Goal: Contribute content: Contribute content

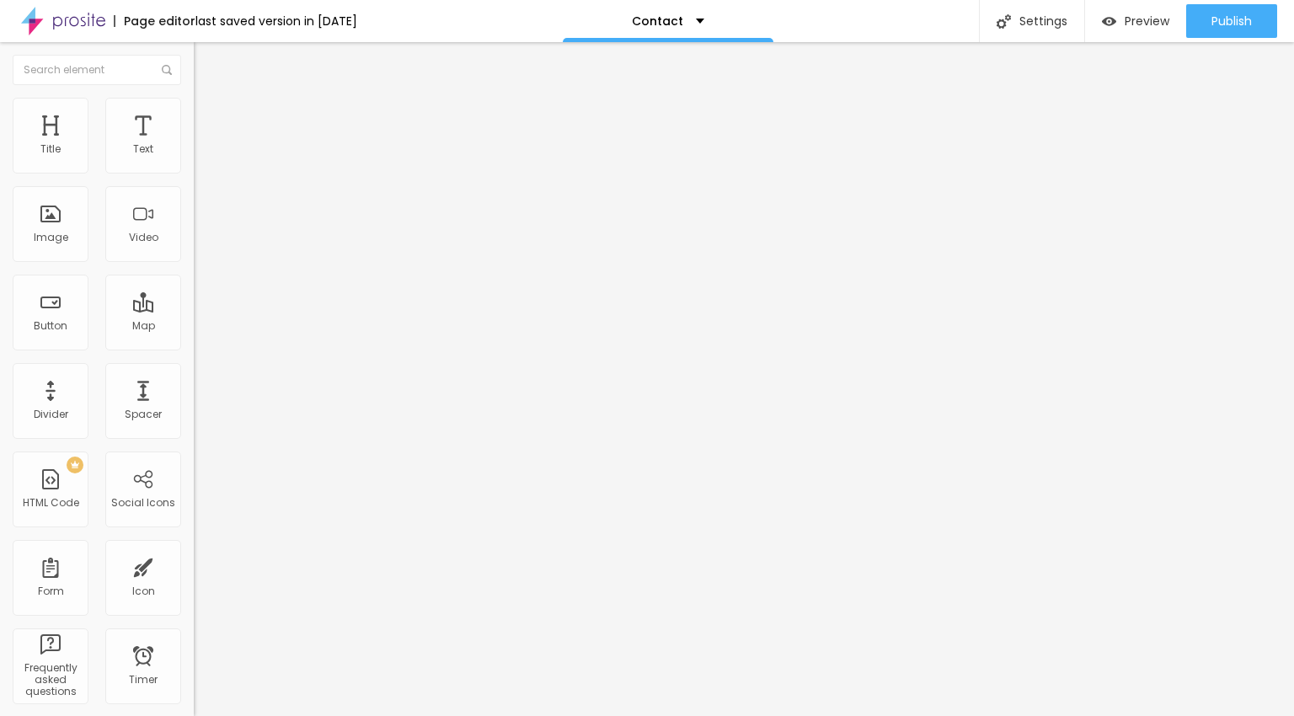
click at [194, 145] on span "Change image" at bounding box center [239, 138] width 90 height 14
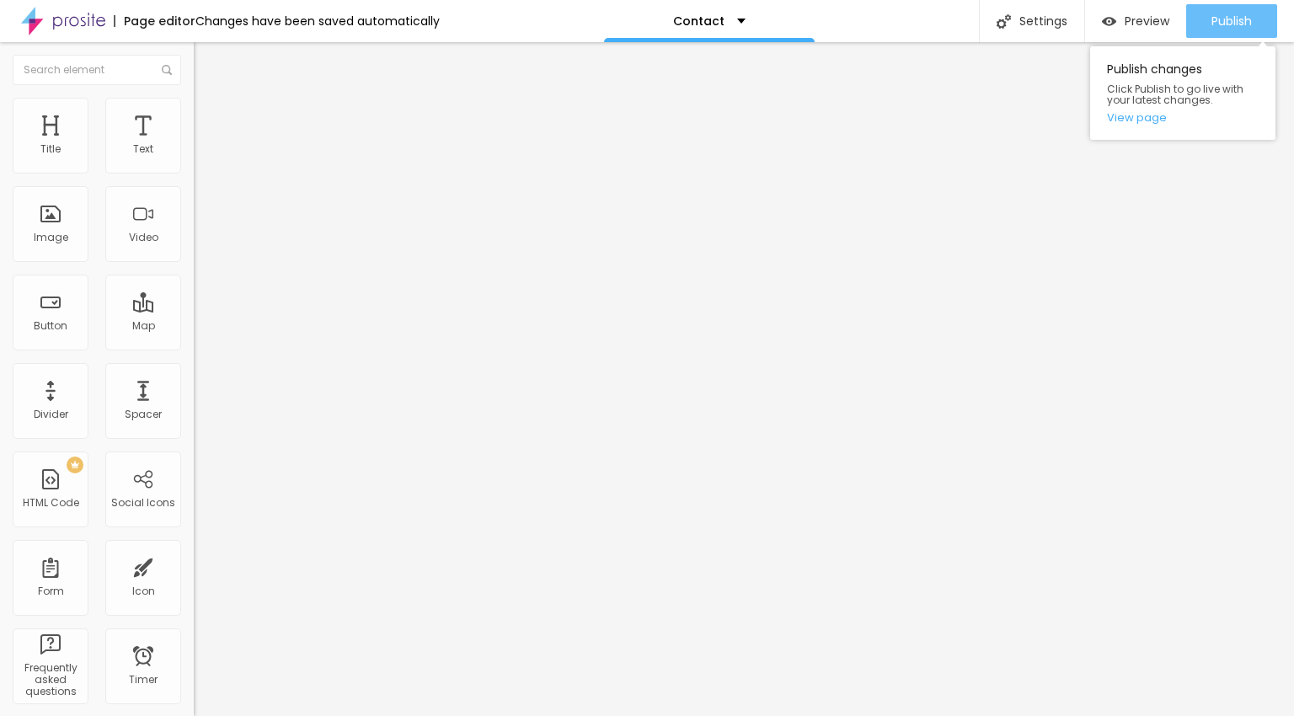
click at [1244, 31] on div "Publish" at bounding box center [1231, 21] width 40 height 34
click at [194, 103] on img at bounding box center [201, 105] width 15 height 15
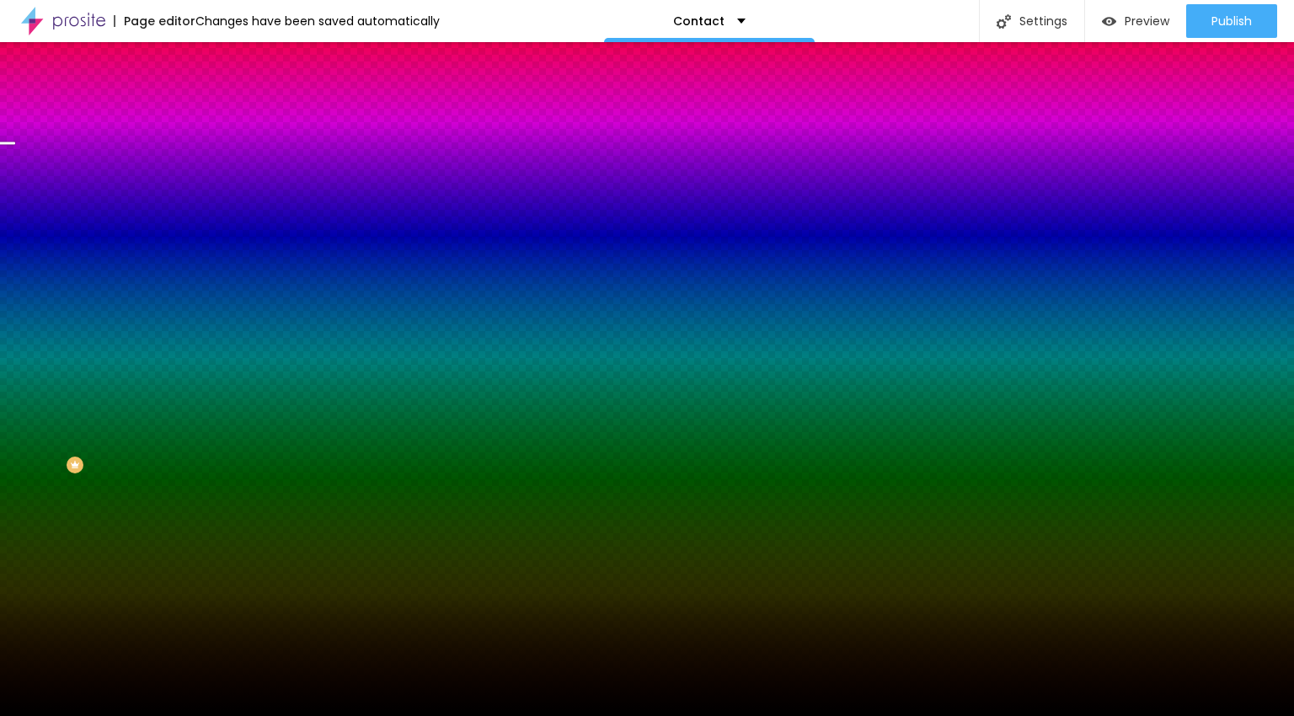
click at [194, 155] on span "Change image" at bounding box center [239, 148] width 90 height 14
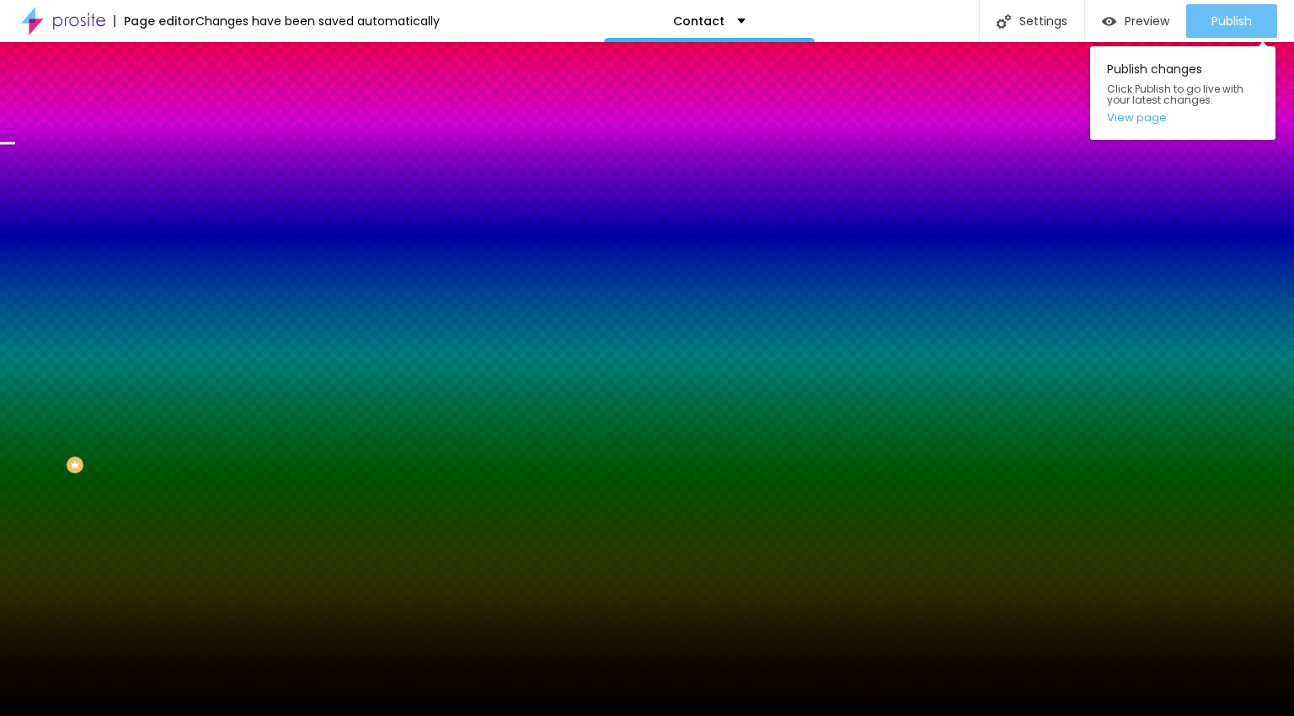
click at [1239, 17] on span "Publish" at bounding box center [1231, 20] width 40 height 13
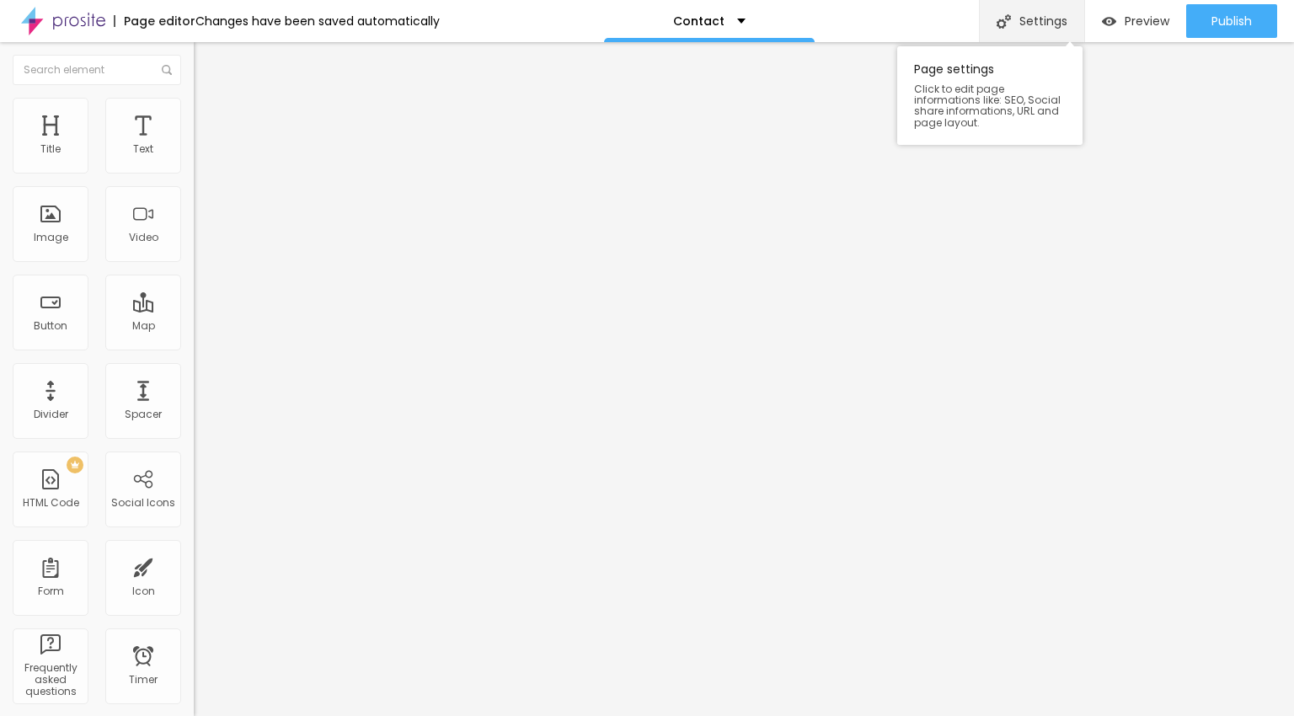
click at [1030, 26] on div "Settings" at bounding box center [1031, 21] width 105 height 42
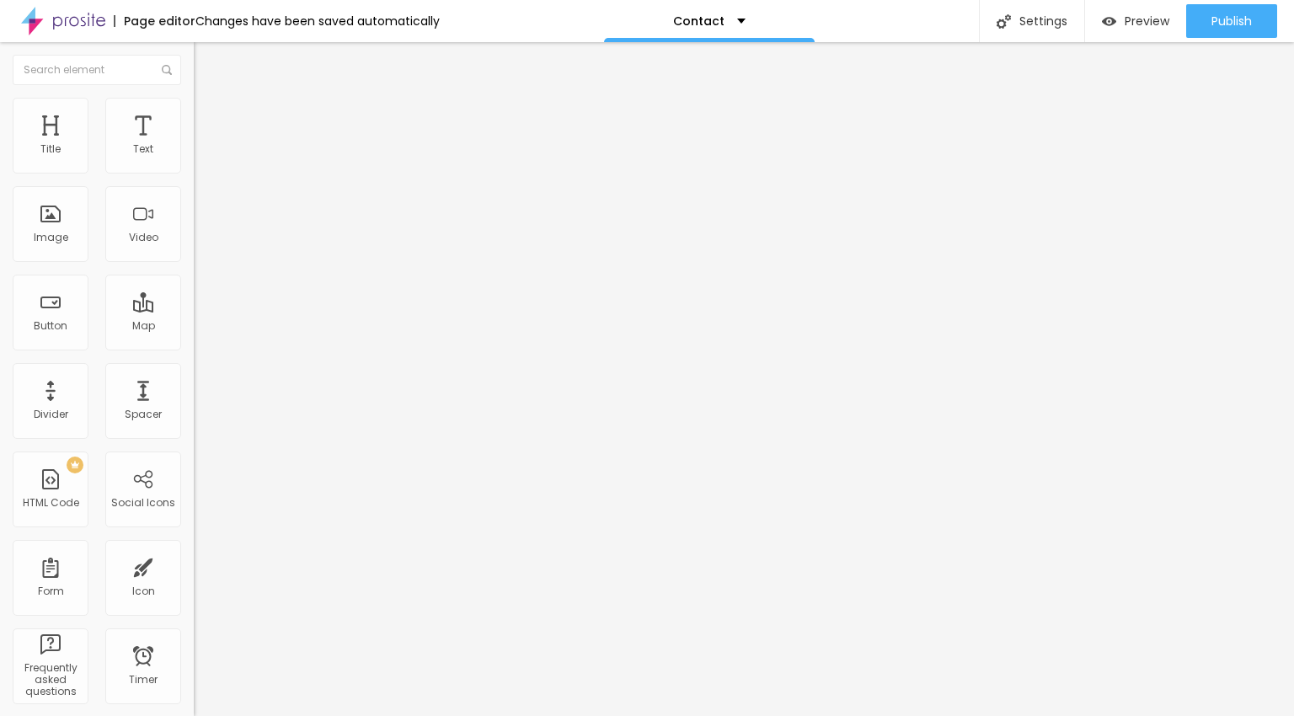
click at [219, 185] on div "Connect" at bounding box center [247, 169] width 56 height 34
click at [194, 111] on li "Style" at bounding box center [291, 106] width 194 height 17
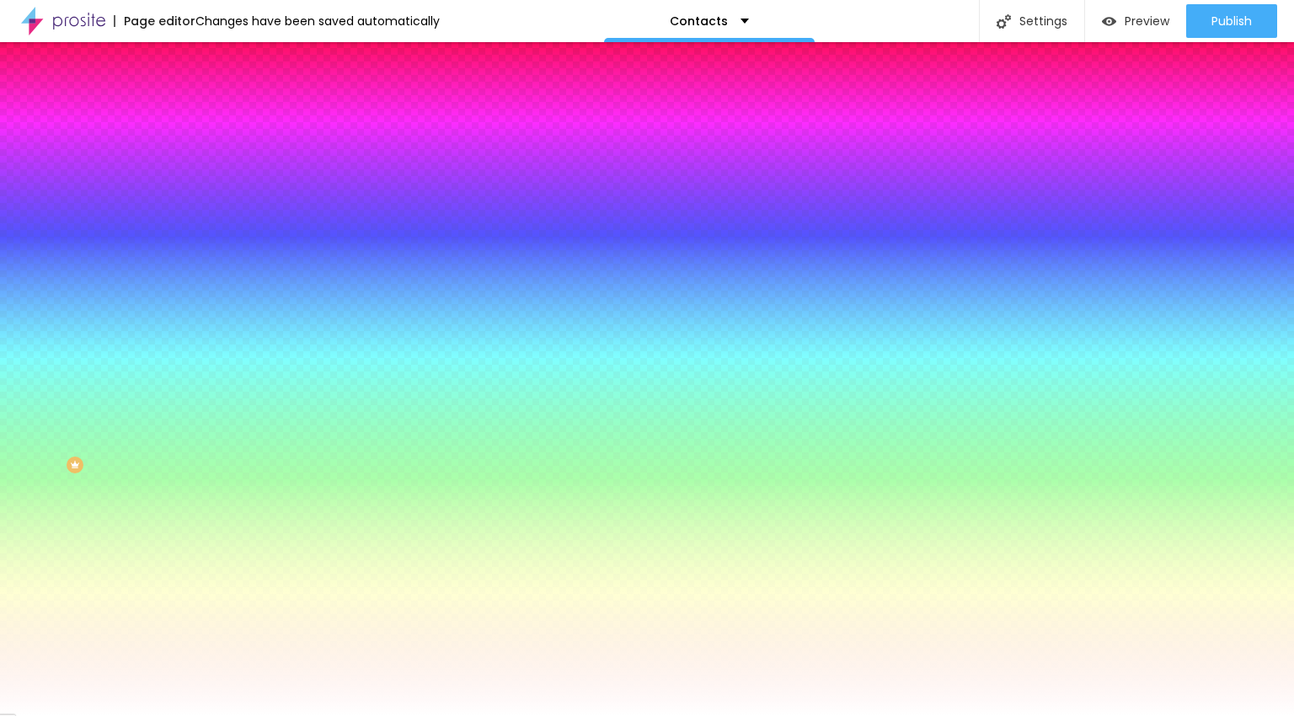
click at [194, 55] on button "Edit Coluna" at bounding box center [291, 61] width 194 height 39
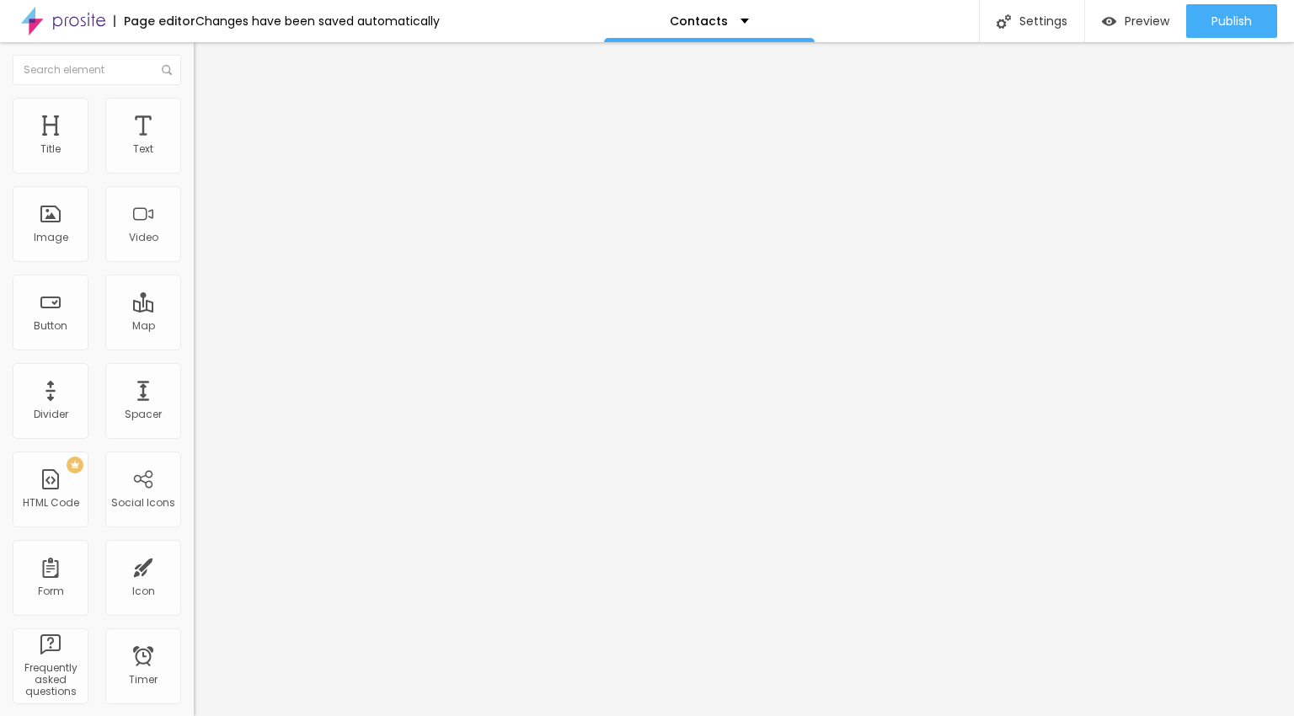
click at [194, 145] on span "Add image" at bounding box center [228, 138] width 69 height 14
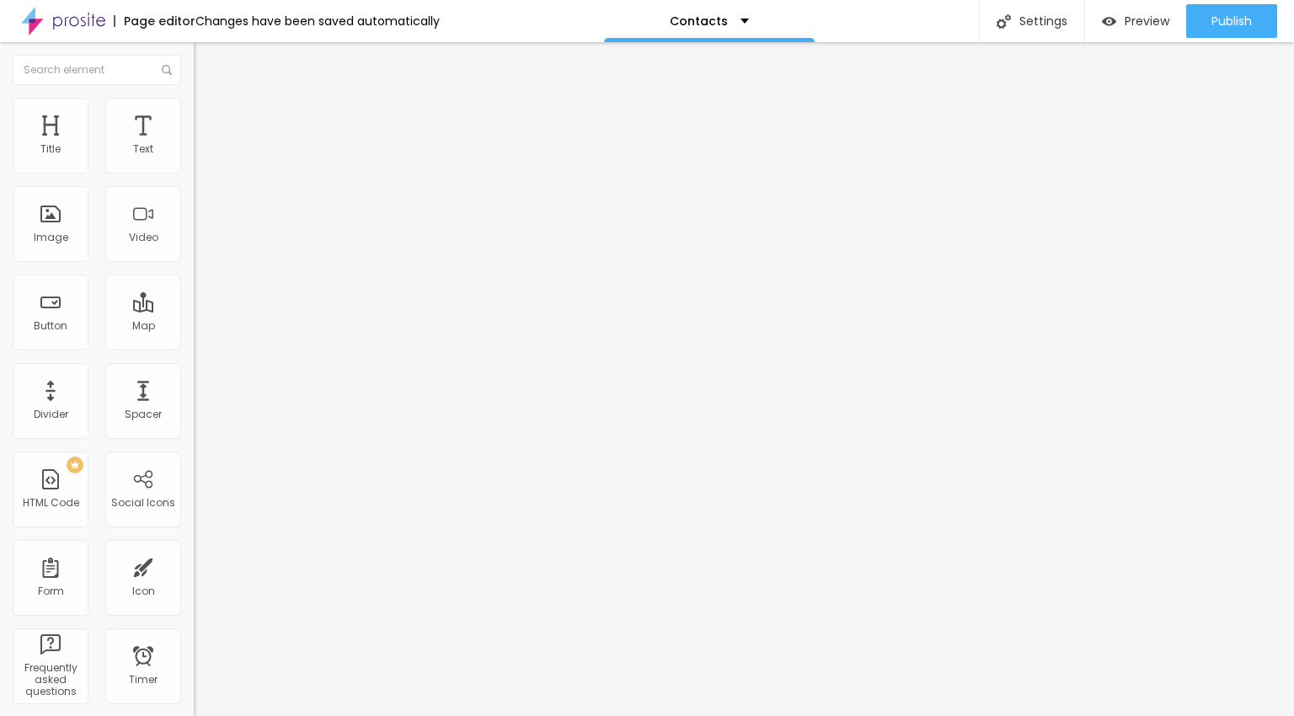
click at [194, 264] on span "Original" at bounding box center [214, 256] width 40 height 14
click at [194, 274] on span "Cinema" at bounding box center [215, 266] width 42 height 14
click at [194, 115] on li "Advanced" at bounding box center [291, 123] width 194 height 17
click at [209, 113] on span "Style" at bounding box center [221, 109] width 24 height 14
click at [194, 413] on div "Shadow" at bounding box center [291, 418] width 194 height 10
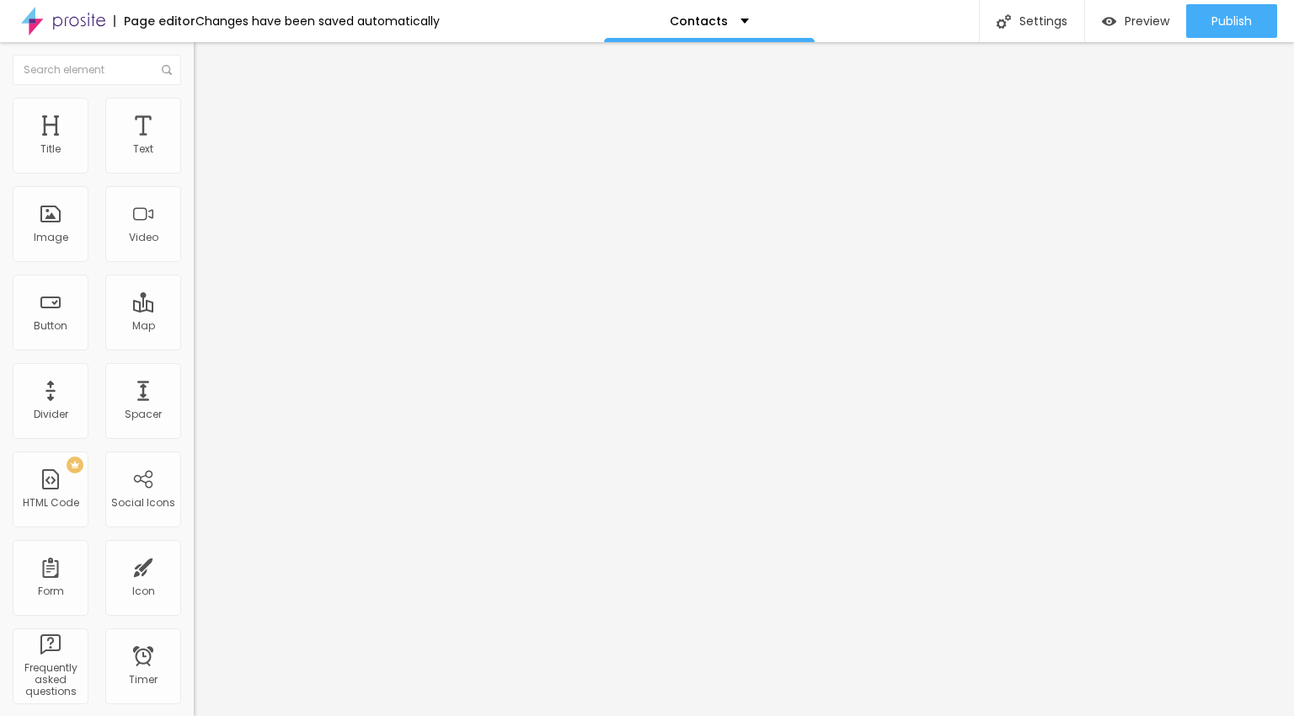
click at [202, 457] on icon "button" at bounding box center [205, 460] width 7 height 7
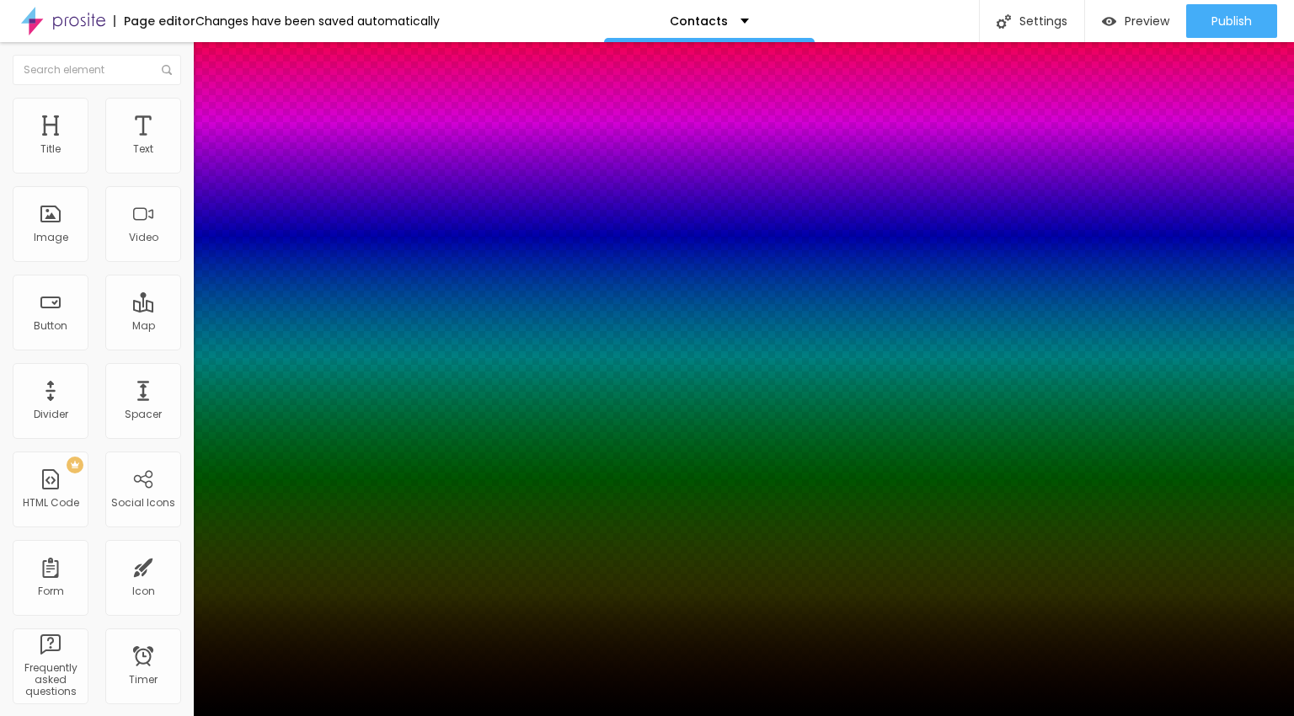
click at [300, 715] on div at bounding box center [647, 726] width 1294 height 0
click at [303, 715] on div at bounding box center [647, 726] width 1294 height 0
click at [502, 715] on div at bounding box center [647, 716] width 1294 height 0
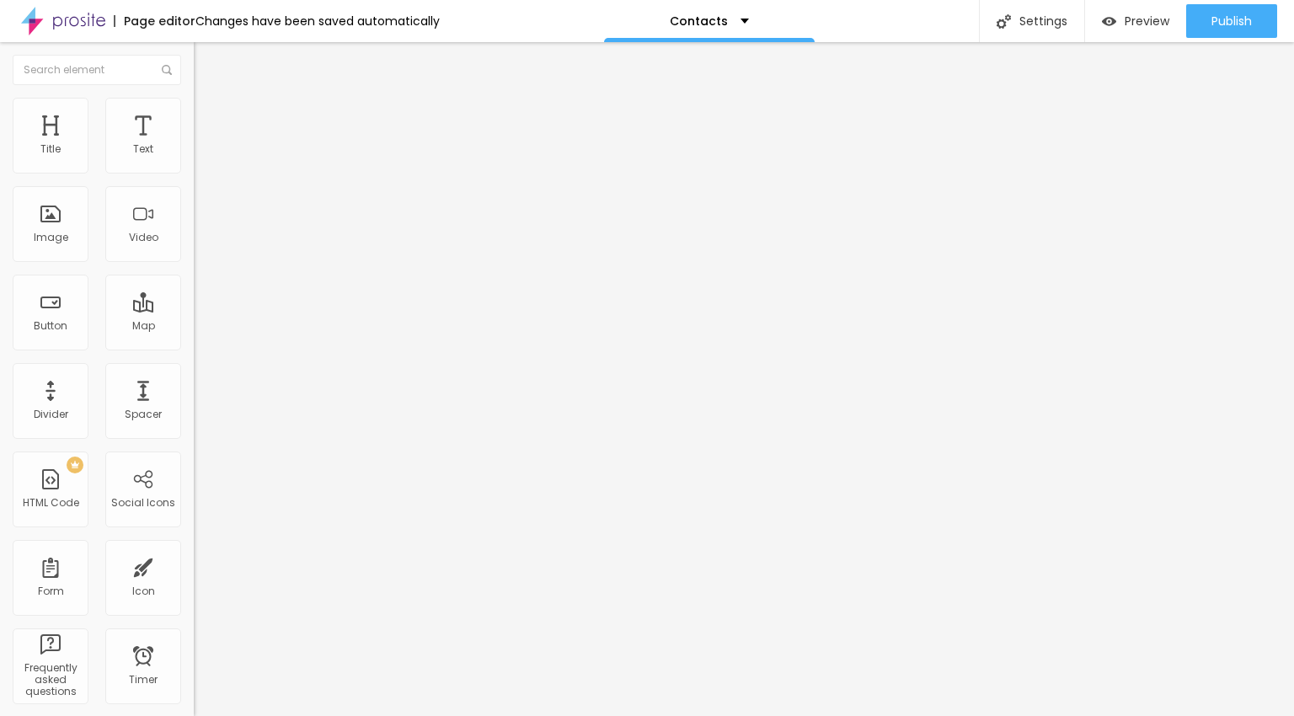
click at [194, 115] on li "Advanced" at bounding box center [291, 123] width 194 height 17
click at [209, 116] on span "Style" at bounding box center [221, 109] width 24 height 14
click at [209, 99] on span "Content" at bounding box center [229, 92] width 41 height 14
click at [194, 264] on span "16:9 Cinema" at bounding box center [226, 256] width 64 height 14
click at [194, 290] on span "Default" at bounding box center [212, 282] width 36 height 14
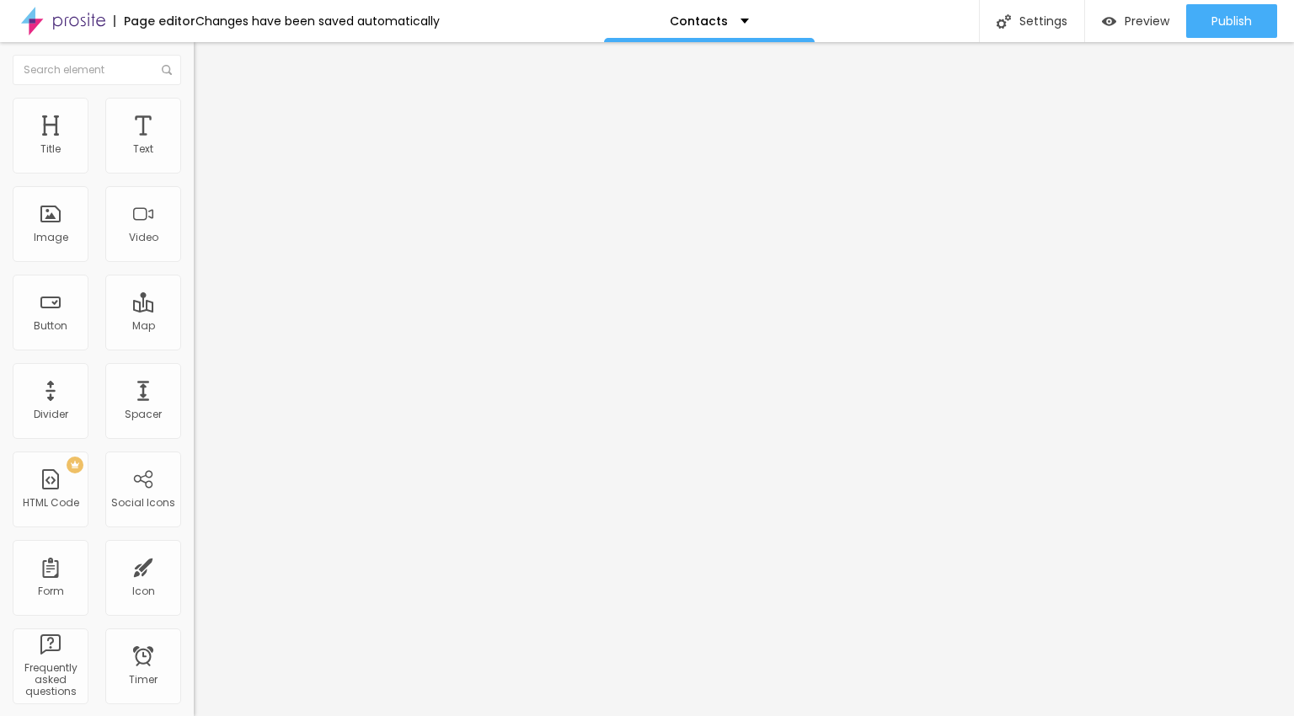
click at [194, 300] on span "Square" at bounding box center [213, 293] width 38 height 14
click at [194, 310] on span "Original" at bounding box center [214, 303] width 40 height 14
click at [194, 274] on span "Cinema" at bounding box center [215, 266] width 42 height 14
click at [209, 119] on span "Advanced" at bounding box center [236, 126] width 55 height 14
click at [209, 116] on span "Style" at bounding box center [221, 109] width 24 height 14
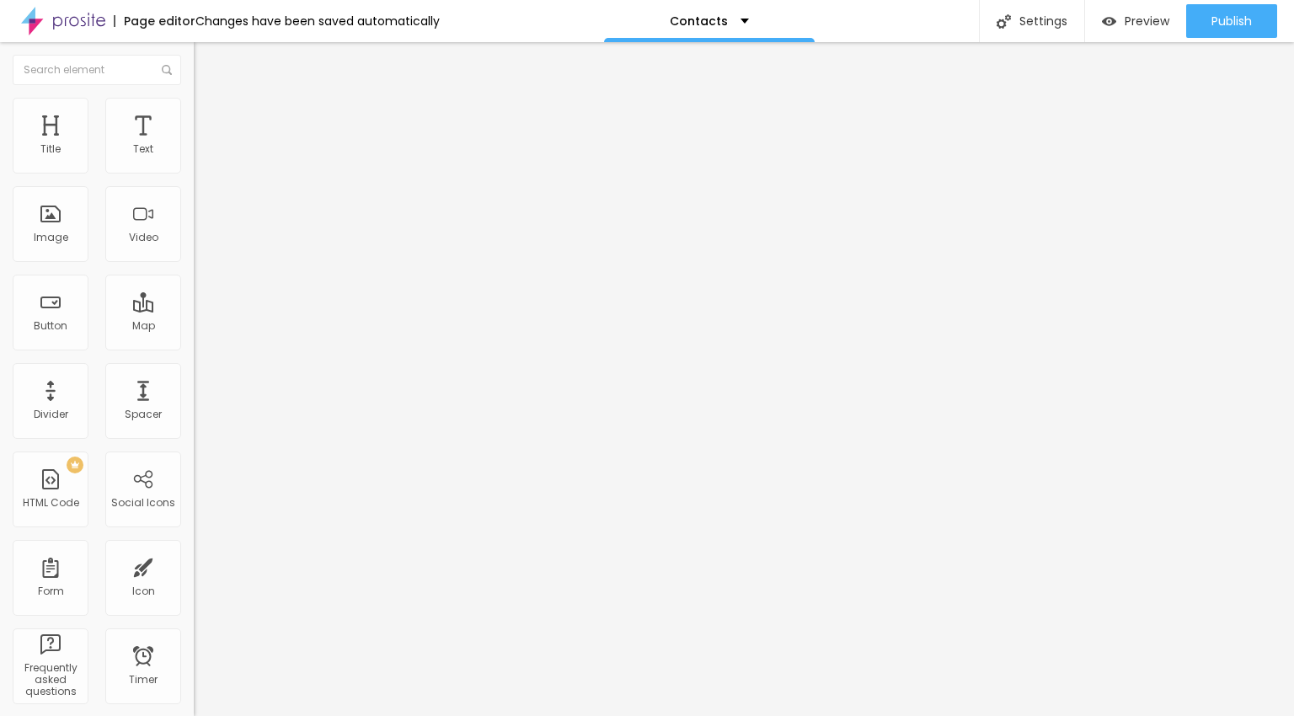
click at [202, 457] on icon "button" at bounding box center [205, 460] width 7 height 7
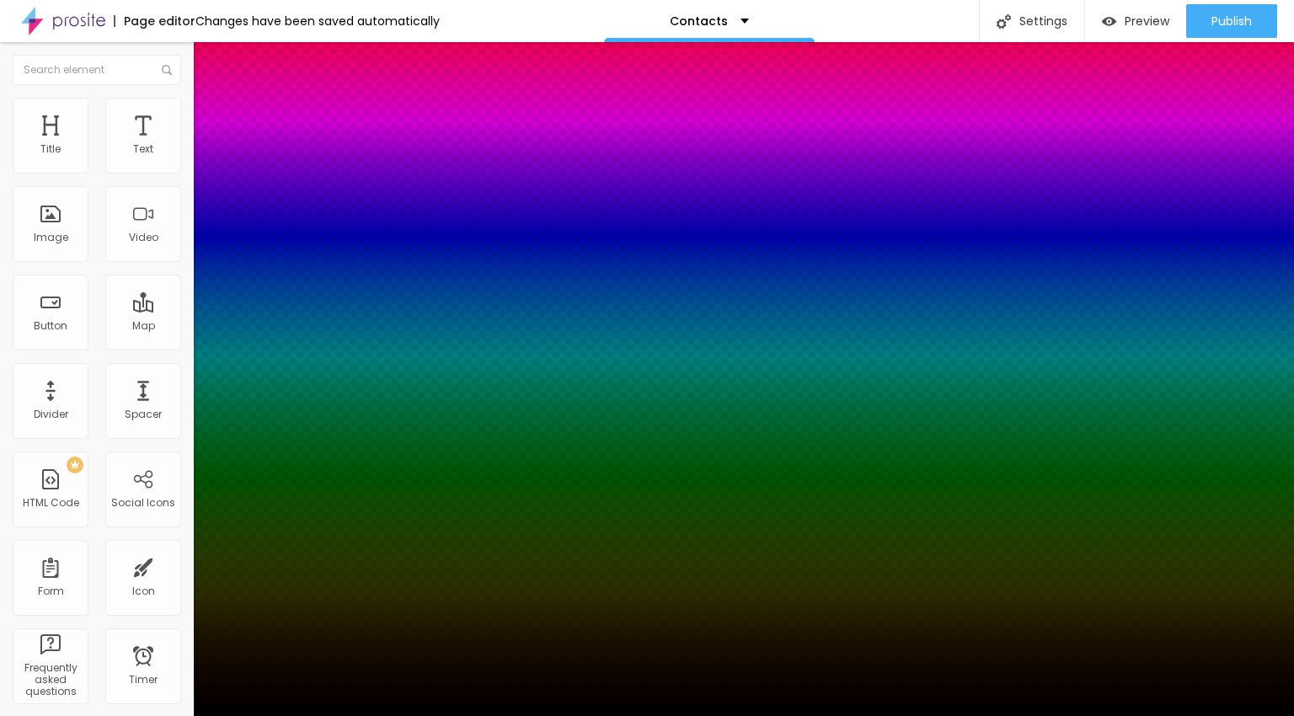
click at [313, 715] on div at bounding box center [647, 726] width 1294 height 0
click at [523, 715] on div at bounding box center [647, 716] width 1294 height 0
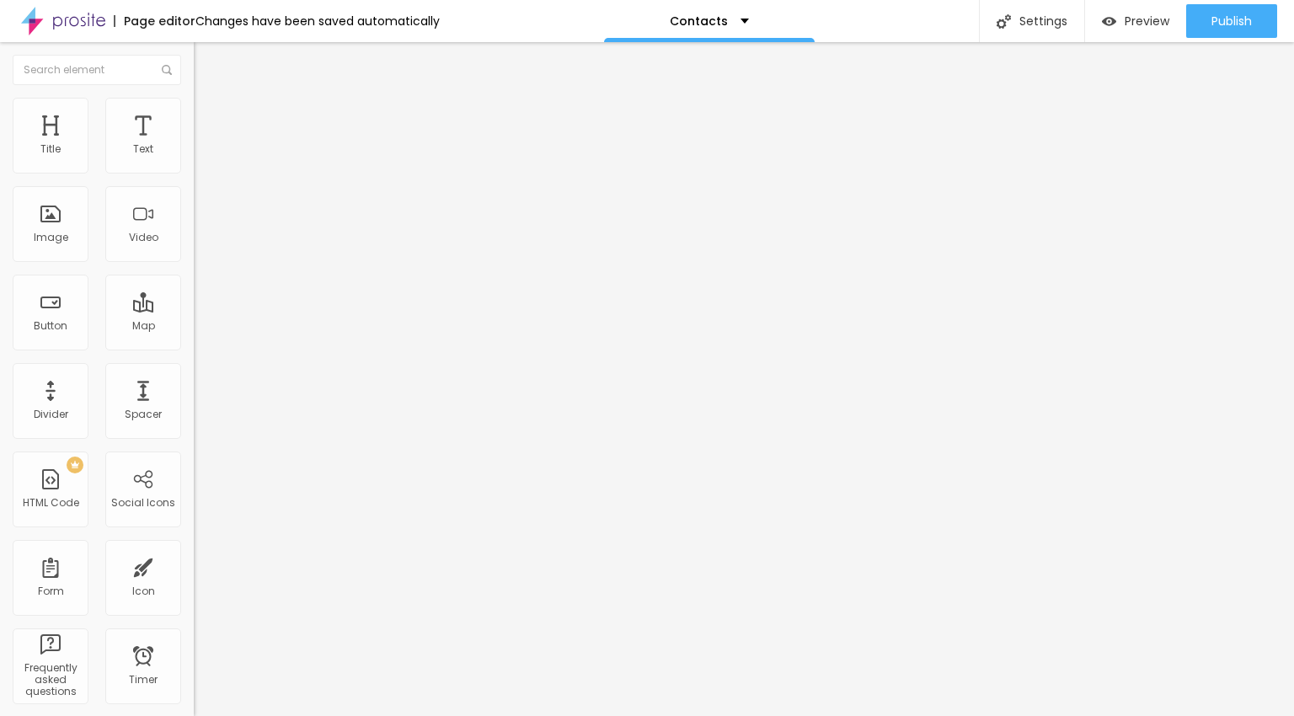
click at [206, 61] on div "Edit Section" at bounding box center [253, 61] width 95 height 13
click at [194, 104] on ul "Content Style Advanced" at bounding box center [291, 106] width 194 height 51
click at [194, 112] on li "Style" at bounding box center [291, 106] width 194 height 17
click at [194, 115] on li "Advanced" at bounding box center [291, 123] width 194 height 17
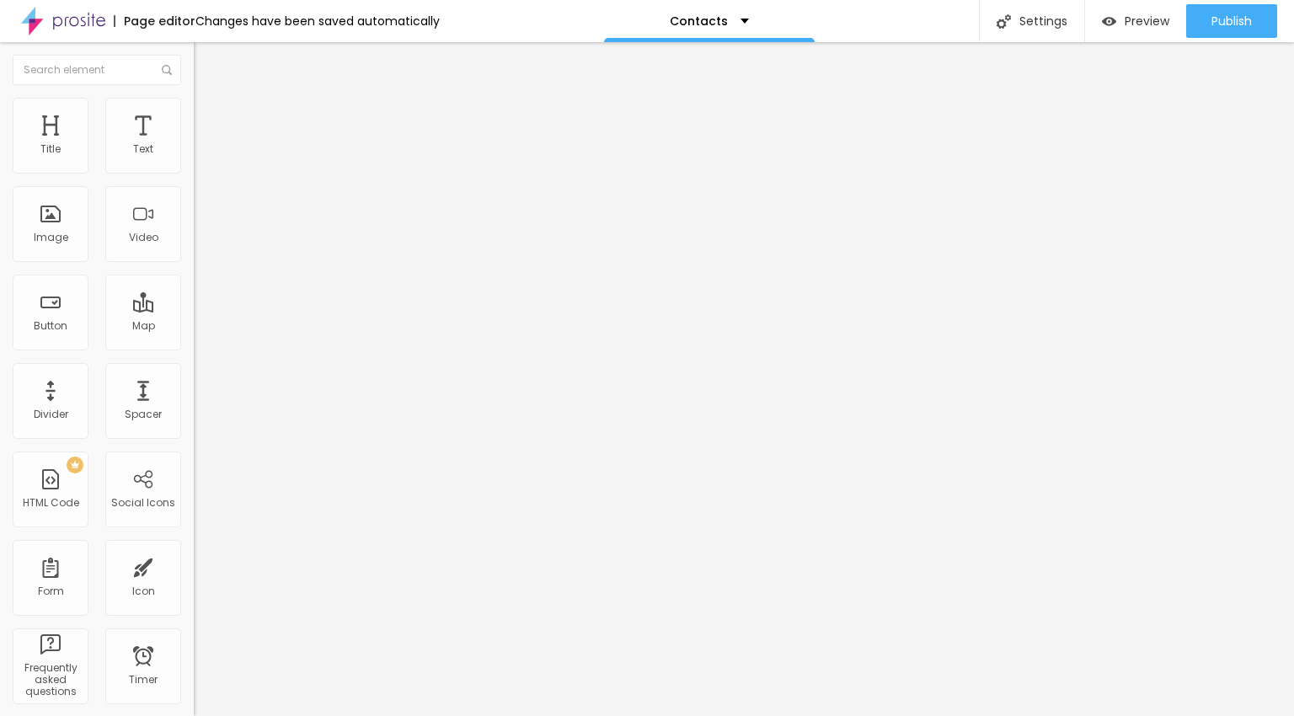
click at [209, 116] on span "Style" at bounding box center [221, 109] width 24 height 14
click at [209, 99] on span "Content" at bounding box center [229, 92] width 41 height 14
click at [206, 62] on div "Edit Image" at bounding box center [250, 61] width 88 height 13
click at [194, 153] on div "Image description (Alt)" at bounding box center [291, 148] width 194 height 10
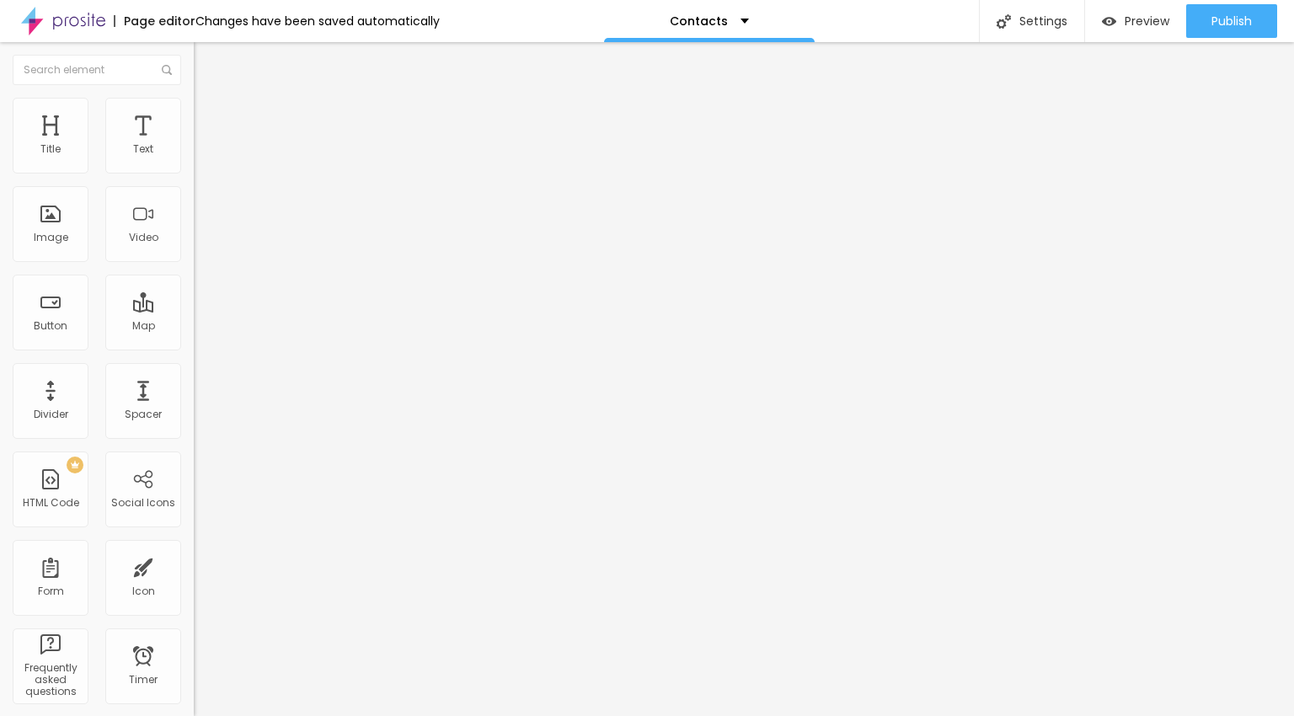
click at [194, 170] on input "text" at bounding box center [295, 161] width 202 height 17
click at [194, 99] on img at bounding box center [201, 105] width 15 height 15
type input "95"
type input "90"
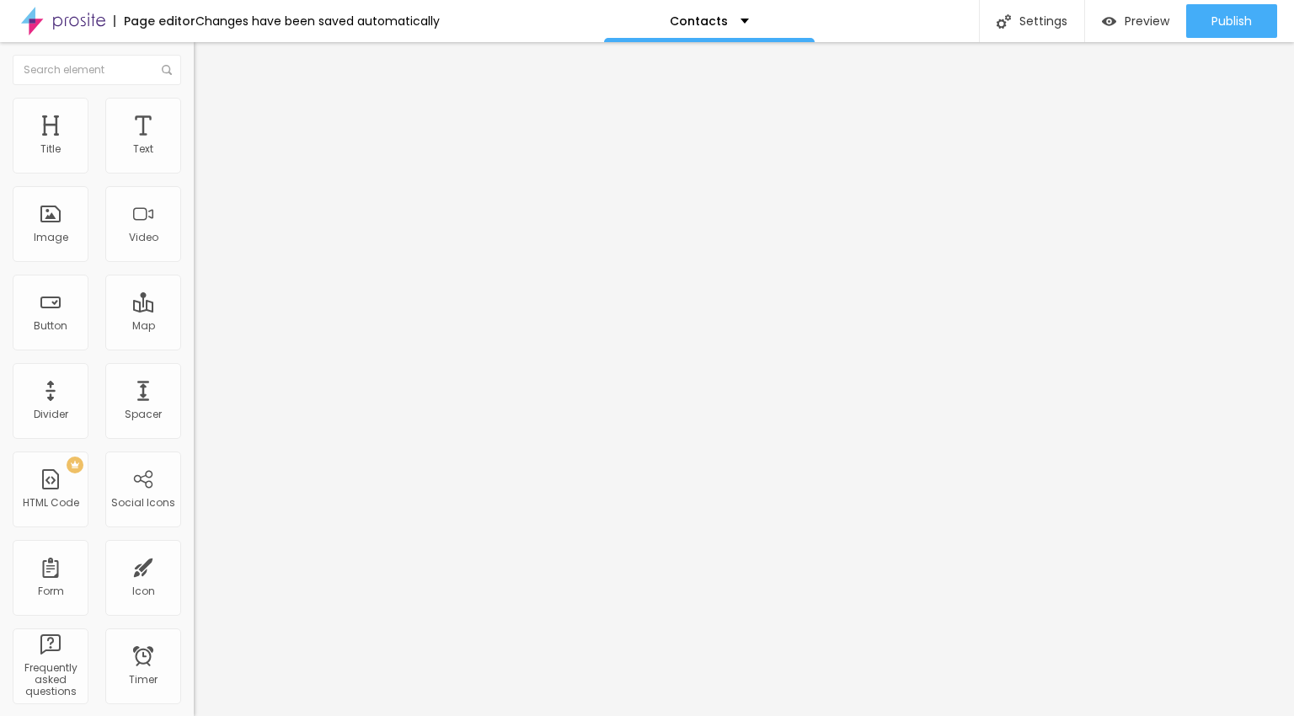
type input "90"
type input "85"
type input "80"
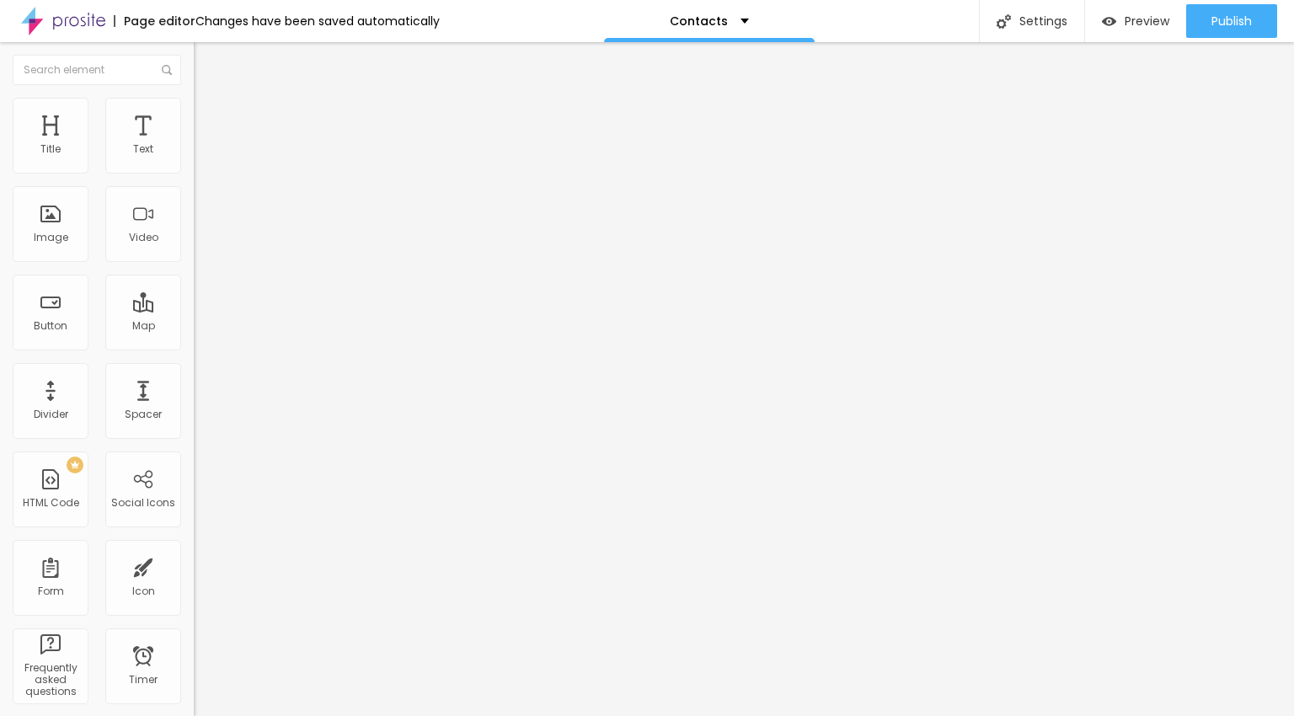
type input "75"
type input "65"
type input "60"
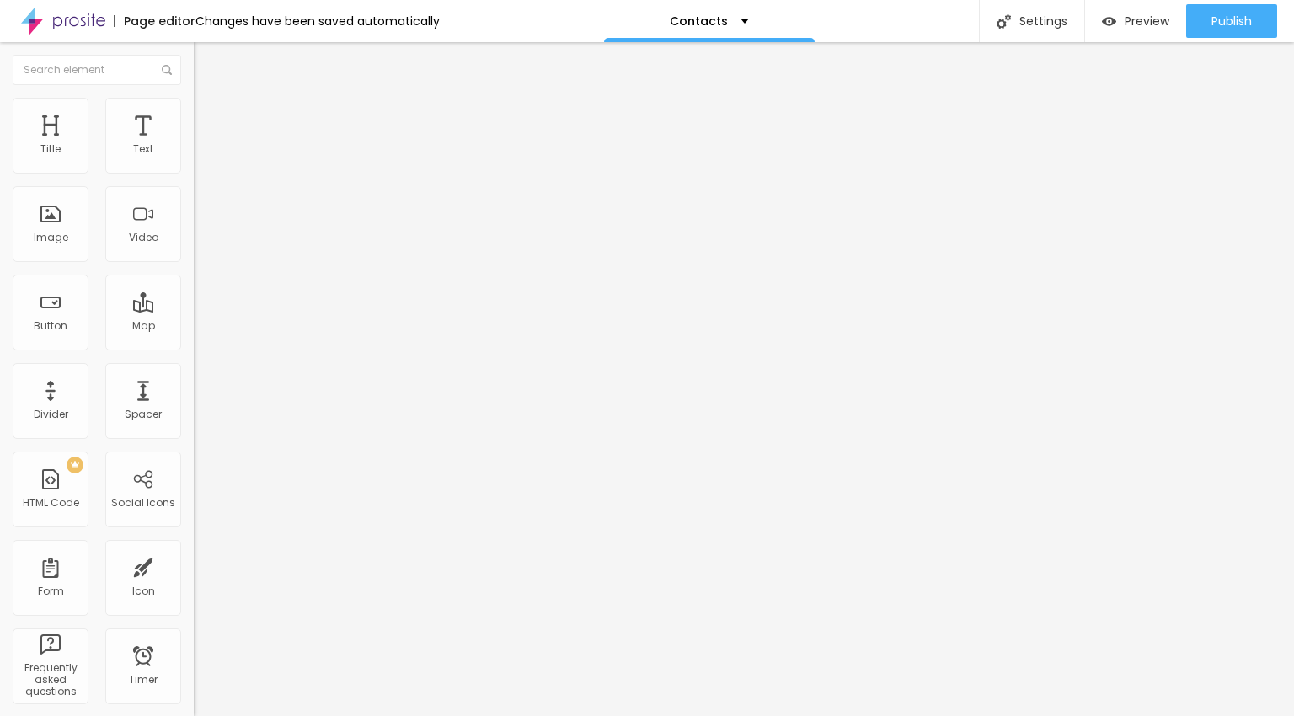
type input "60"
type input "50"
type input "40"
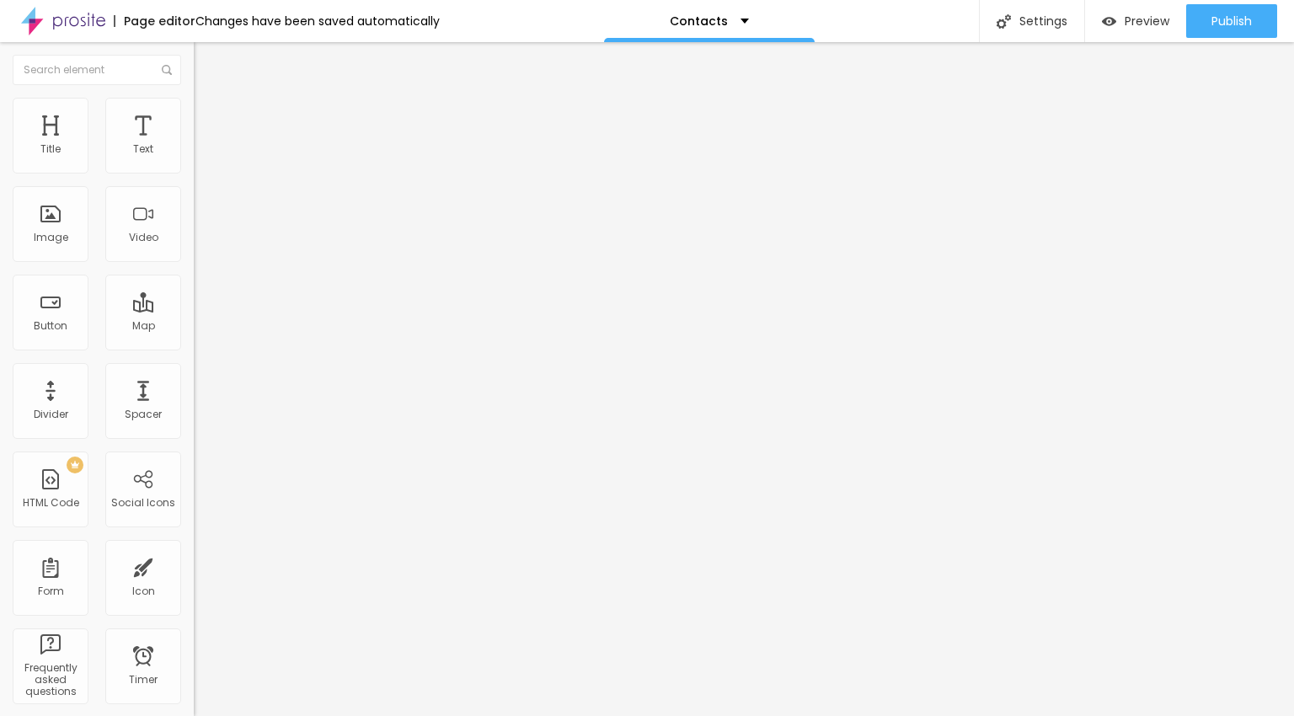
type input "35"
type input "30"
type input "25"
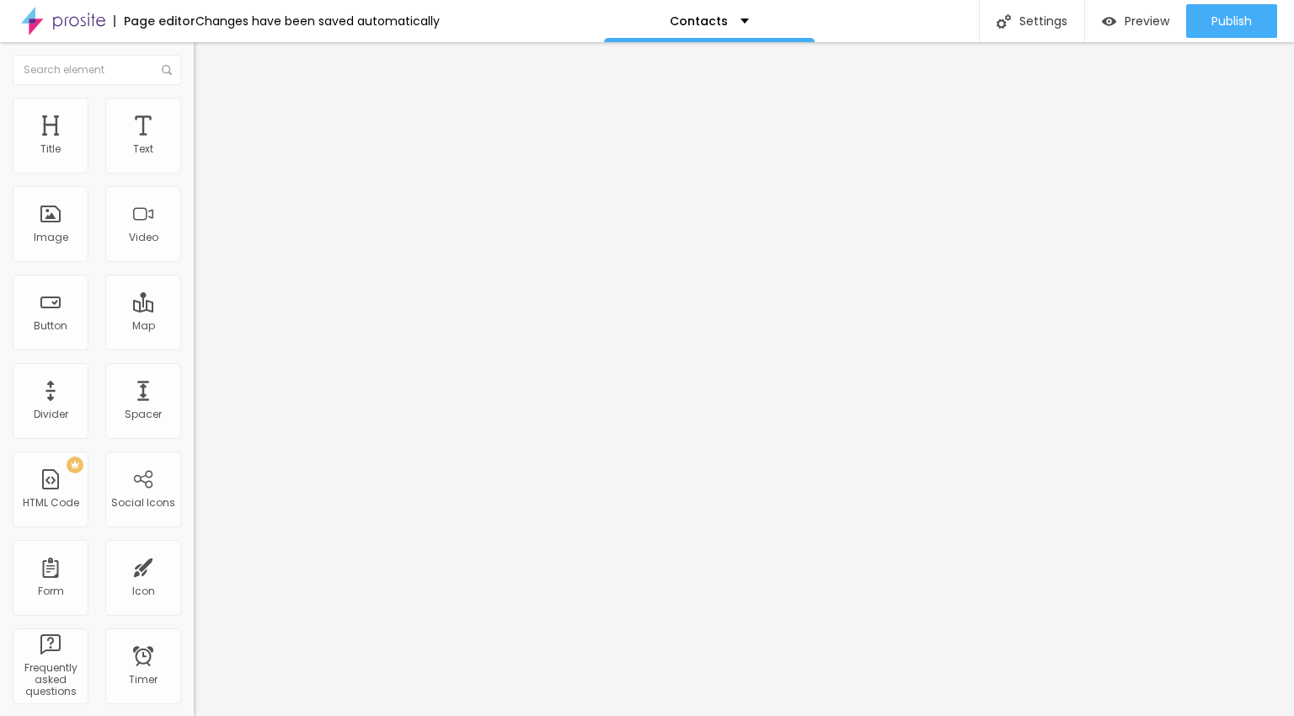
type input "25"
type input "20"
type input "15"
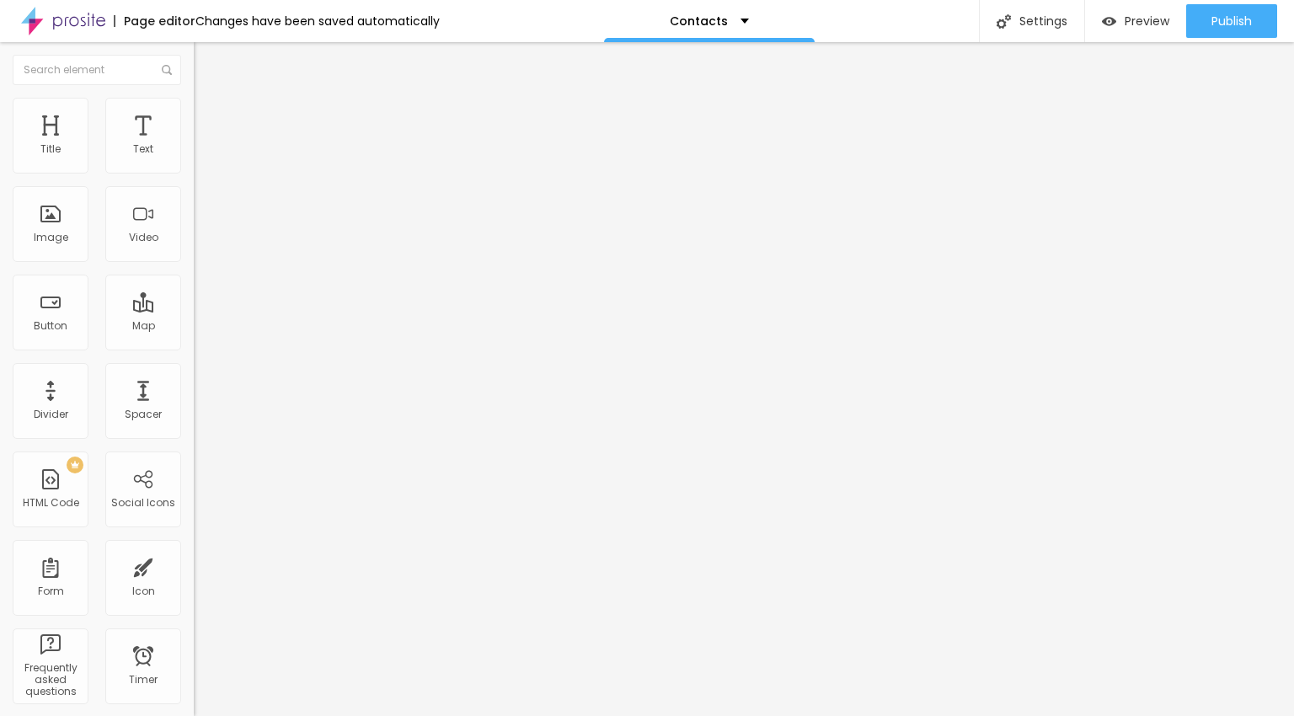
type input "10"
type input "15"
type input "20"
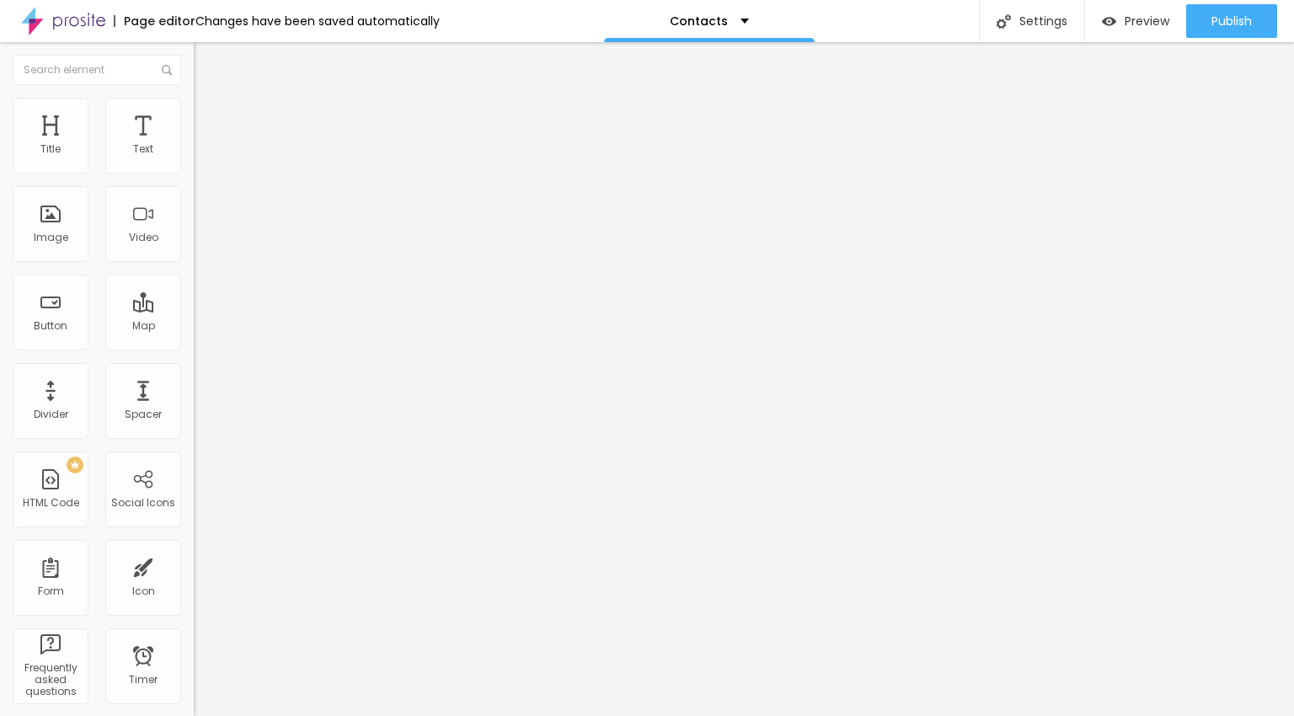
type input "20"
type input "35"
type input "40"
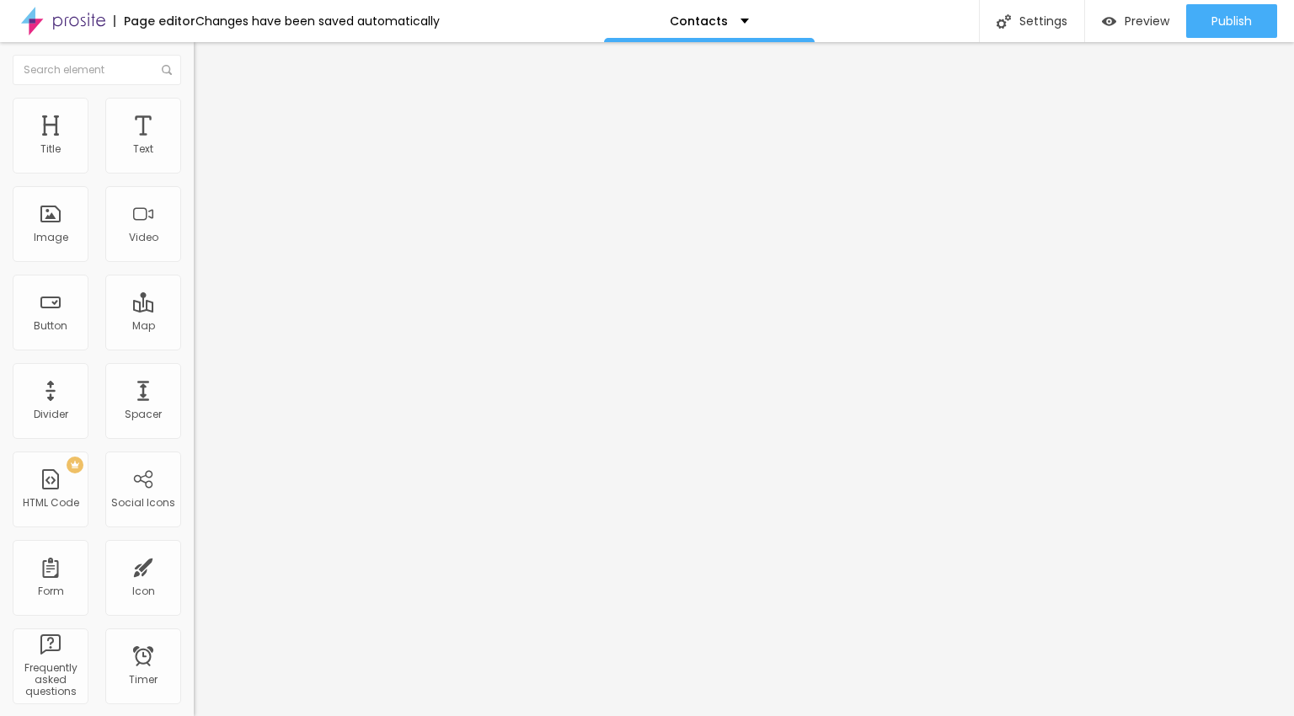
type input "50"
type input "60"
type input "65"
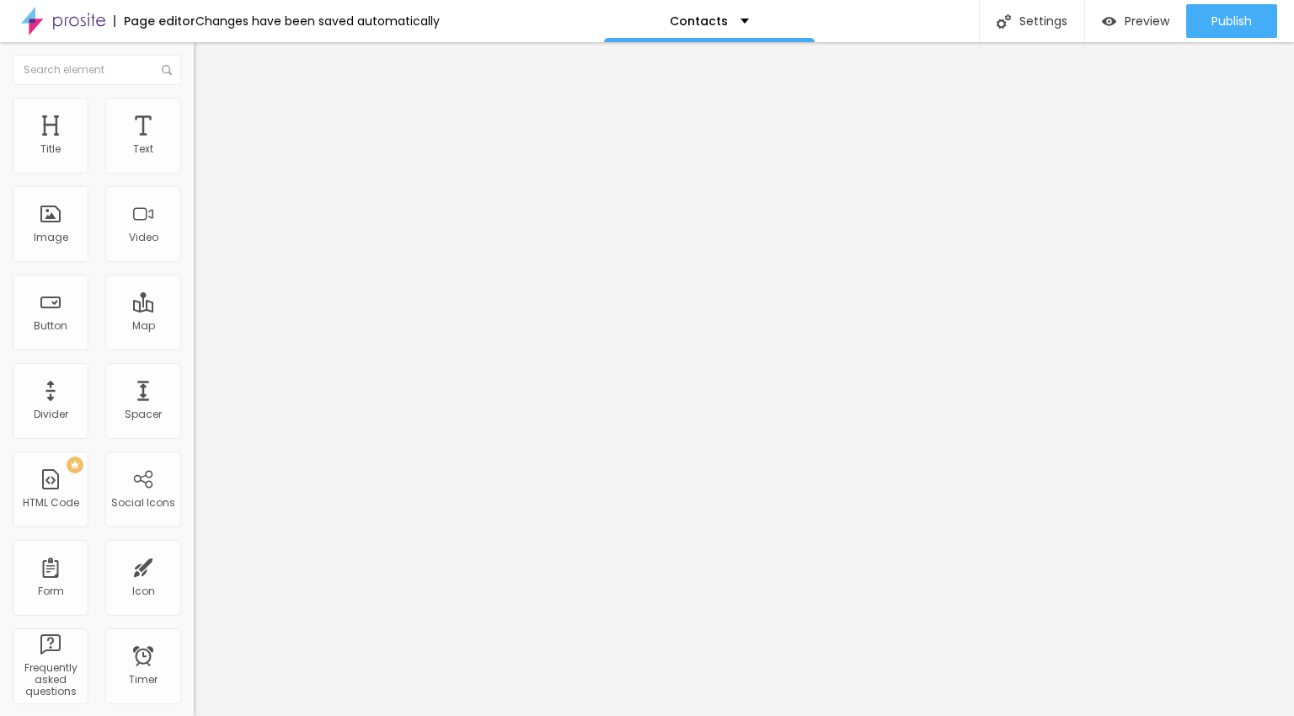
type input "65"
type input "75"
type input "85"
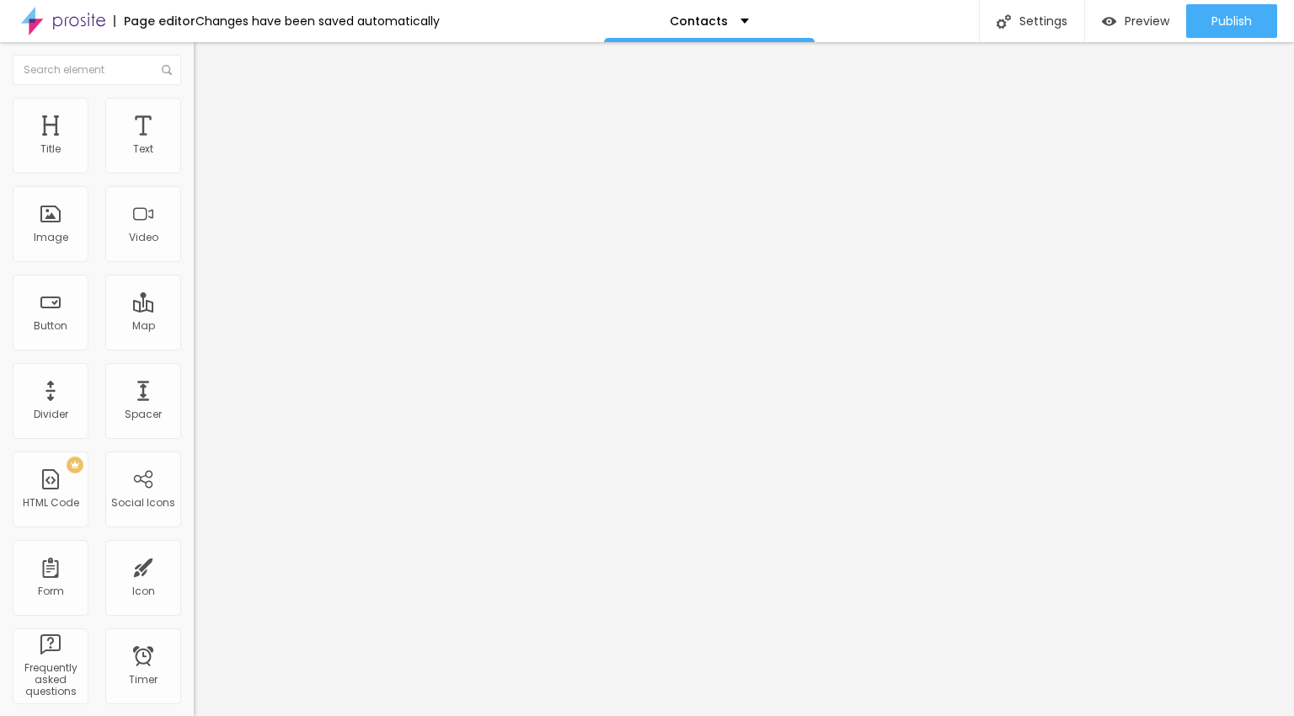
type input "90"
type input "95"
type input "100"
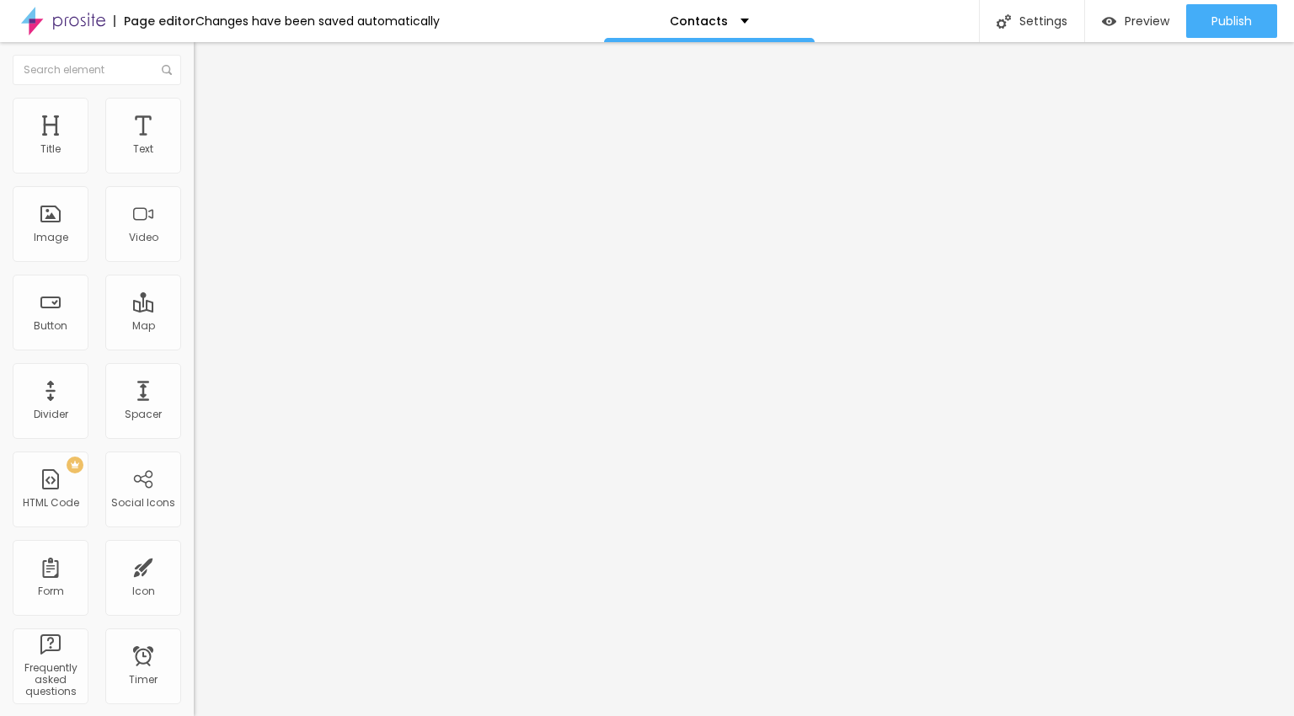
type input "100"
drag, startPoint x: 175, startPoint y: 180, endPoint x: 211, endPoint y: 182, distance: 36.3
click at [211, 173] on input "range" at bounding box center [248, 165] width 109 height 13
type input "2"
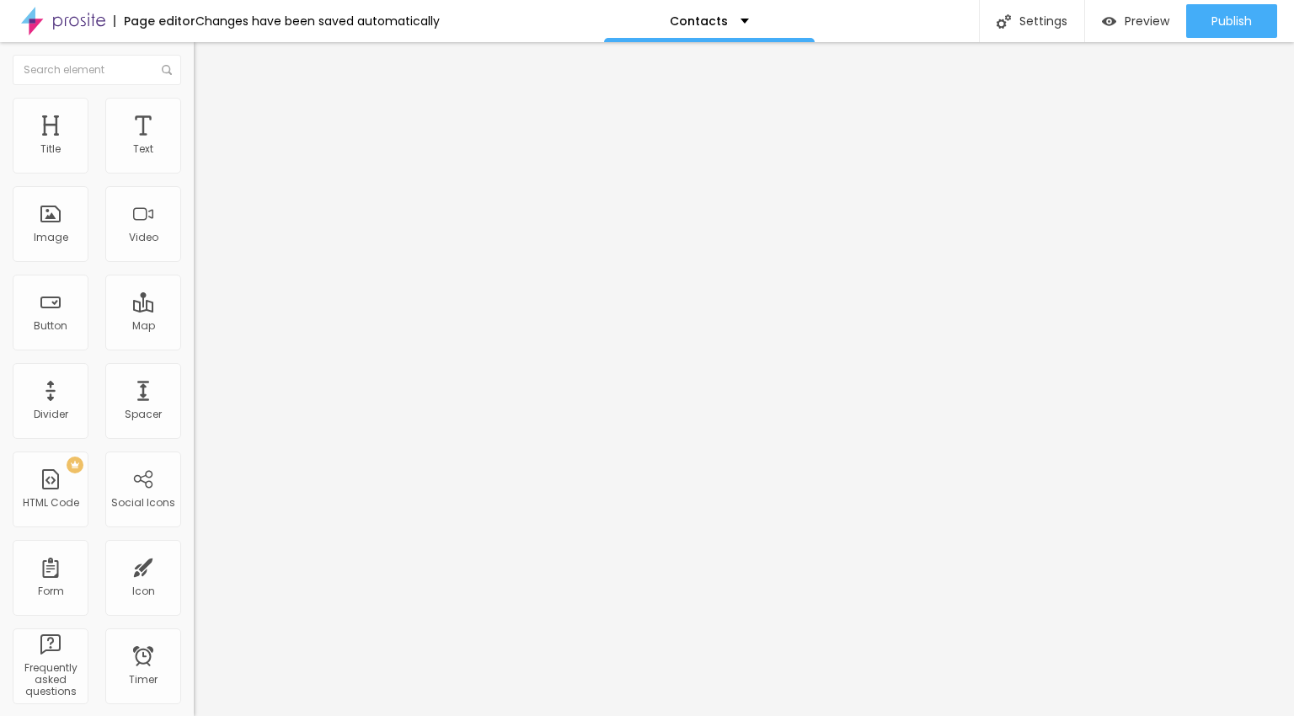
type input "3"
type input "4"
type input "109"
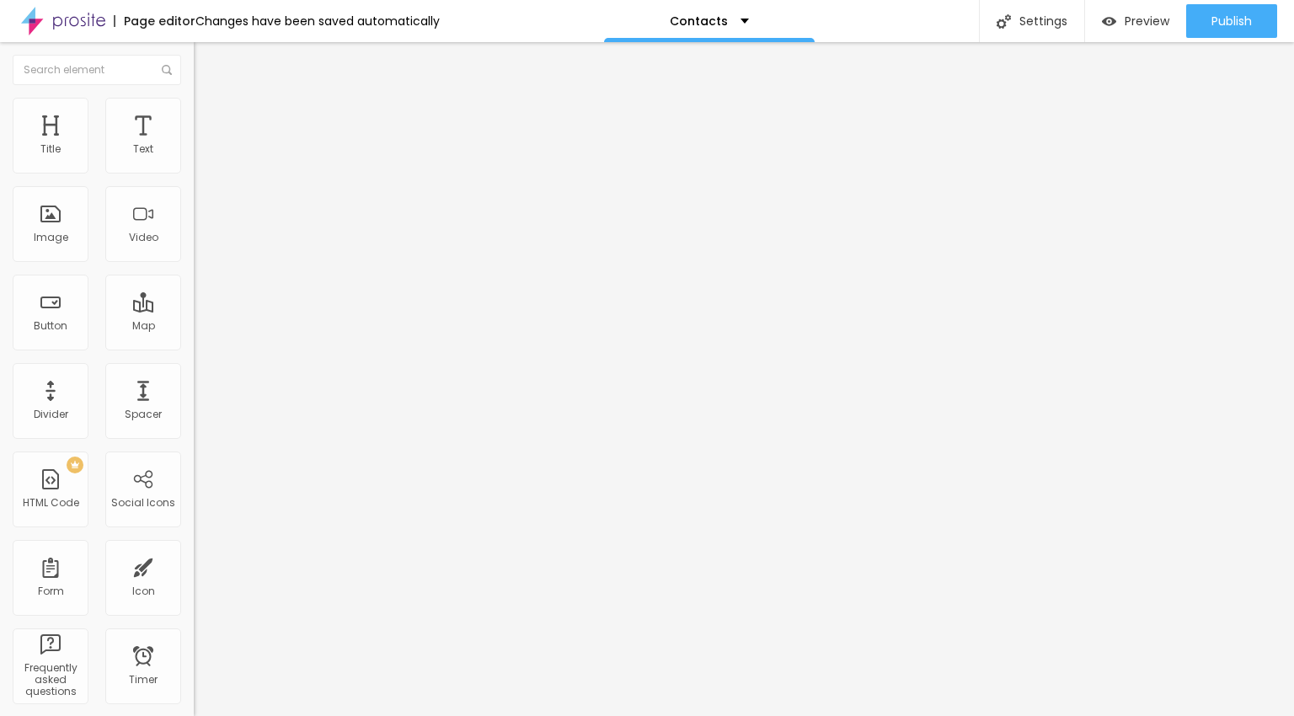
type input "109"
type input "115"
type input "127"
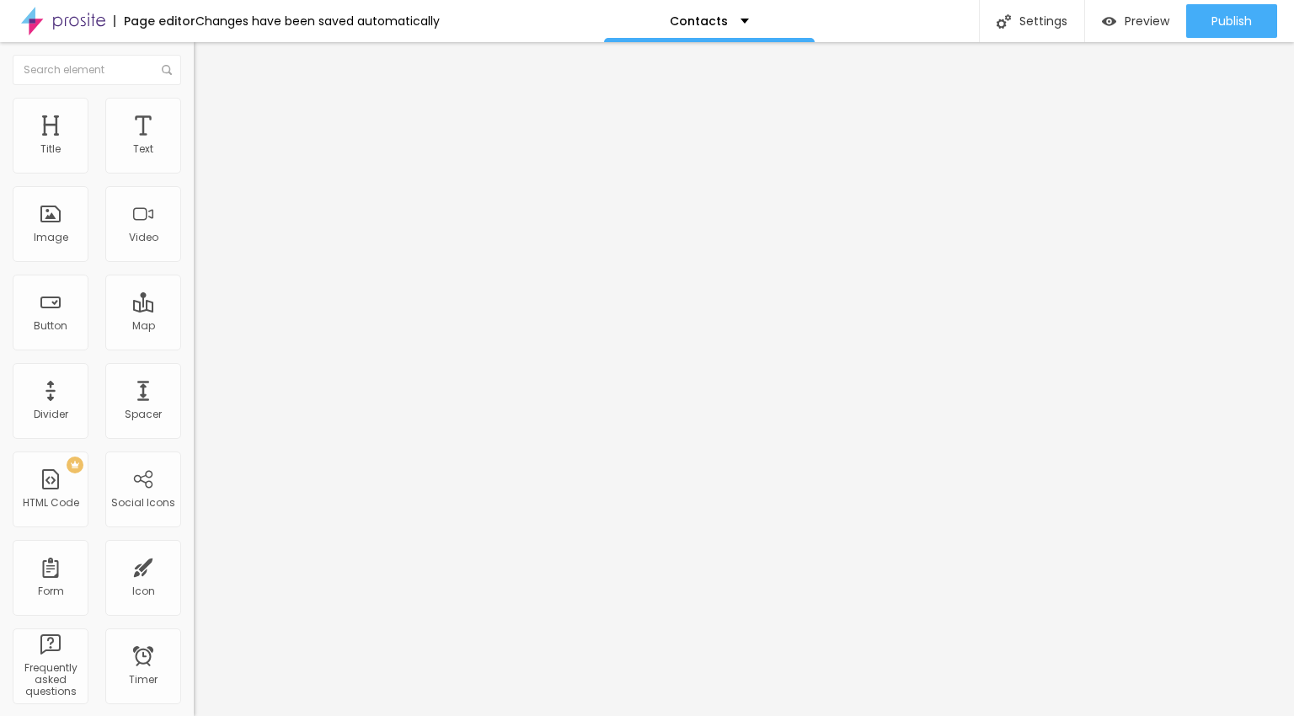
type input "142"
type input "148"
type input "155"
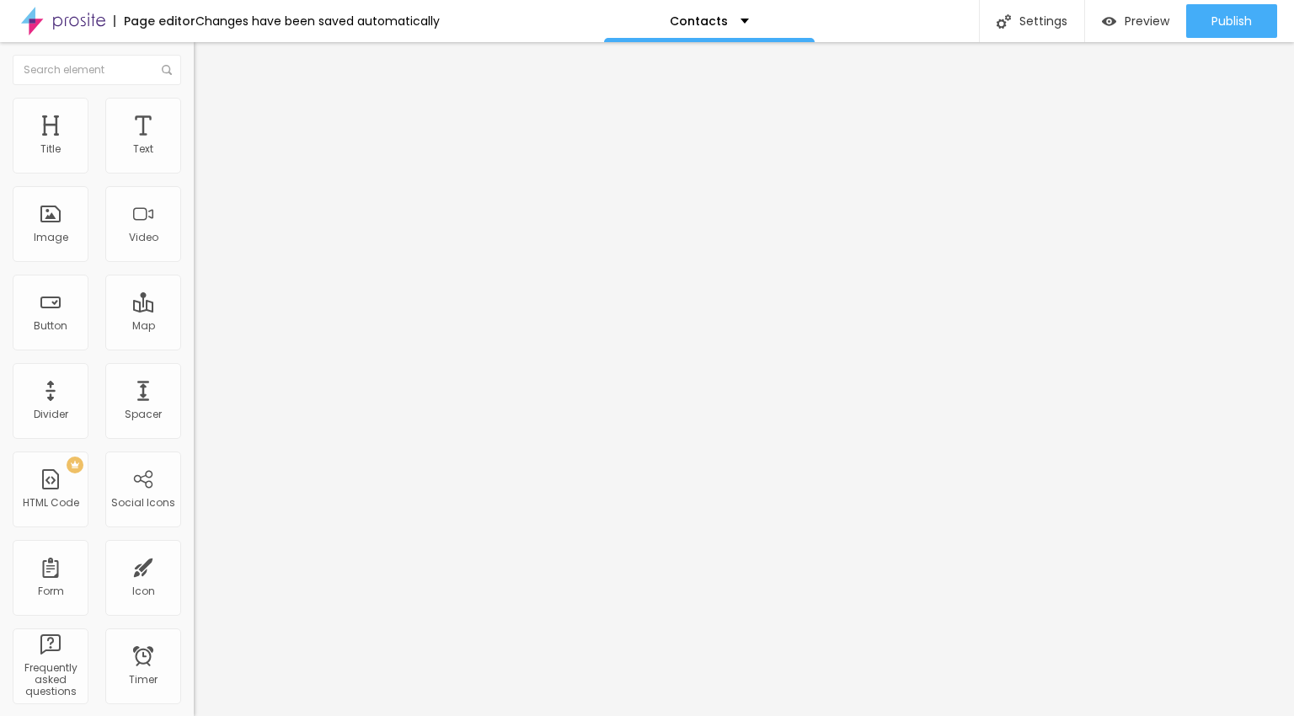
type input "155"
type input "160"
type input "166"
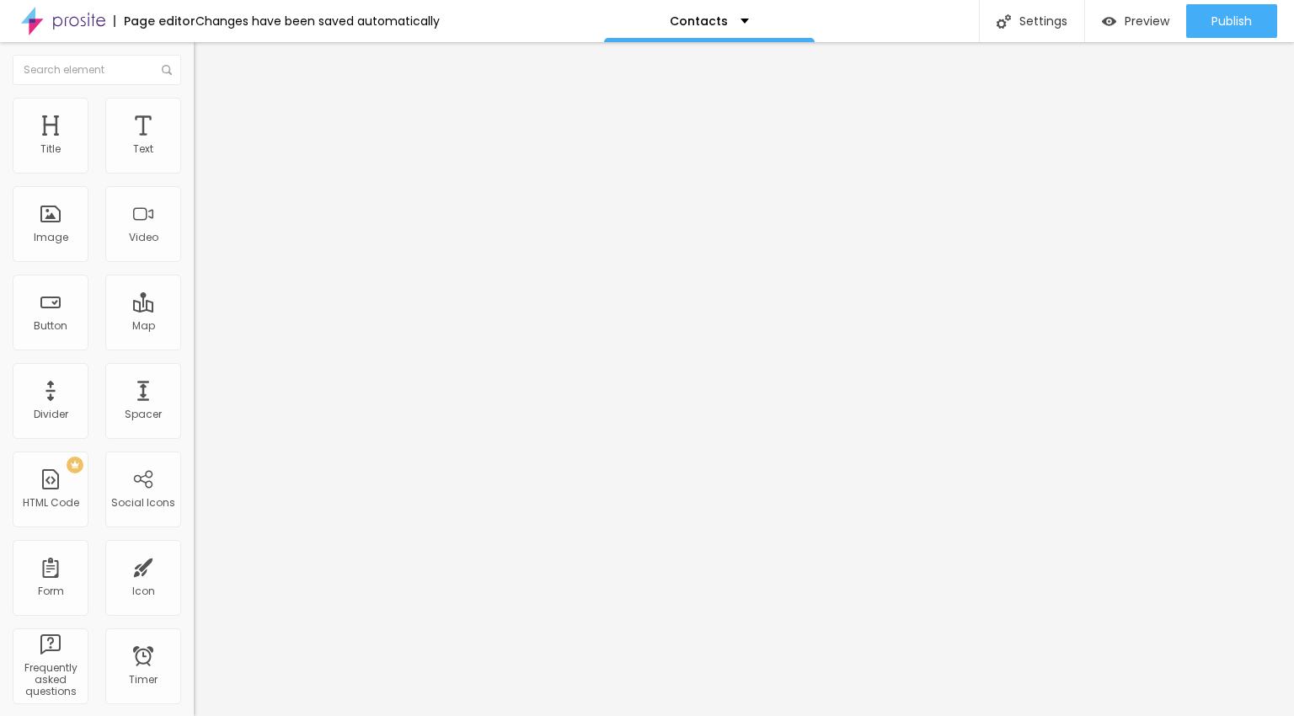
type input "171"
type input "176"
type input "181"
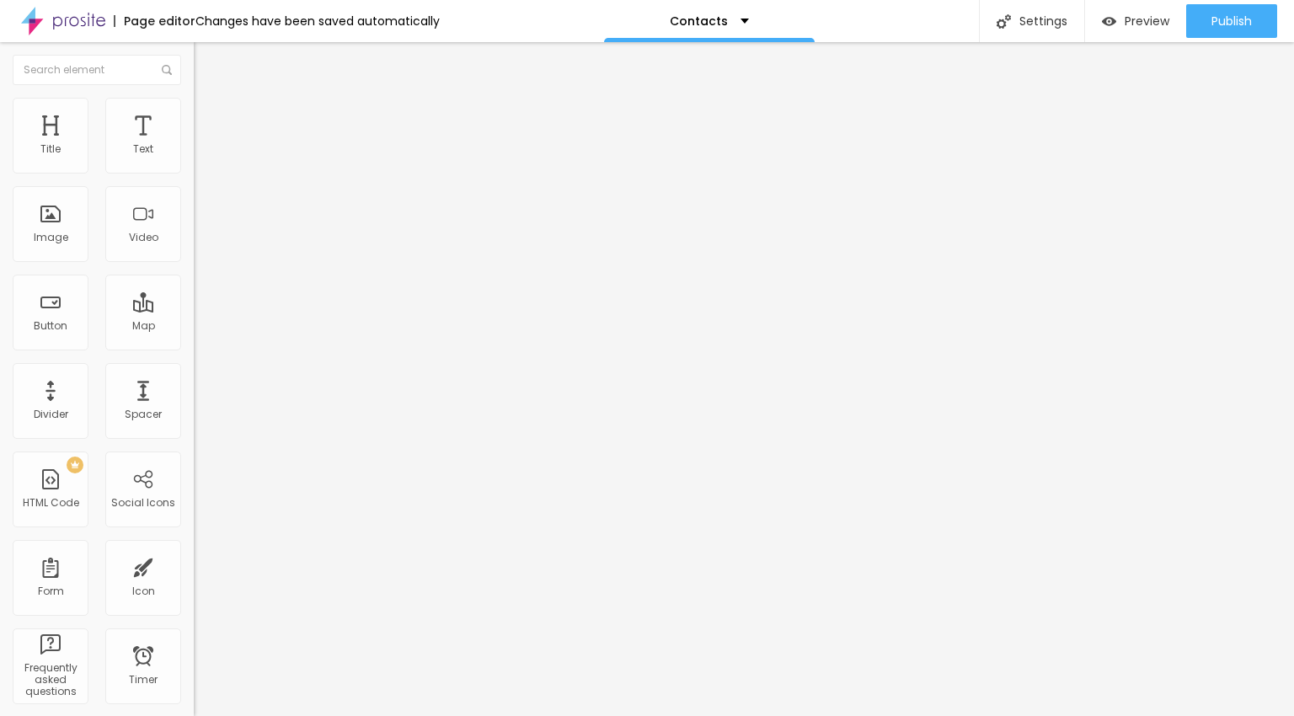
type input "181"
type input "186"
type input "192"
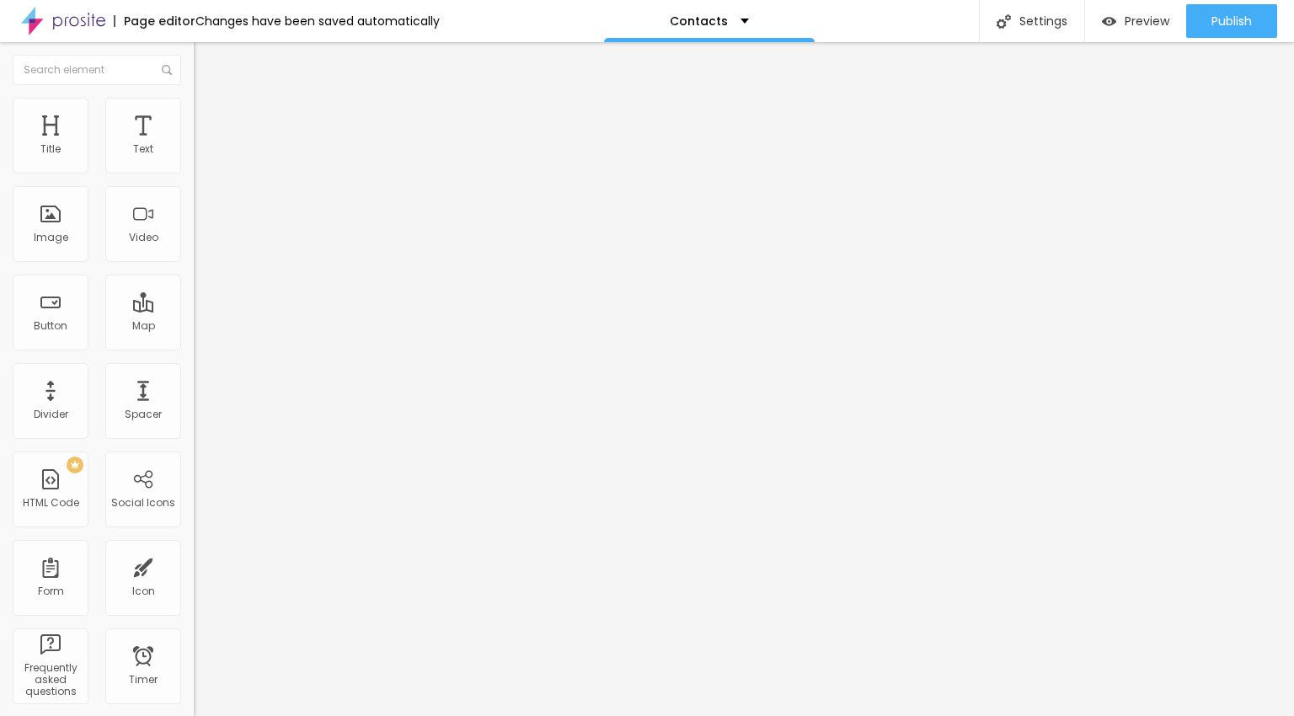
type input "197"
type input "200"
type input "179"
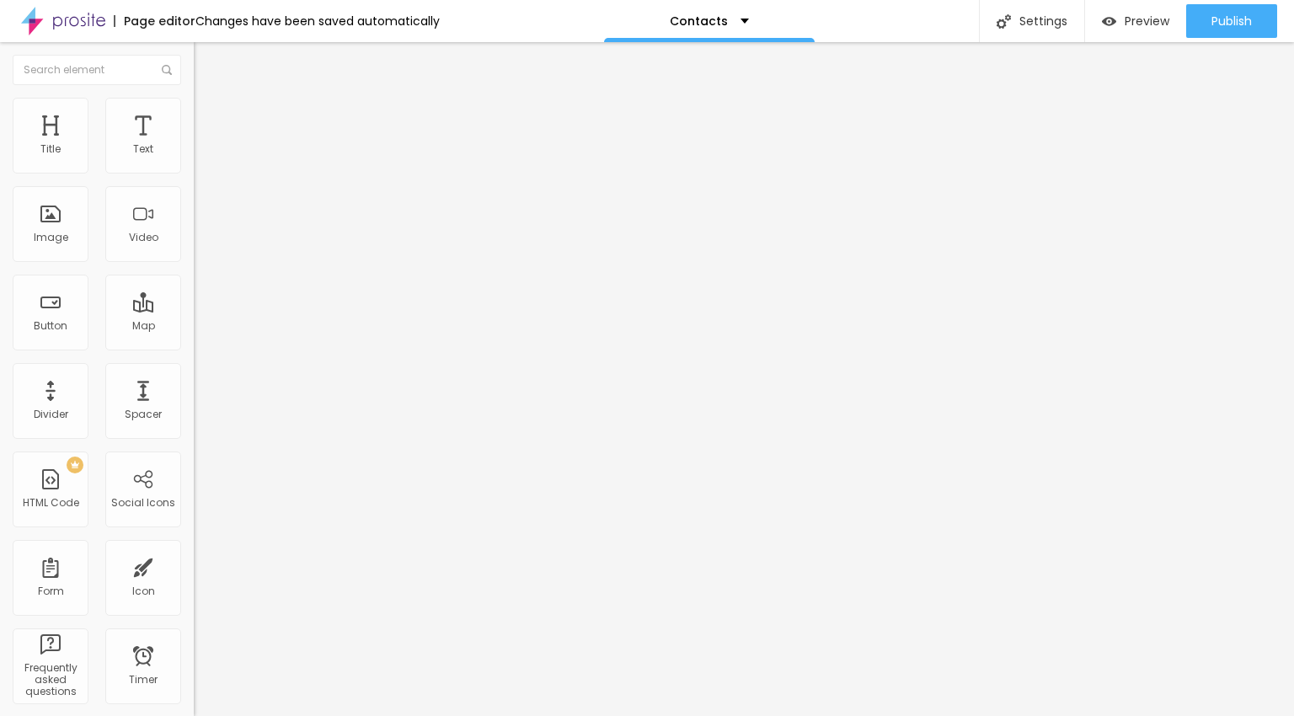
type input "179"
type input "67"
type input "22"
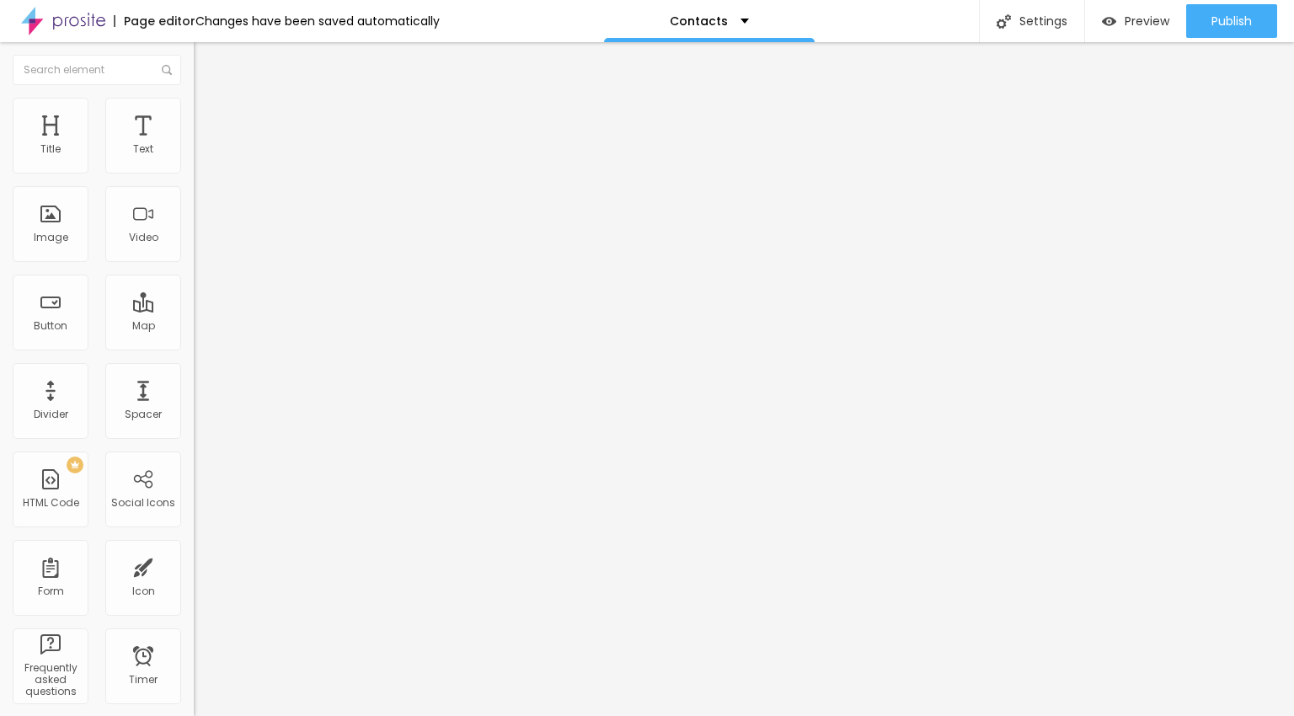
type input "0"
type input "51"
type input "93"
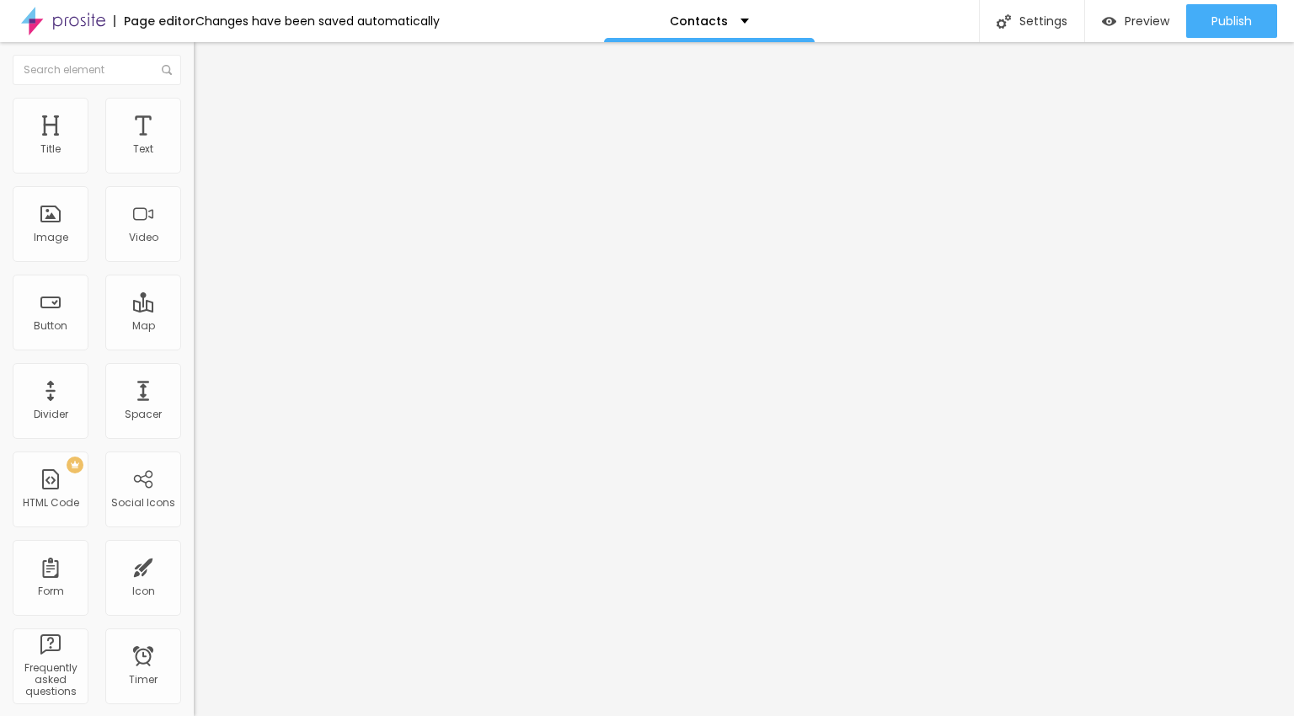
type input "93"
type input "198"
type input "200"
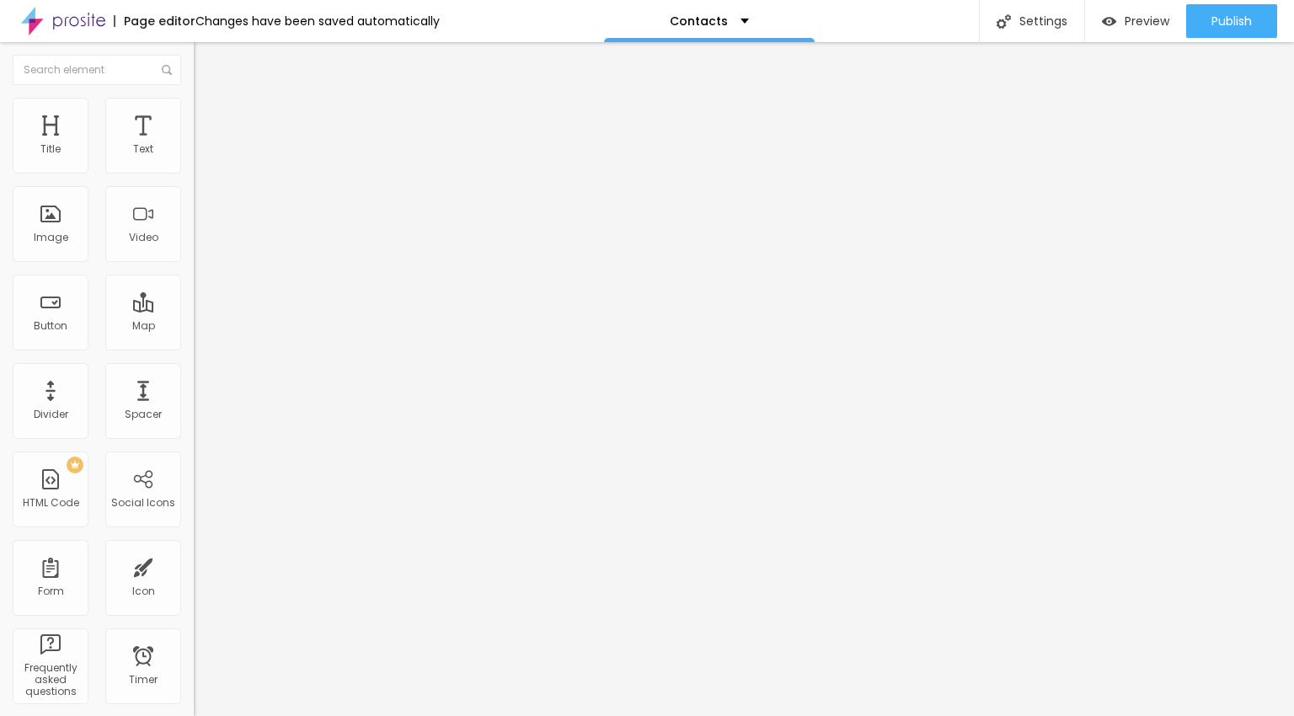
type input "153"
type input "88"
type input "46"
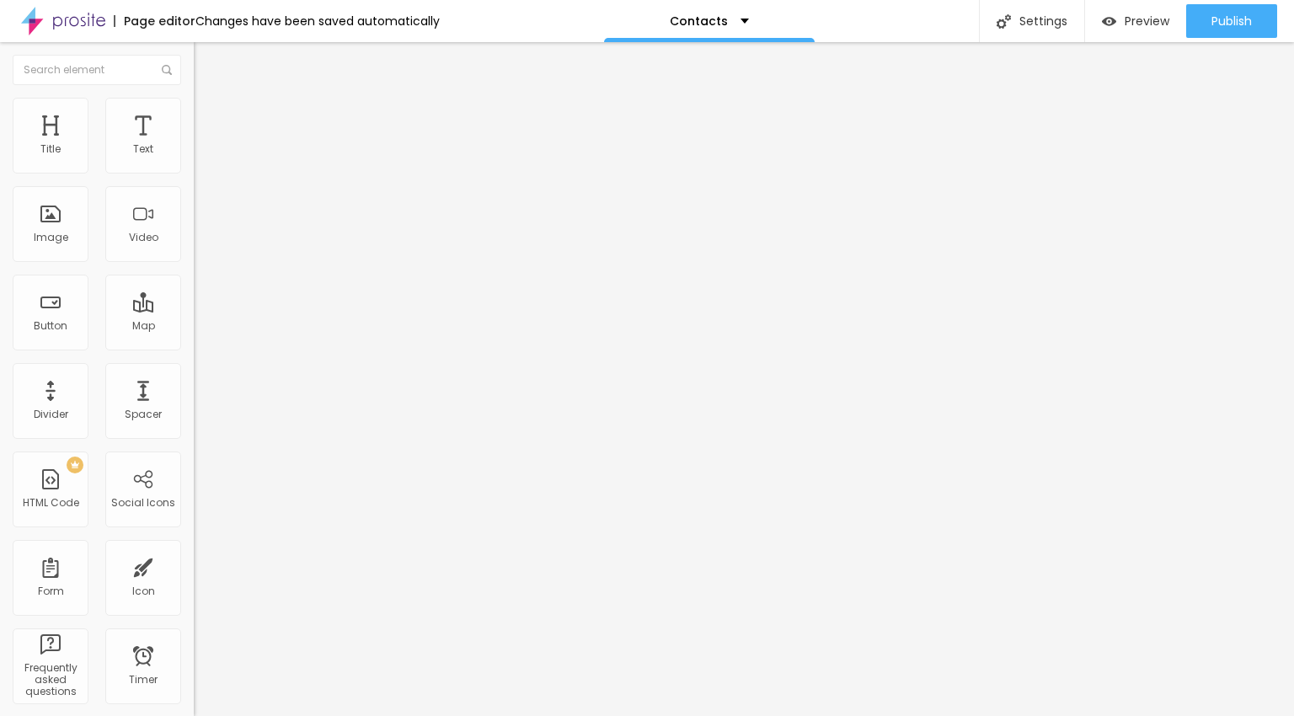
type input "46"
type input "25"
type input "0"
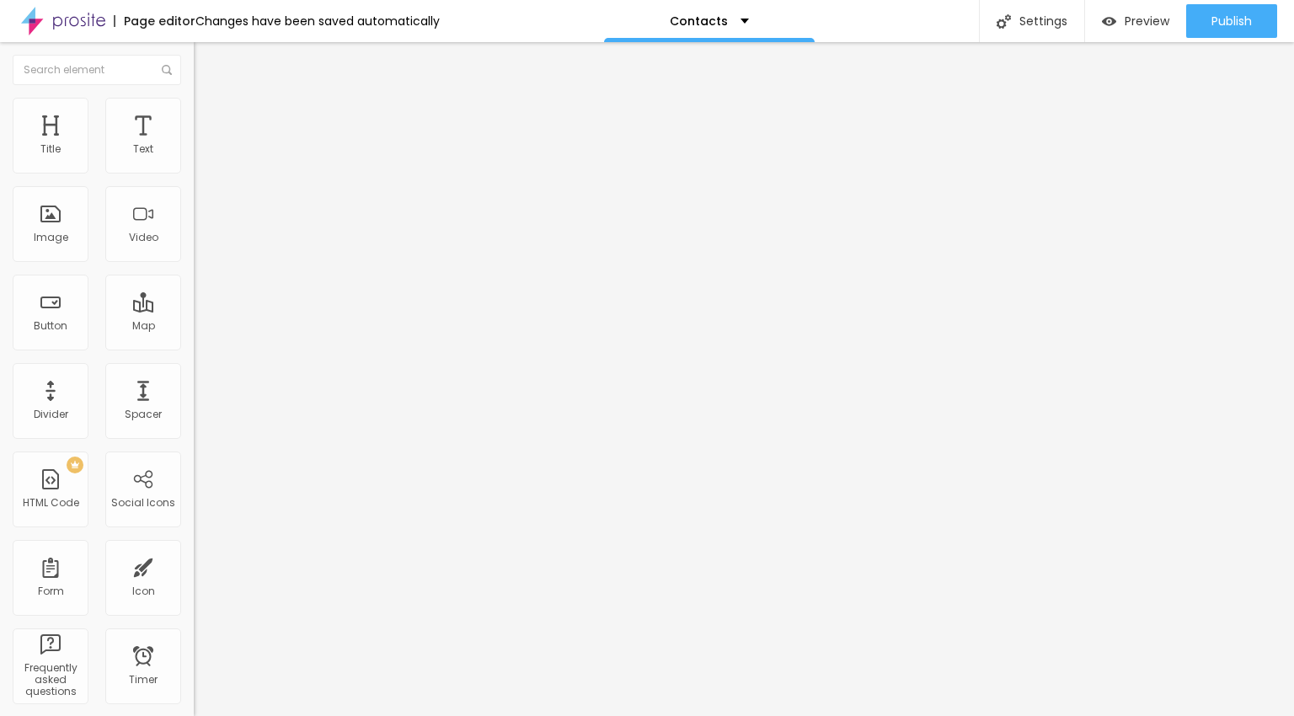
drag, startPoint x: 40, startPoint y: 215, endPoint x: -38, endPoint y: 222, distance: 78.6
click at [0, 222] on html "Page editor Changes have been saved automatically Contacts Settings Page settin…" at bounding box center [647, 358] width 1294 height 716
click at [194, 420] on span "DISABLED" at bounding box center [216, 427] width 45 height 14
click at [201, 455] on icon "button" at bounding box center [206, 460] width 10 height 10
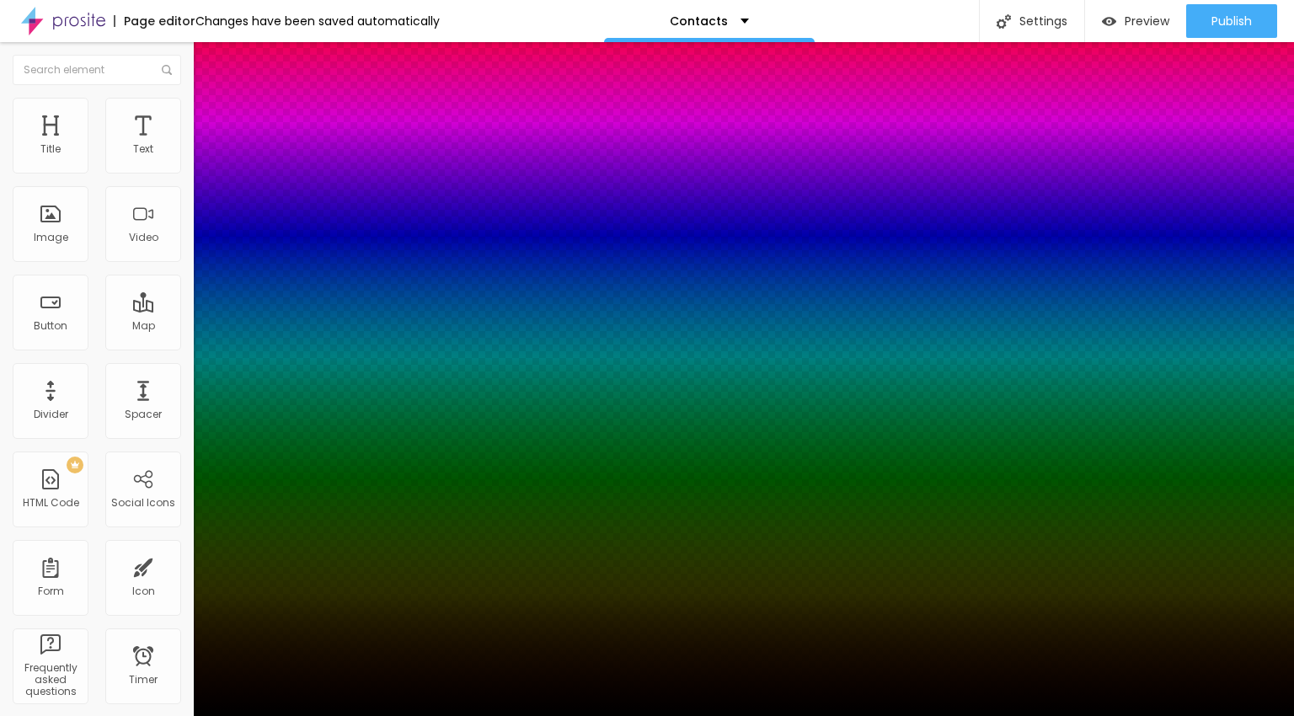
click at [151, 715] on div at bounding box center [647, 716] width 1294 height 0
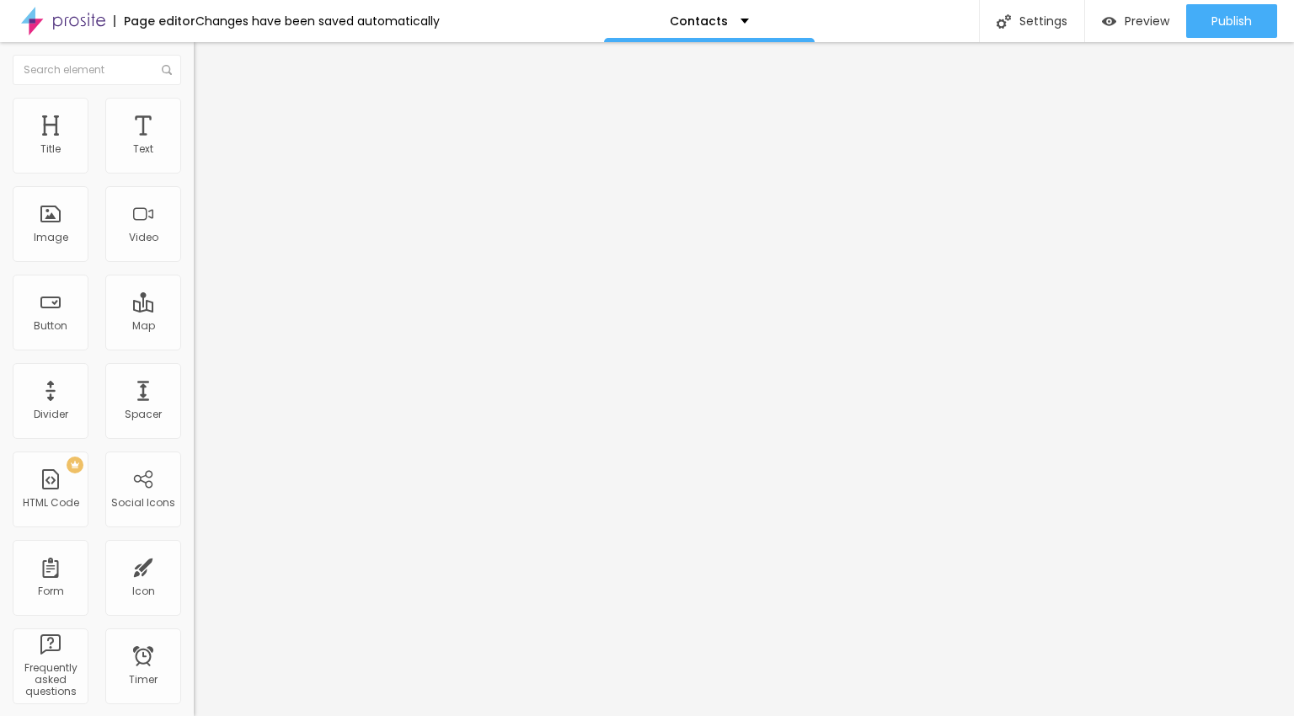
click at [201, 436] on icon "button" at bounding box center [207, 442] width 12 height 12
click at [194, 452] on button "button" at bounding box center [206, 461] width 24 height 18
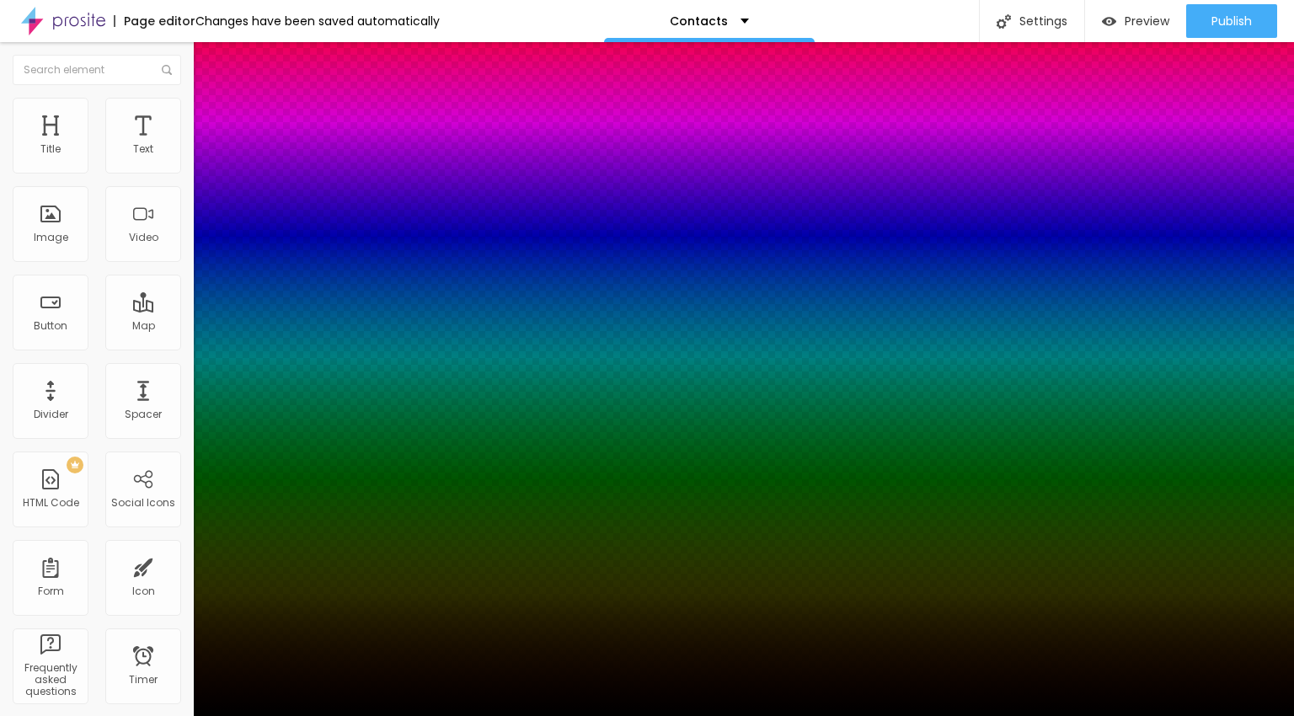
click at [313, 715] on div at bounding box center [647, 726] width 1294 height 0
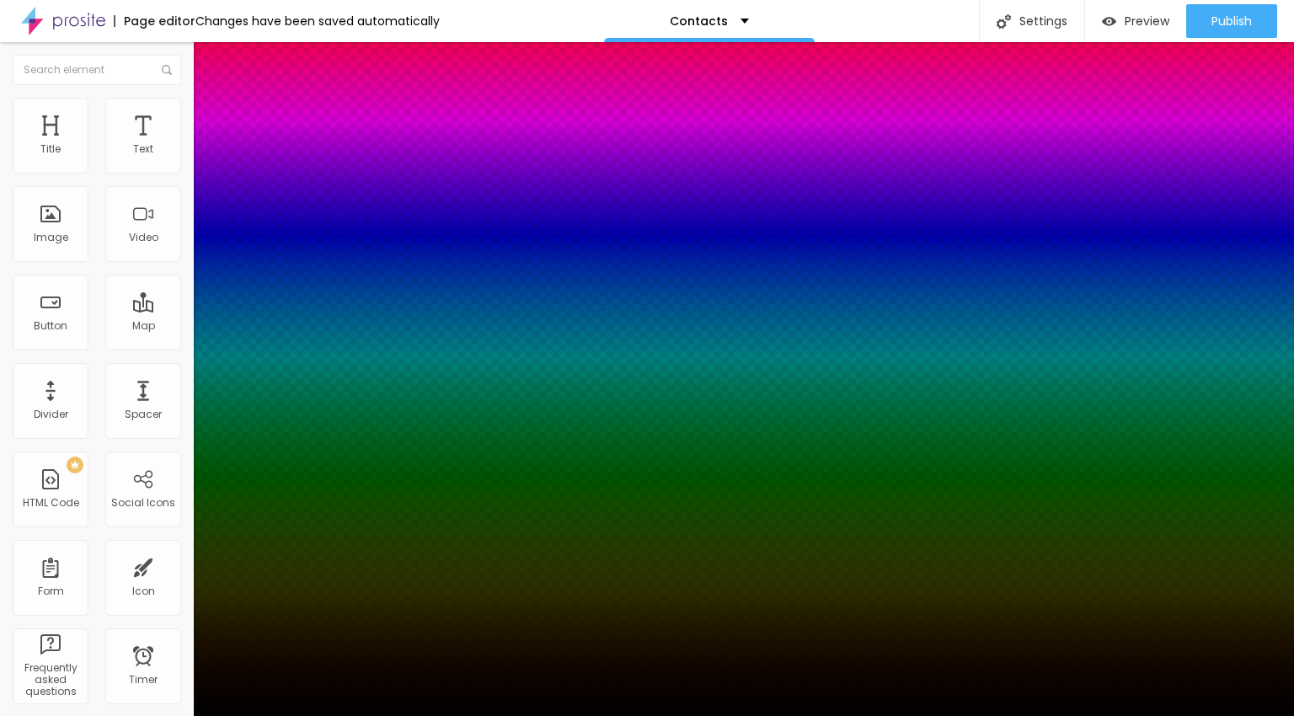
click at [291, 715] on div at bounding box center [647, 726] width 1294 height 0
click at [65, 715] on div at bounding box center [647, 716] width 1294 height 0
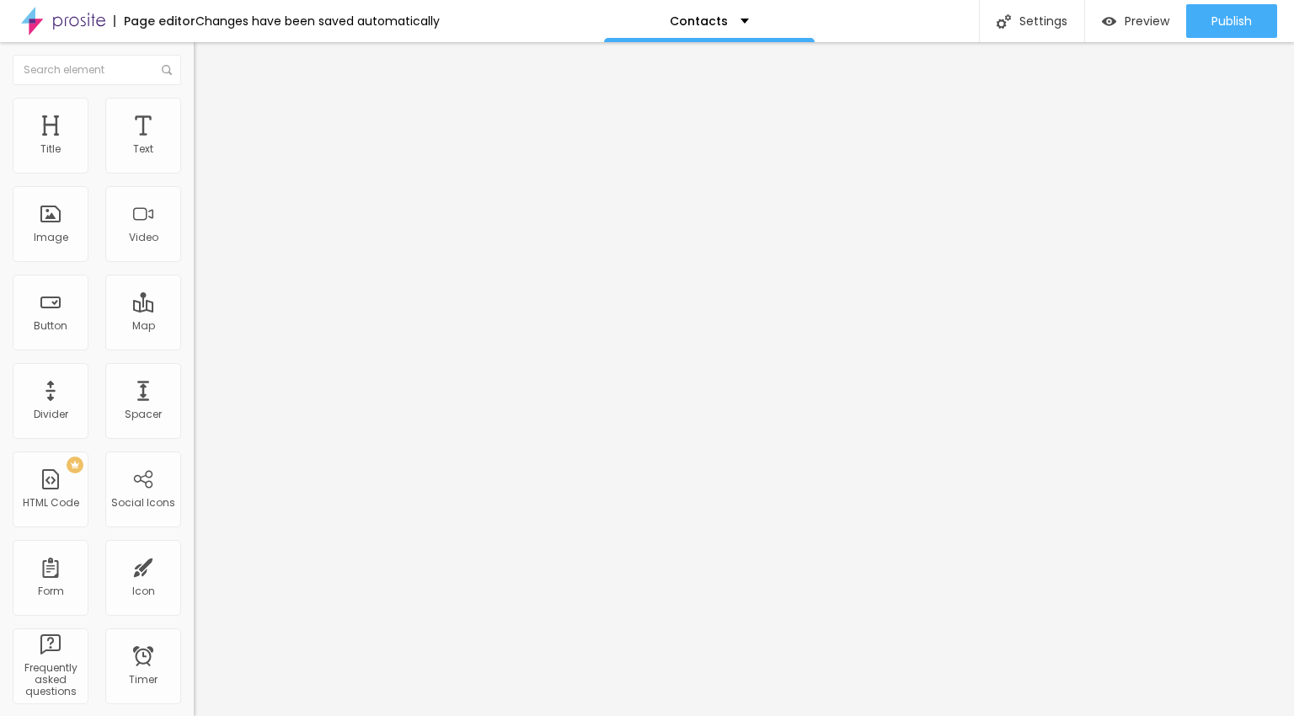
click at [194, 115] on li "Advanced" at bounding box center [291, 123] width 194 height 17
click at [194, 98] on li "Content" at bounding box center [291, 89] width 194 height 17
click at [194, 111] on li "Style" at bounding box center [291, 106] width 194 height 17
click at [194, 115] on ul "Content Style Advanced" at bounding box center [291, 106] width 194 height 51
click at [209, 119] on span "Advanced" at bounding box center [236, 126] width 55 height 14
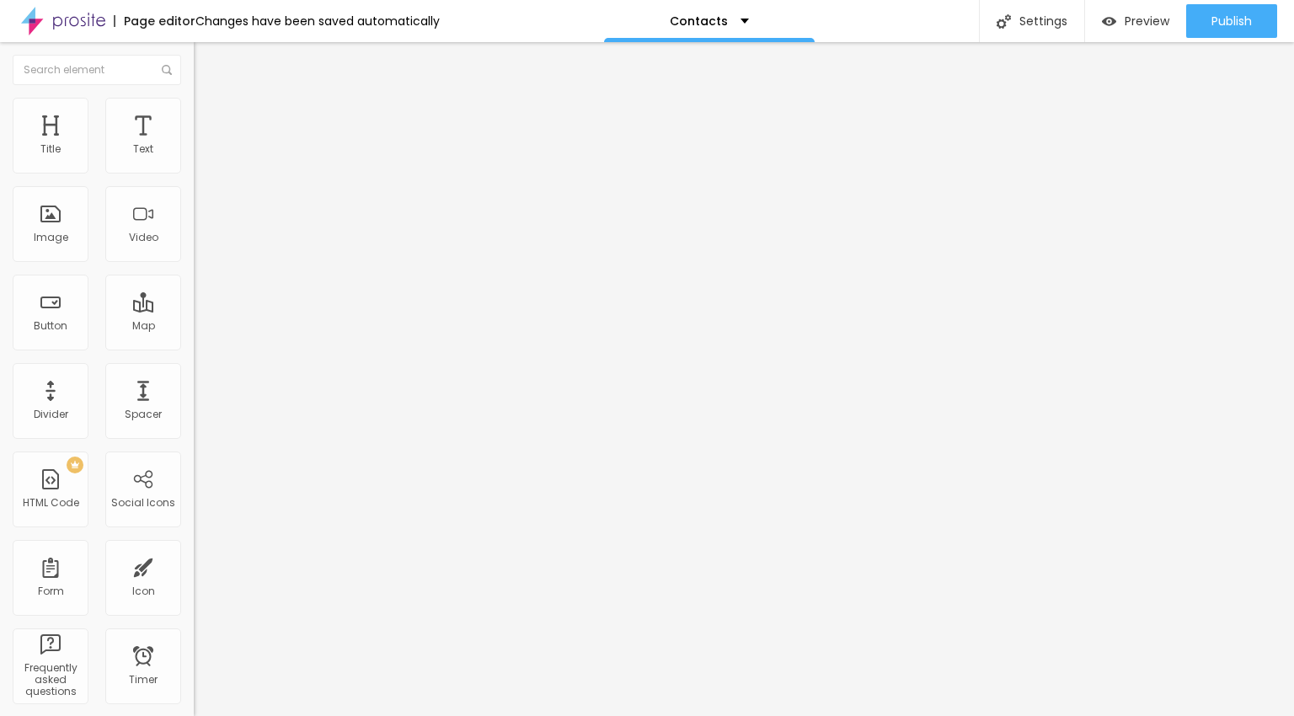
click at [206, 62] on div "Edit Image" at bounding box center [250, 61] width 88 height 13
click at [194, 115] on img at bounding box center [201, 122] width 15 height 15
type input "5"
type input "10"
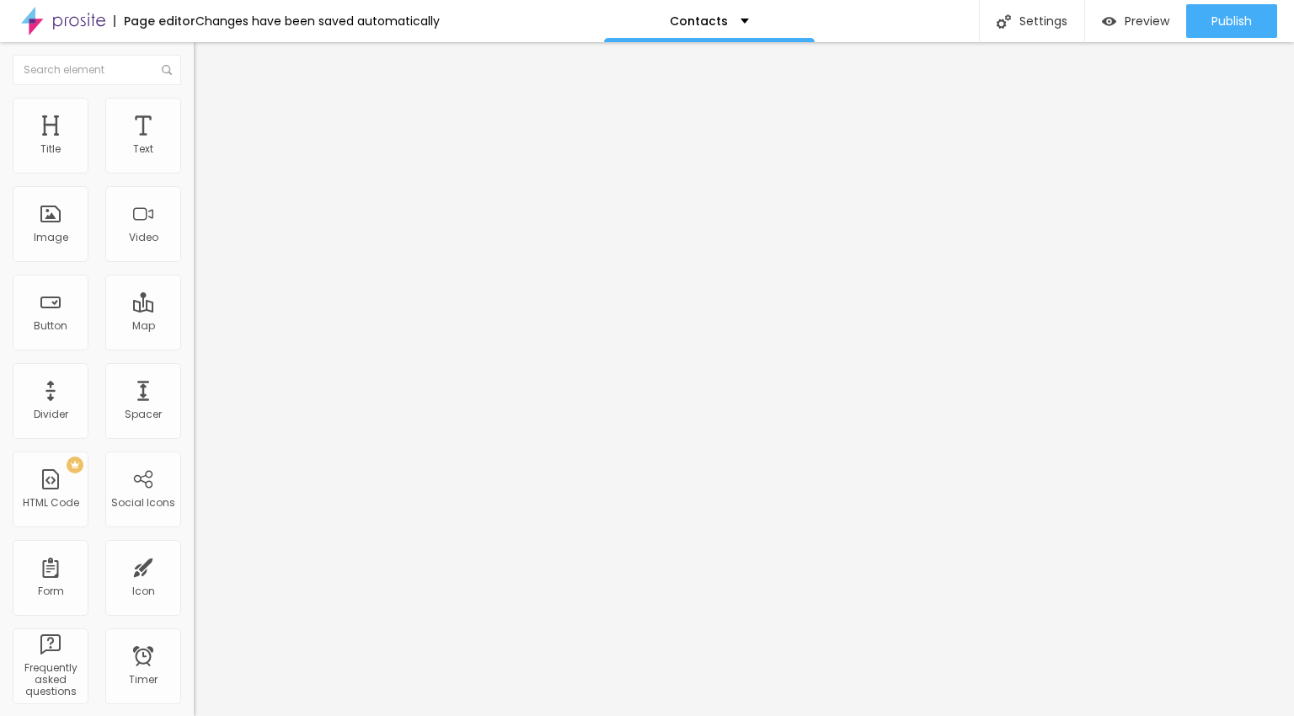
type input "10"
type input "15"
type input "20"
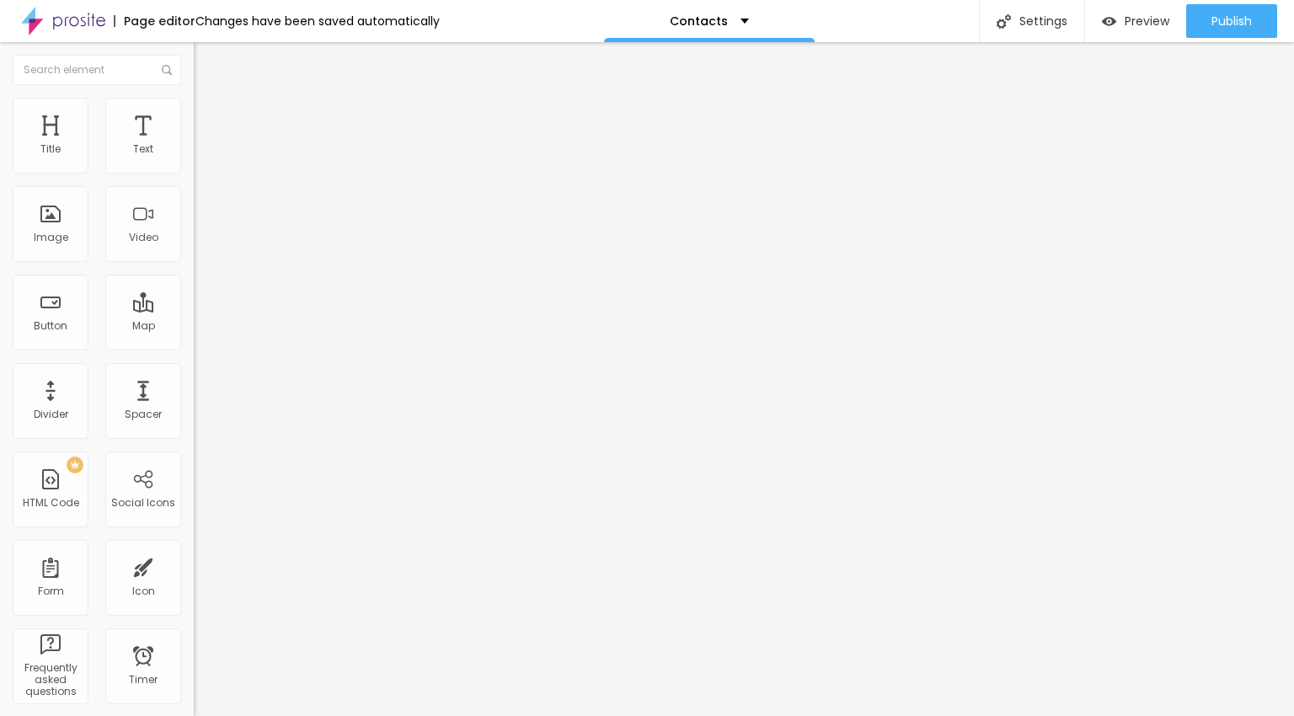
type input "25"
type input "30"
type input "35"
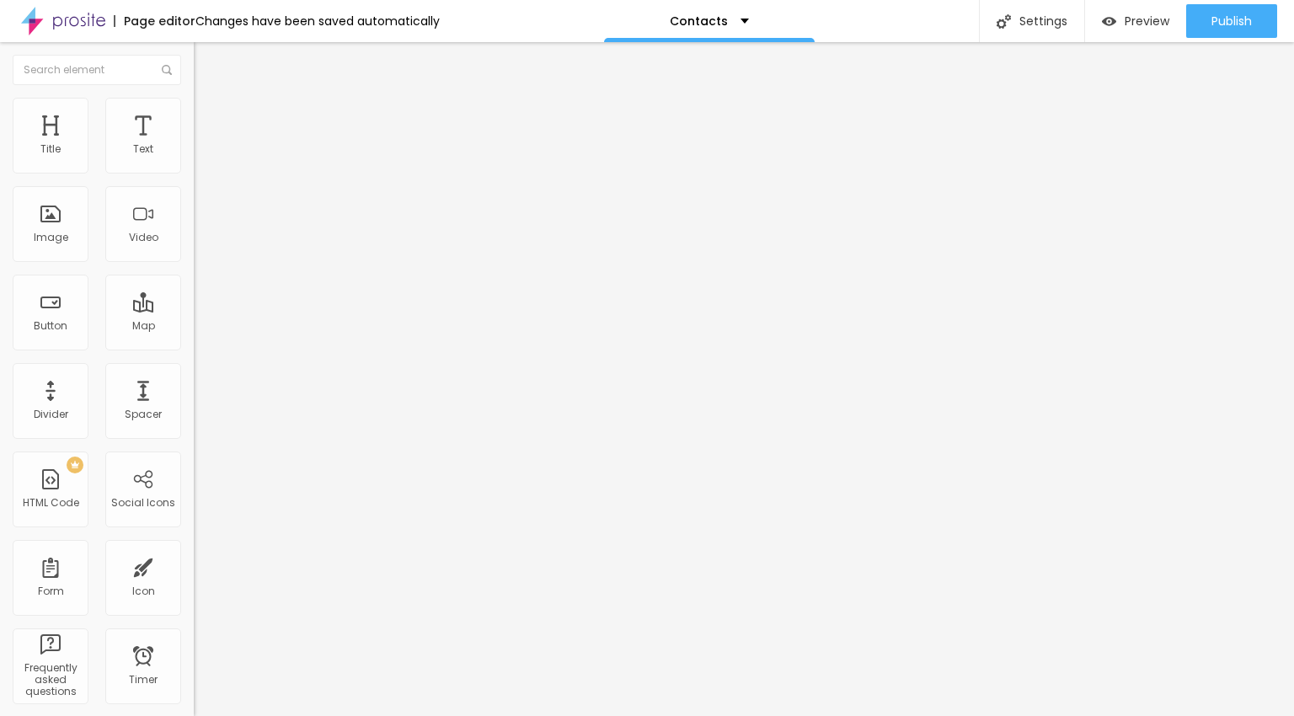
type input "35"
type input "40"
type input "45"
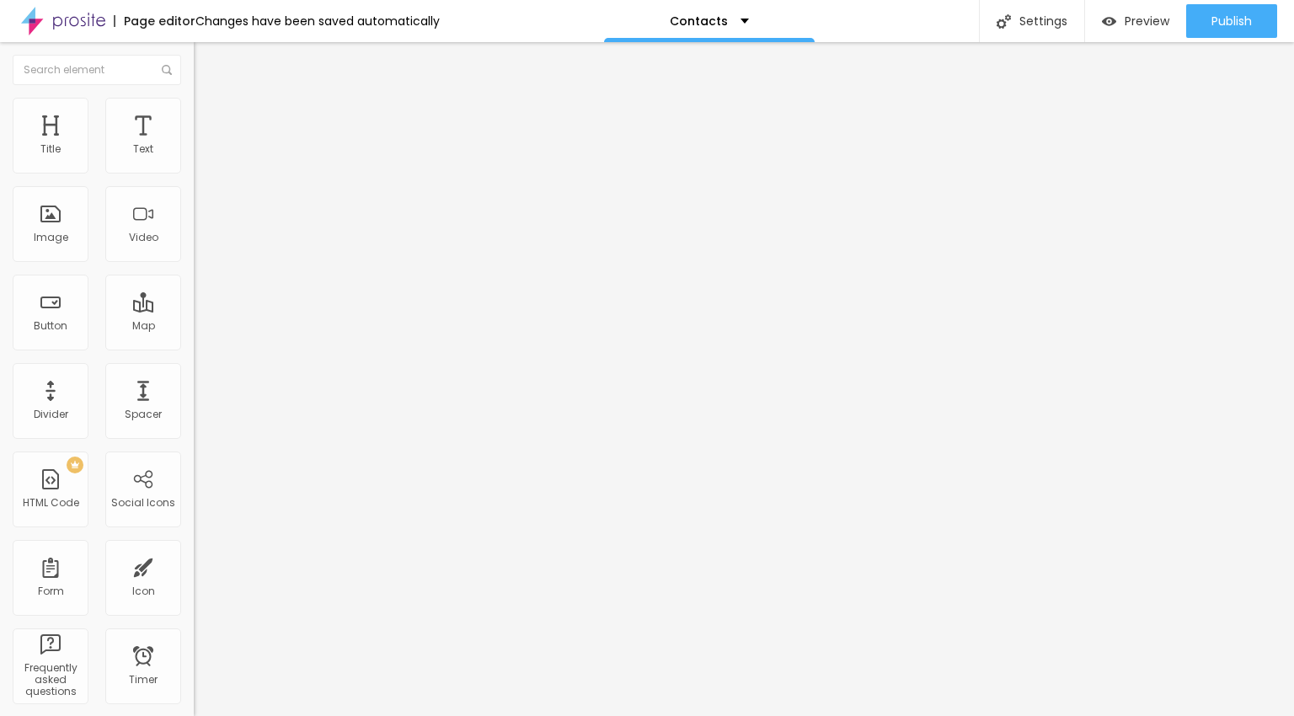
type input "50"
type input "45"
type input "40"
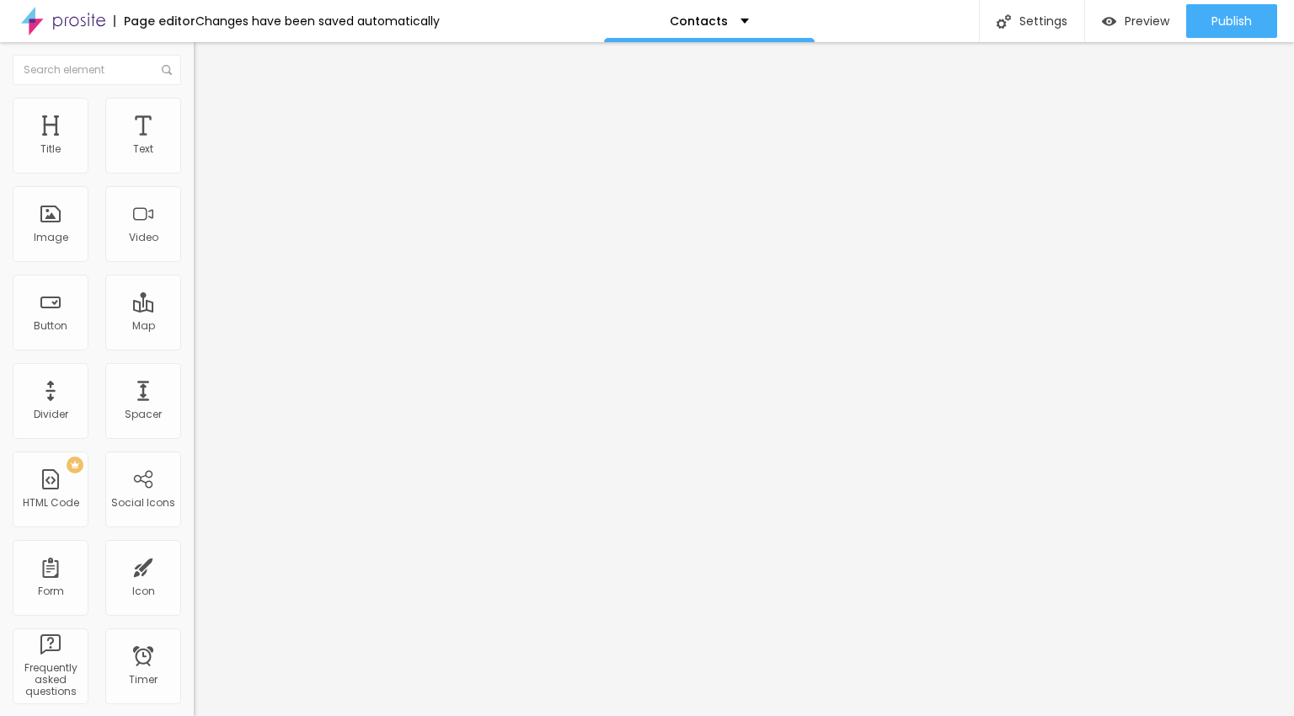
type input "40"
type input "35"
type input "30"
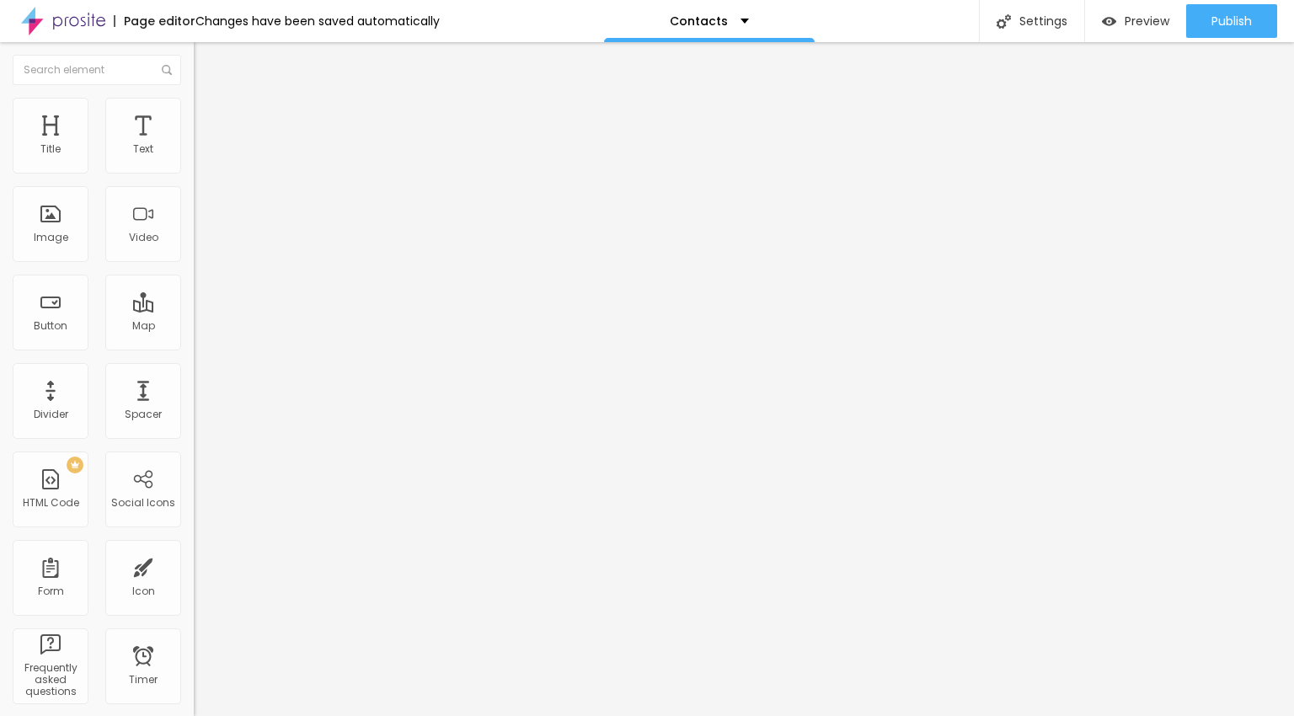
type input "25"
type input "20"
type input "15"
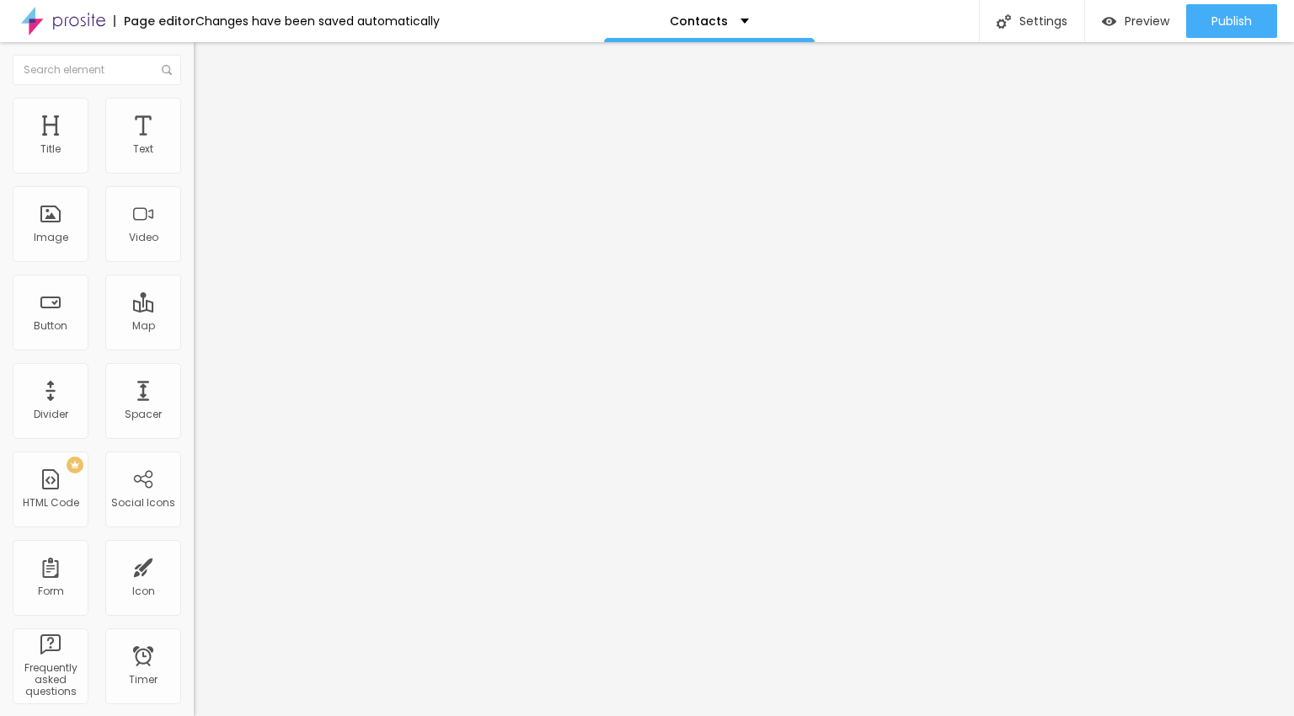
type input "15"
type input "5"
type input "0"
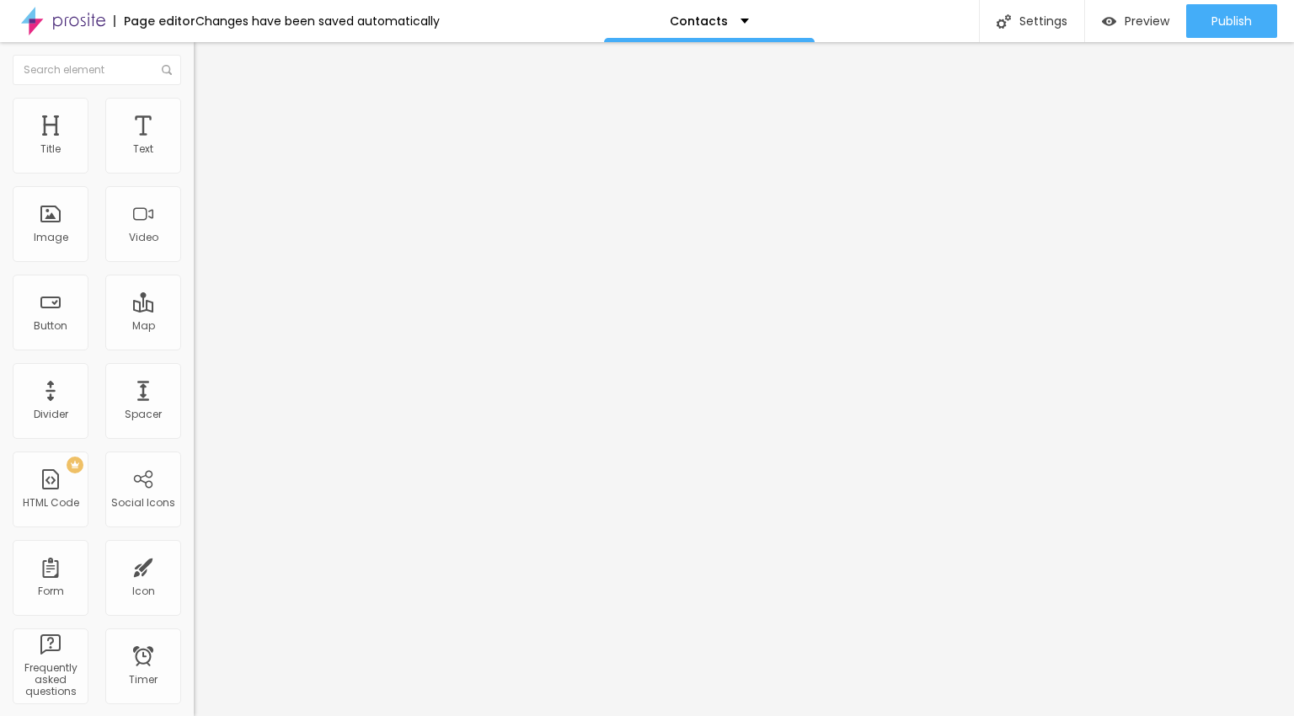
drag, startPoint x: 39, startPoint y: 163, endPoint x: 24, endPoint y: 162, distance: 14.4
click at [194, 327] on input "range" at bounding box center [248, 333] width 109 height 13
click at [194, 114] on li "Style" at bounding box center [291, 106] width 194 height 17
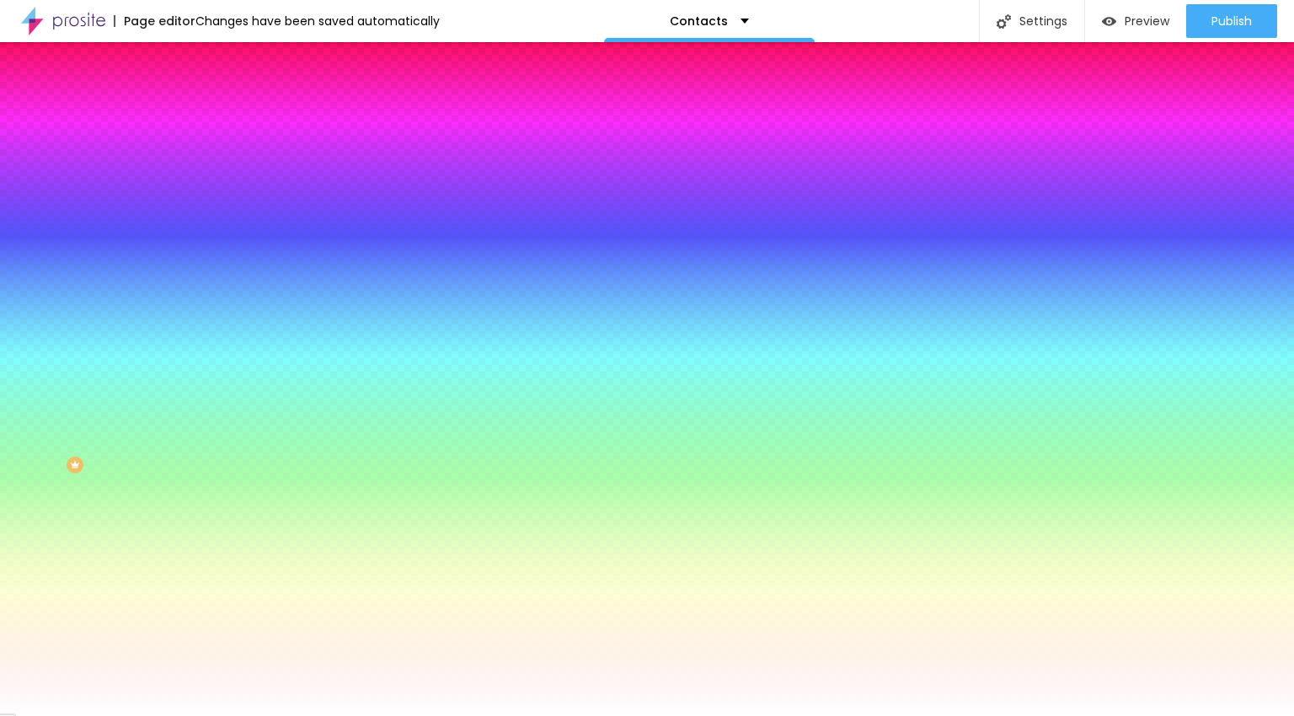
click at [209, 99] on span "Content" at bounding box center [229, 92] width 41 height 14
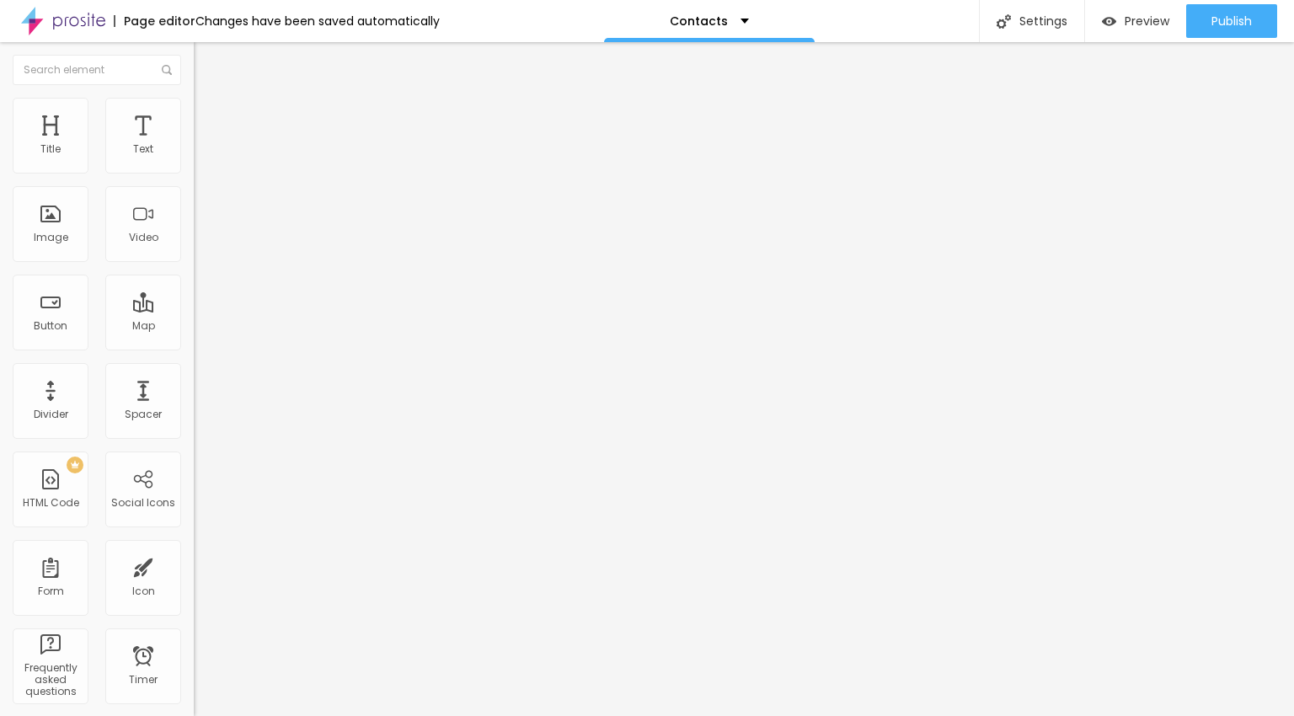
click at [209, 119] on span "Advanced" at bounding box center [236, 126] width 55 height 14
click at [194, 145] on span "Change image" at bounding box center [239, 138] width 90 height 14
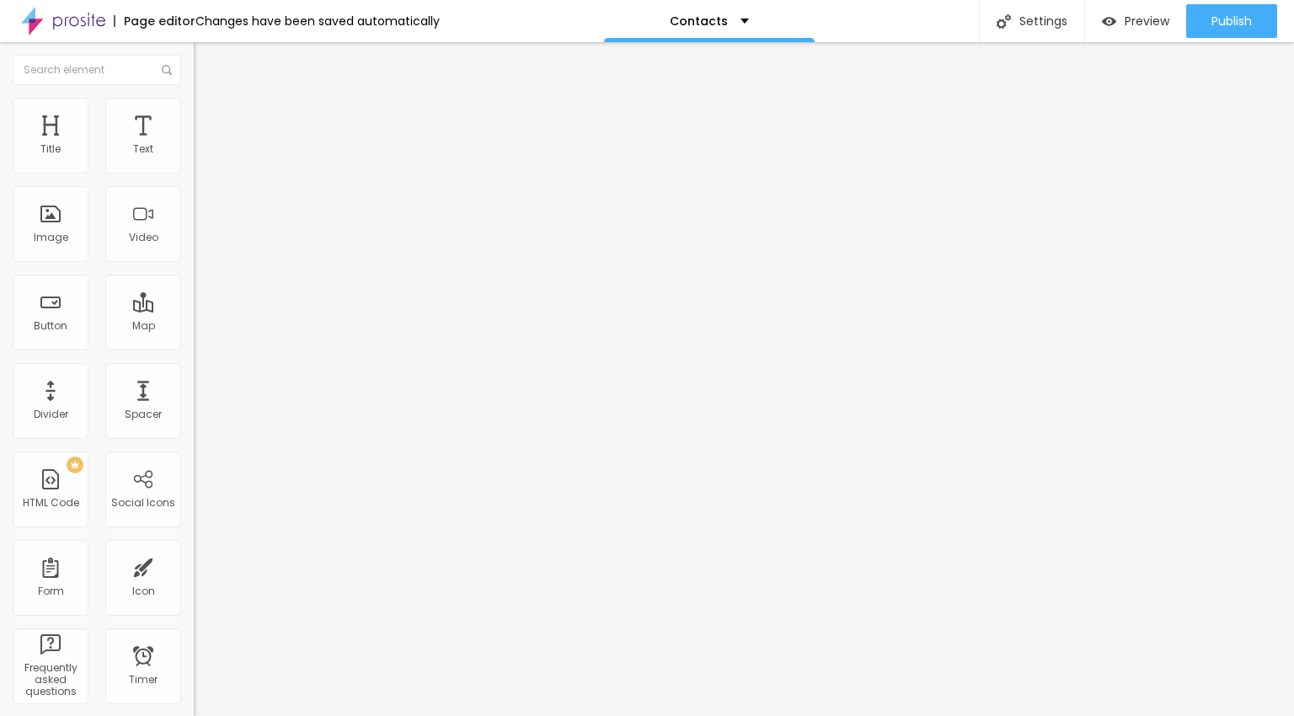
click at [209, 115] on span "Style" at bounding box center [221, 109] width 24 height 14
click at [209, 119] on span "Advanced" at bounding box center [236, 126] width 55 height 14
click at [194, 115] on li "Advanced" at bounding box center [291, 123] width 194 height 17
click at [206, 63] on div "Edit Image" at bounding box center [250, 61] width 88 height 13
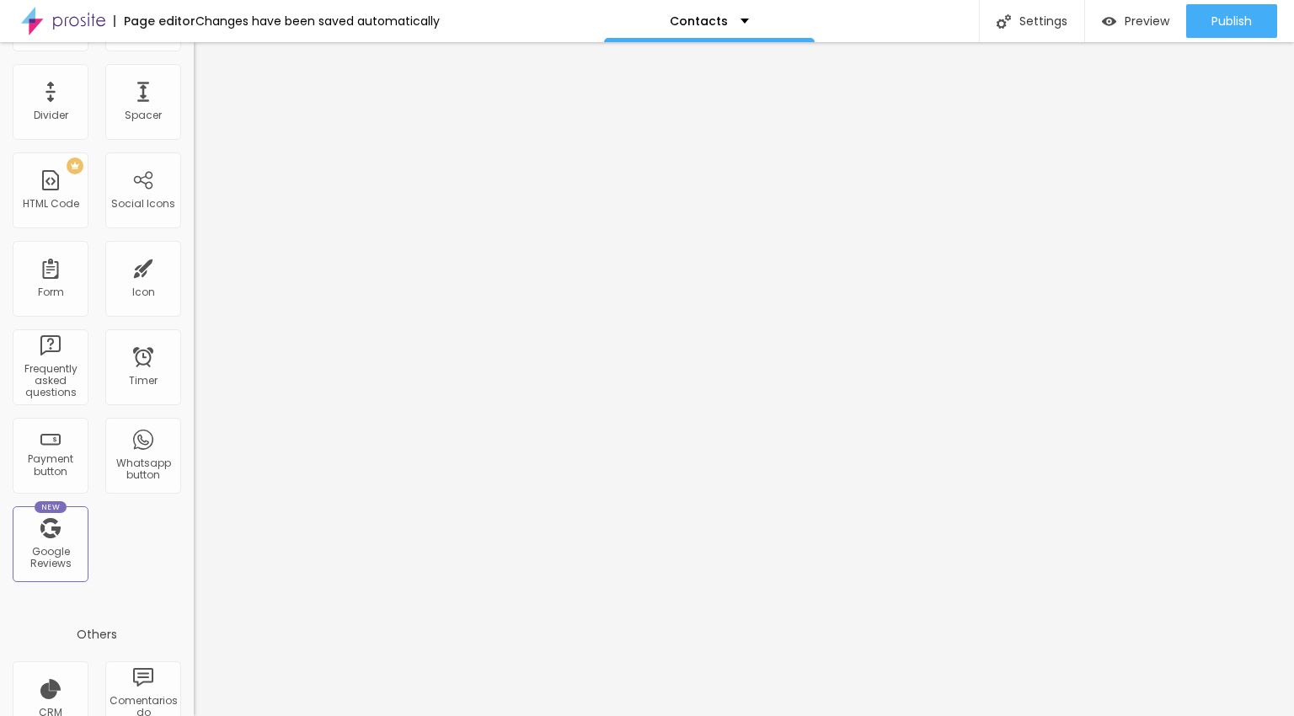
scroll to position [0, 0]
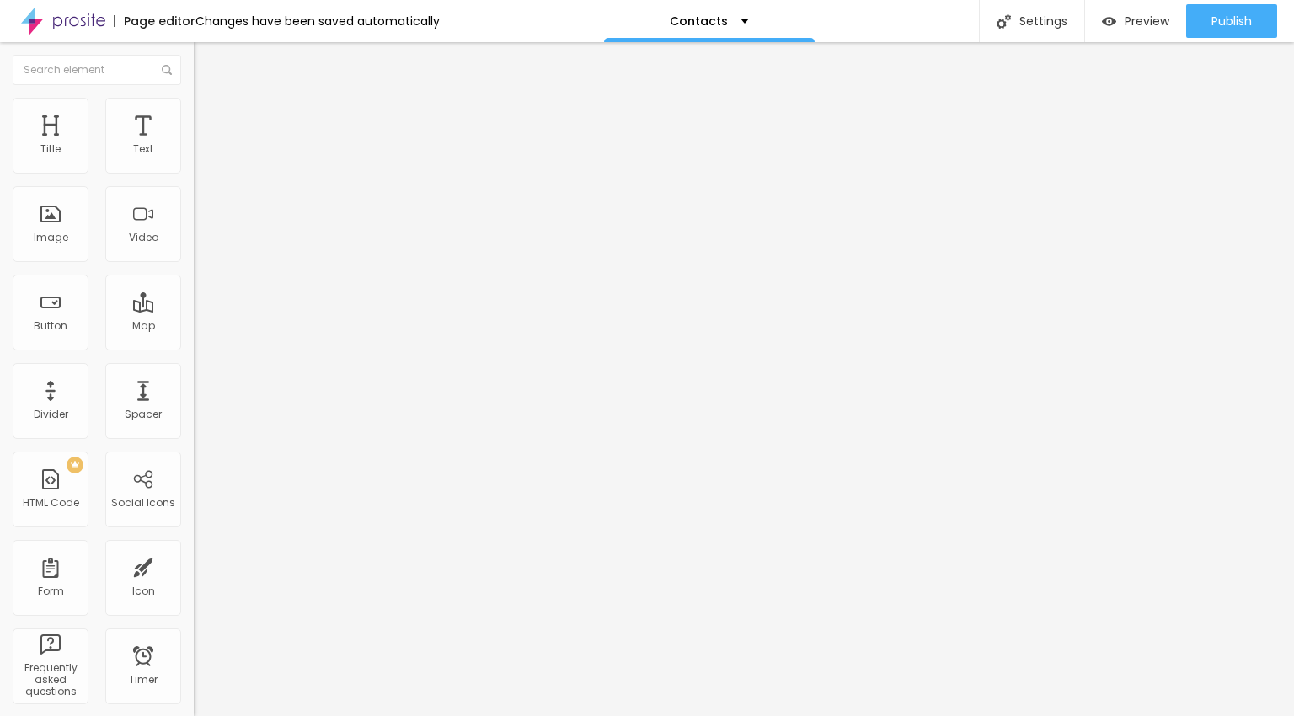
click at [284, 142] on img at bounding box center [289, 136] width 10 height 10
click at [1056, 21] on div "Settings" at bounding box center [1031, 21] width 105 height 42
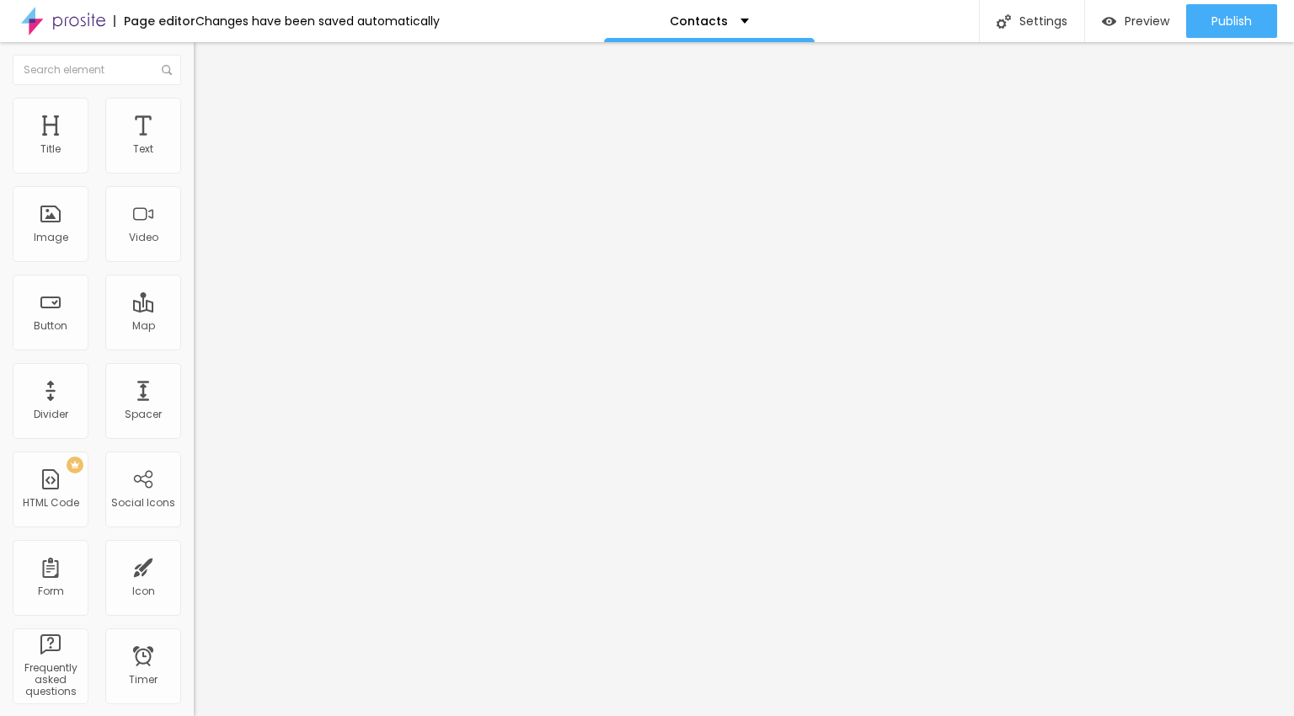
click at [154, 21] on div "Page editor" at bounding box center [155, 21] width 82 height 12
click at [216, 23] on div "Changes have been saved automatically" at bounding box center [317, 21] width 244 height 12
click at [316, 163] on link "click here" at bounding box center [340, 156] width 48 height 14
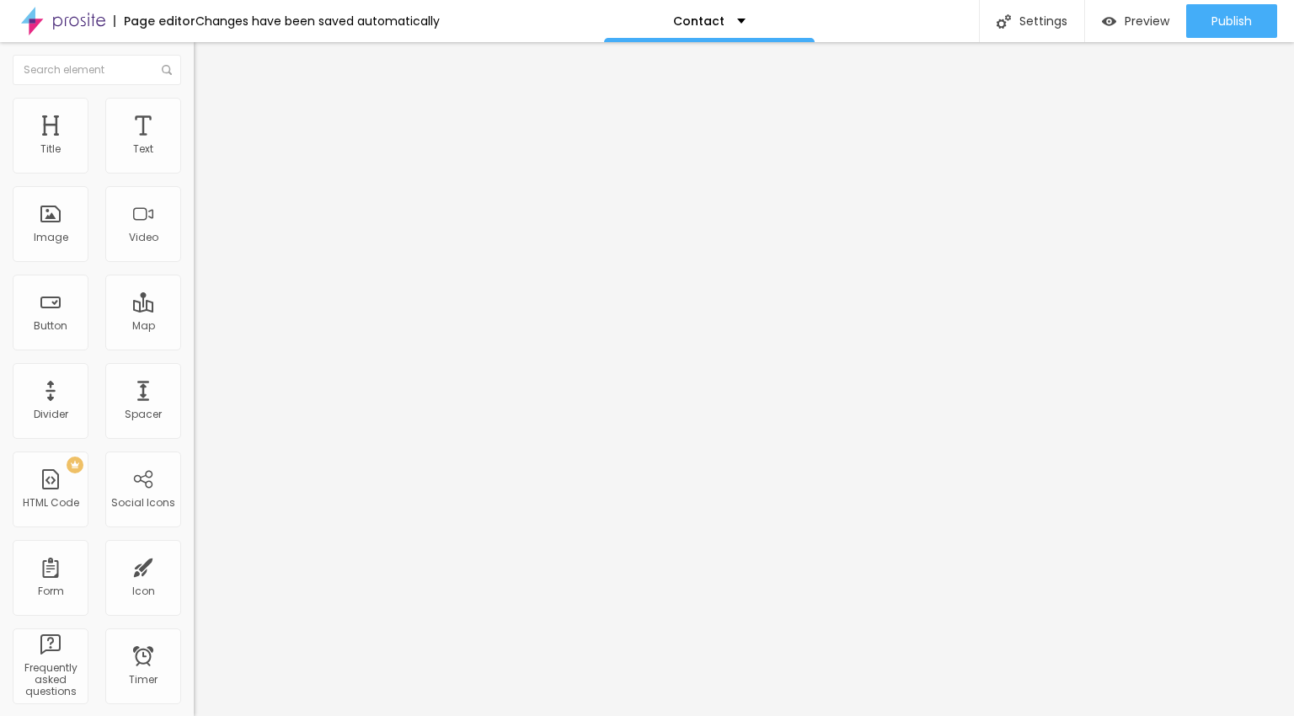
click at [219, 175] on div "Connect" at bounding box center [247, 168] width 56 height 14
drag, startPoint x: 101, startPoint y: 308, endPoint x: 10, endPoint y: 310, distance: 91.0
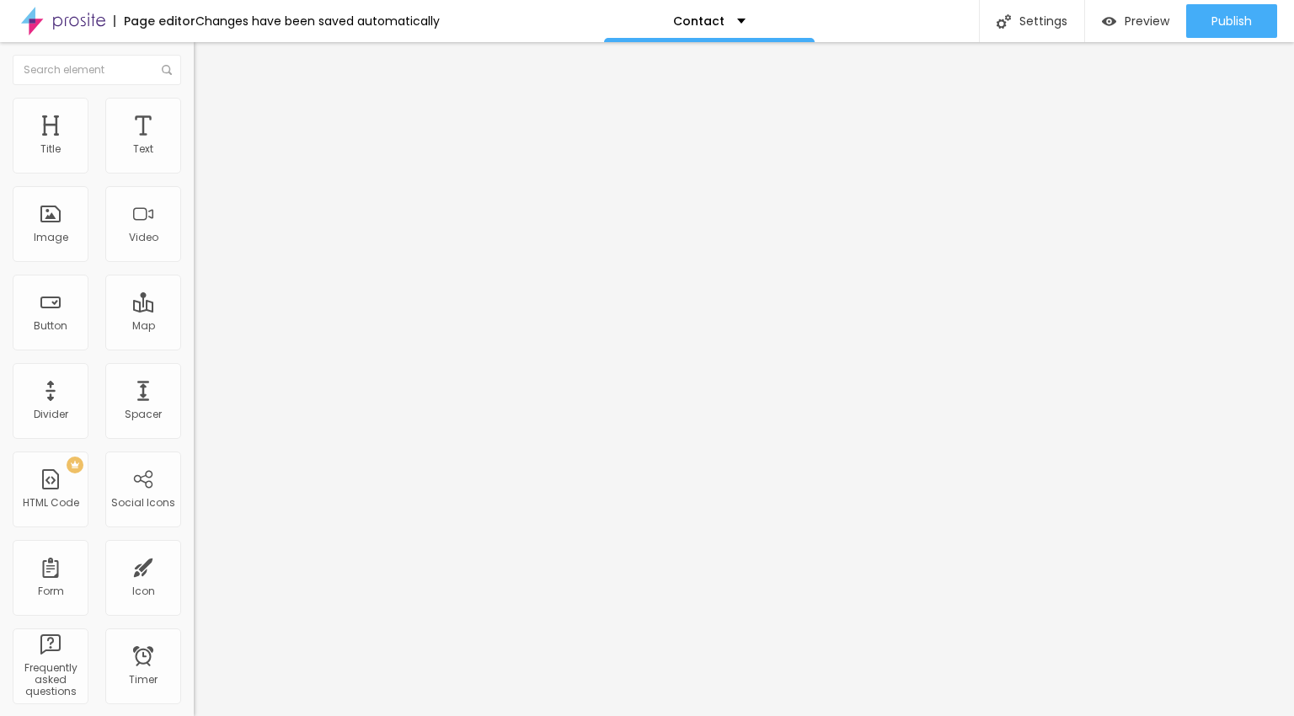
paste input "meu instagram não esta se conectando com a pagina"
paste input "www.instagram.com/vanessatrettel/#"
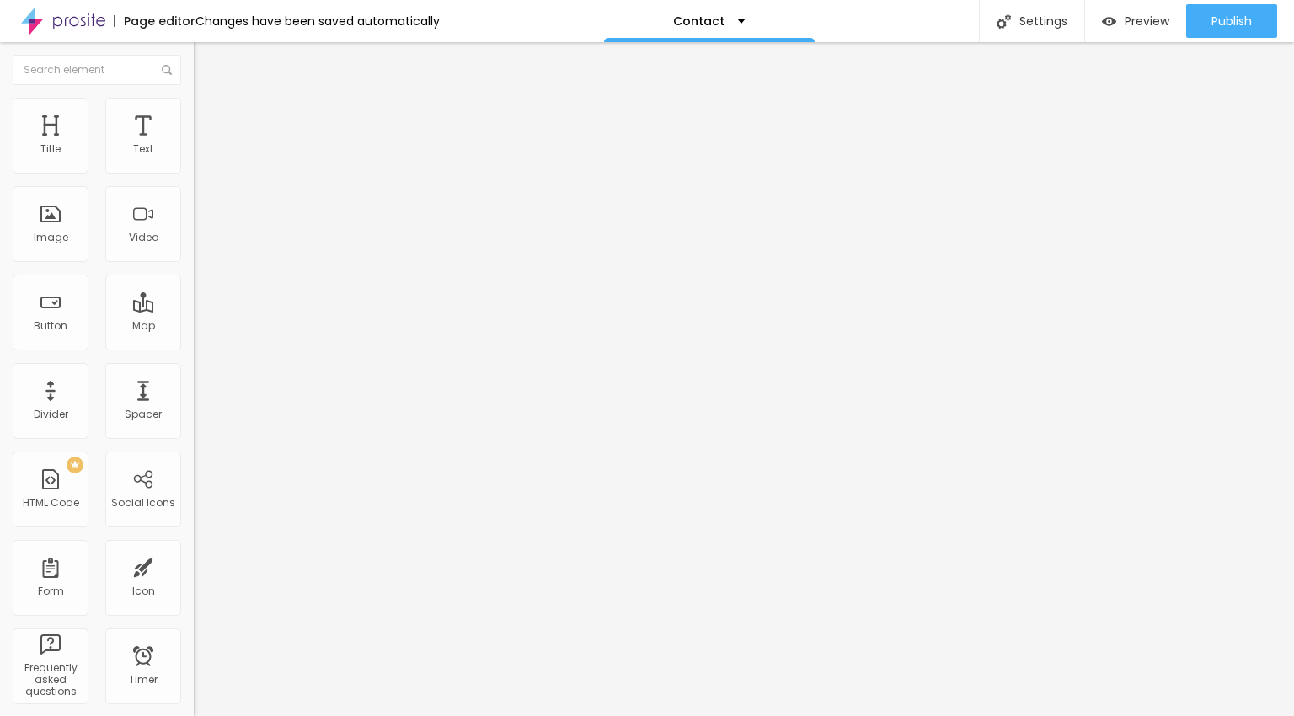
type input "https://www.instagram.com/vanessatrettel"
click at [1252, 36] on button "Publish" at bounding box center [1231, 21] width 91 height 34
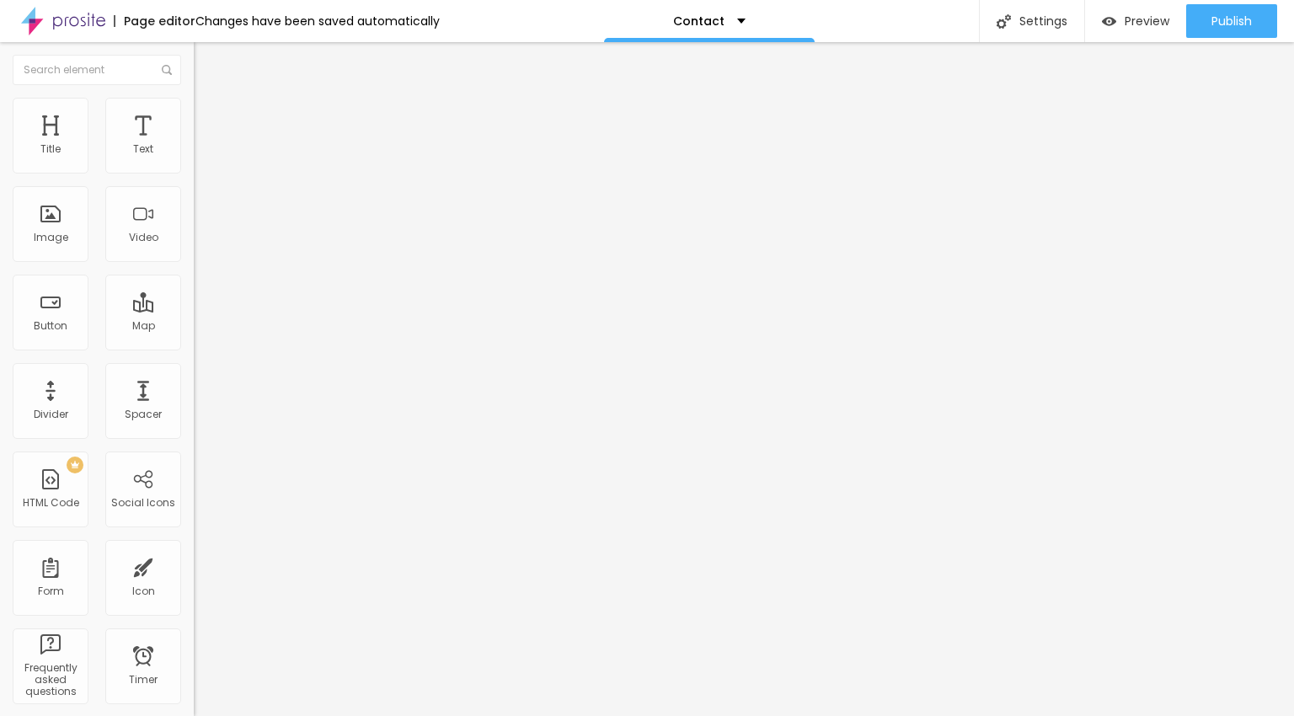
click at [209, 119] on span "Advanced" at bounding box center [236, 126] width 55 height 14
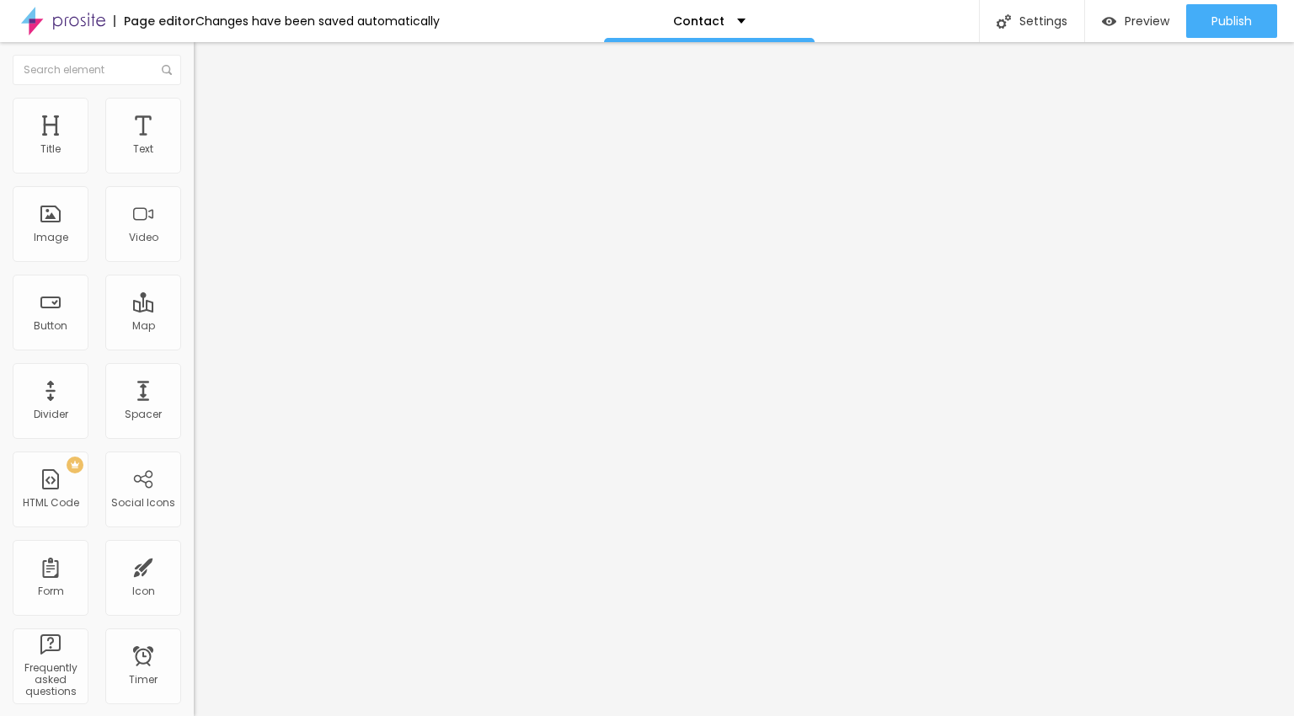
click at [194, 715] on div at bounding box center [291, 725] width 194 height 0
click at [1248, 18] on span "Publish" at bounding box center [1231, 20] width 40 height 13
click at [194, 108] on li "Style" at bounding box center [291, 106] width 194 height 17
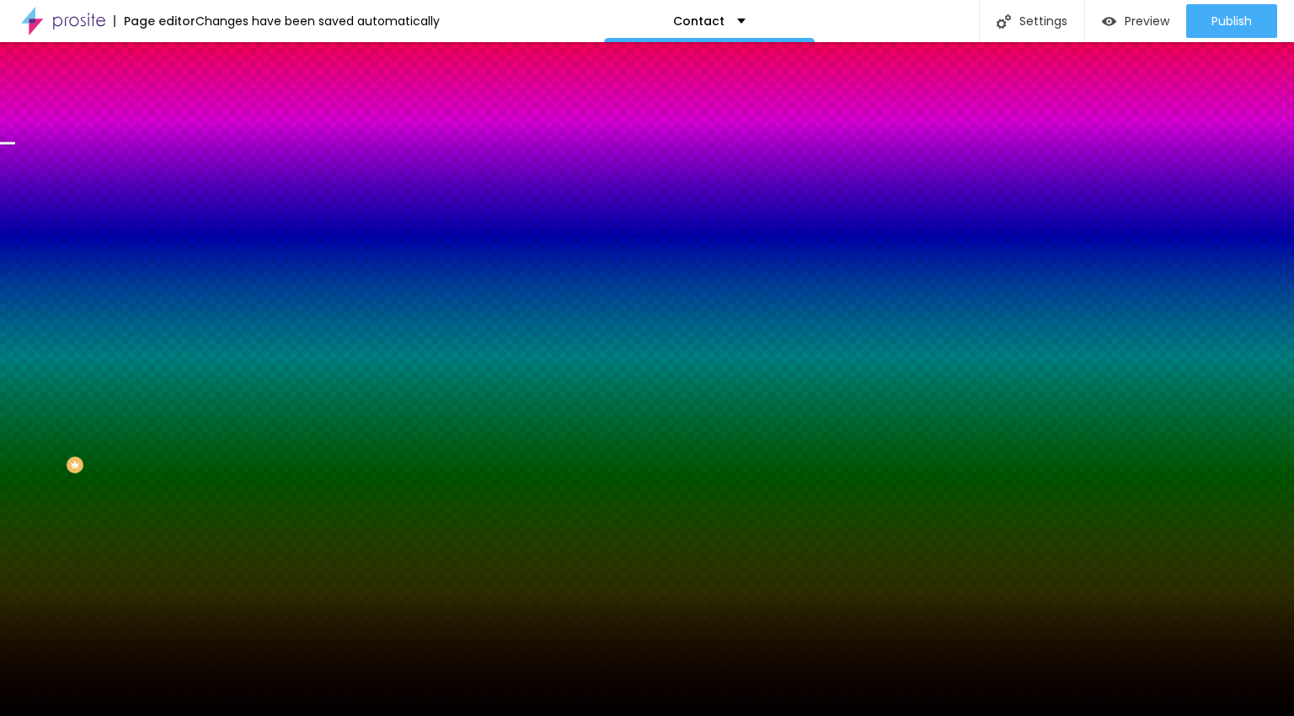
click at [194, 175] on span "Parallax" at bounding box center [214, 168] width 41 height 14
click at [209, 99] on span "Content" at bounding box center [229, 92] width 41 height 14
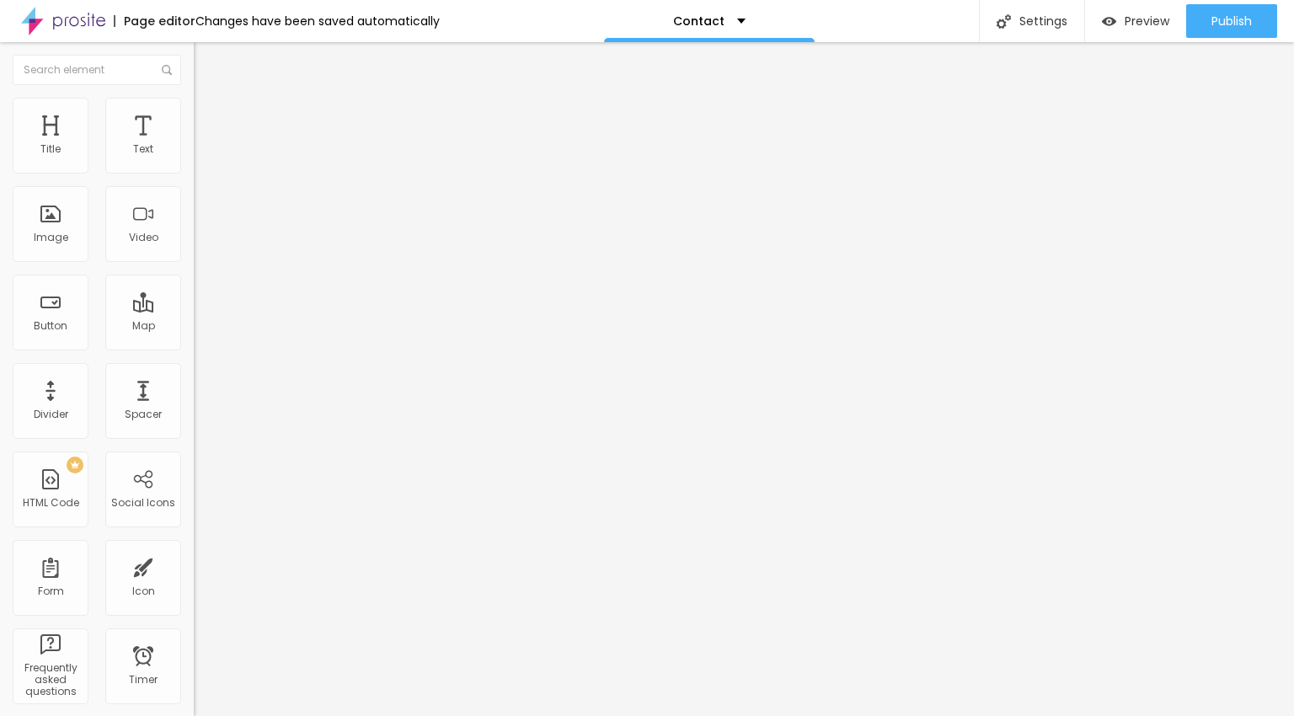
click at [209, 119] on span "Advanced" at bounding box center [236, 126] width 55 height 14
click at [209, 115] on span "Style" at bounding box center [221, 109] width 24 height 14
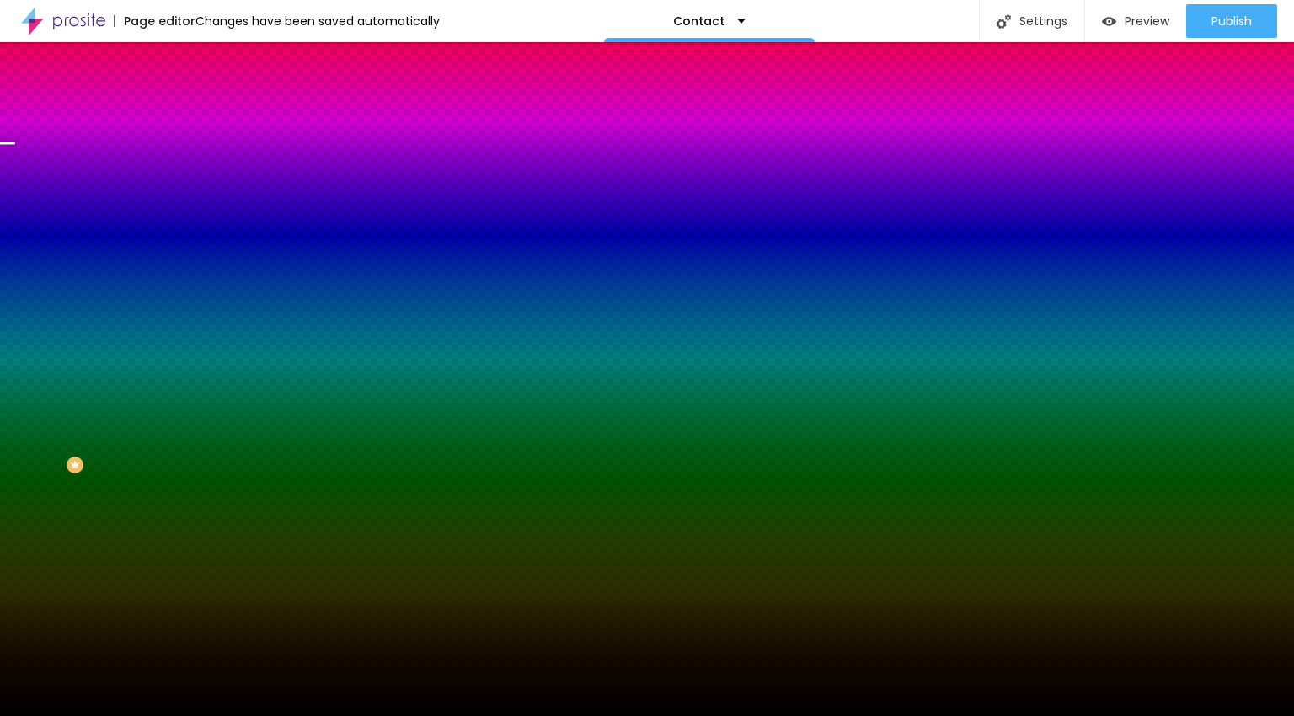
click at [194, 115] on li "Advanced" at bounding box center [291, 123] width 194 height 17
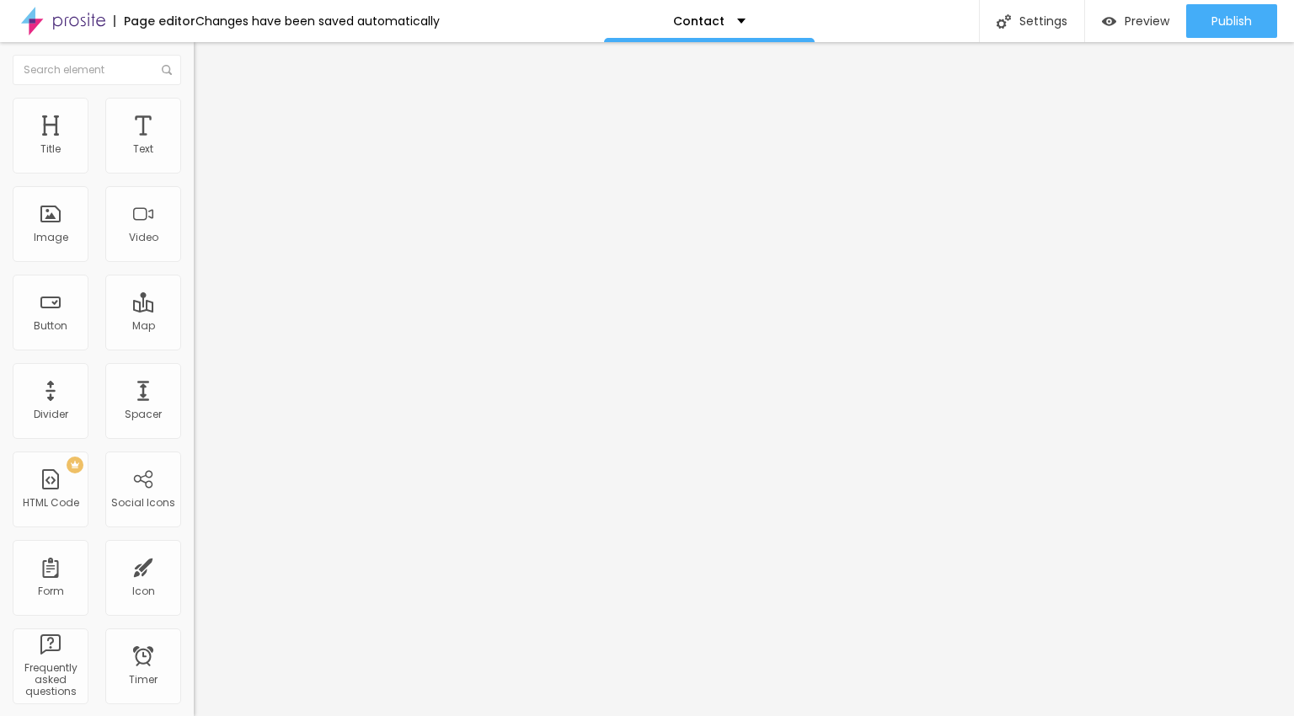
click at [209, 113] on span "Style" at bounding box center [221, 109] width 24 height 14
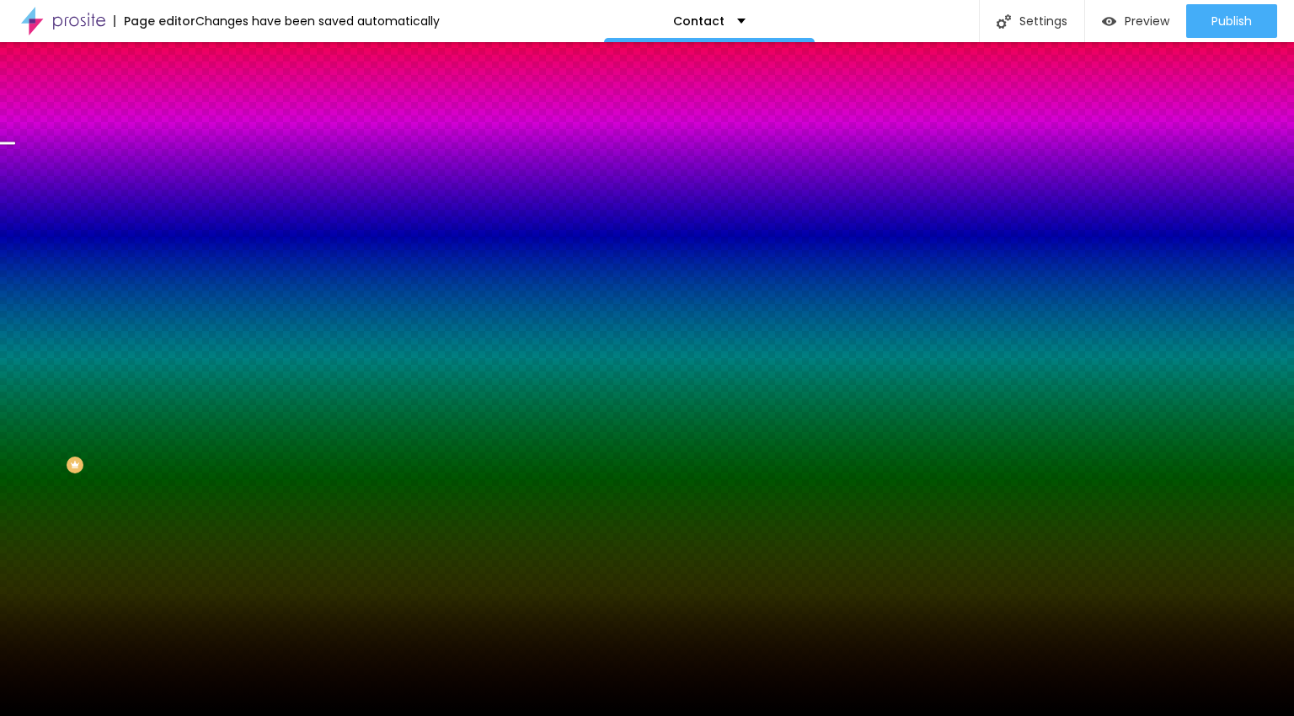
click at [194, 155] on span "Change image" at bounding box center [239, 148] width 90 height 14
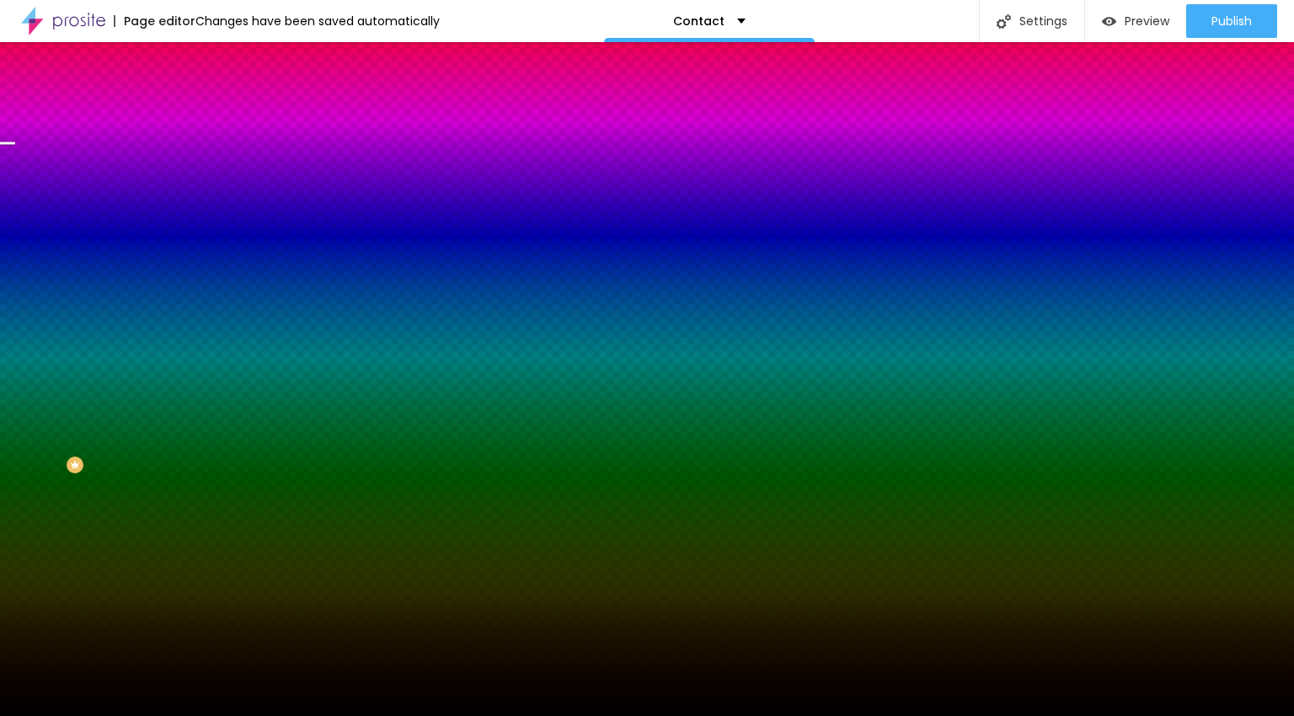
click at [194, 155] on span "Change image" at bounding box center [239, 148] width 90 height 14
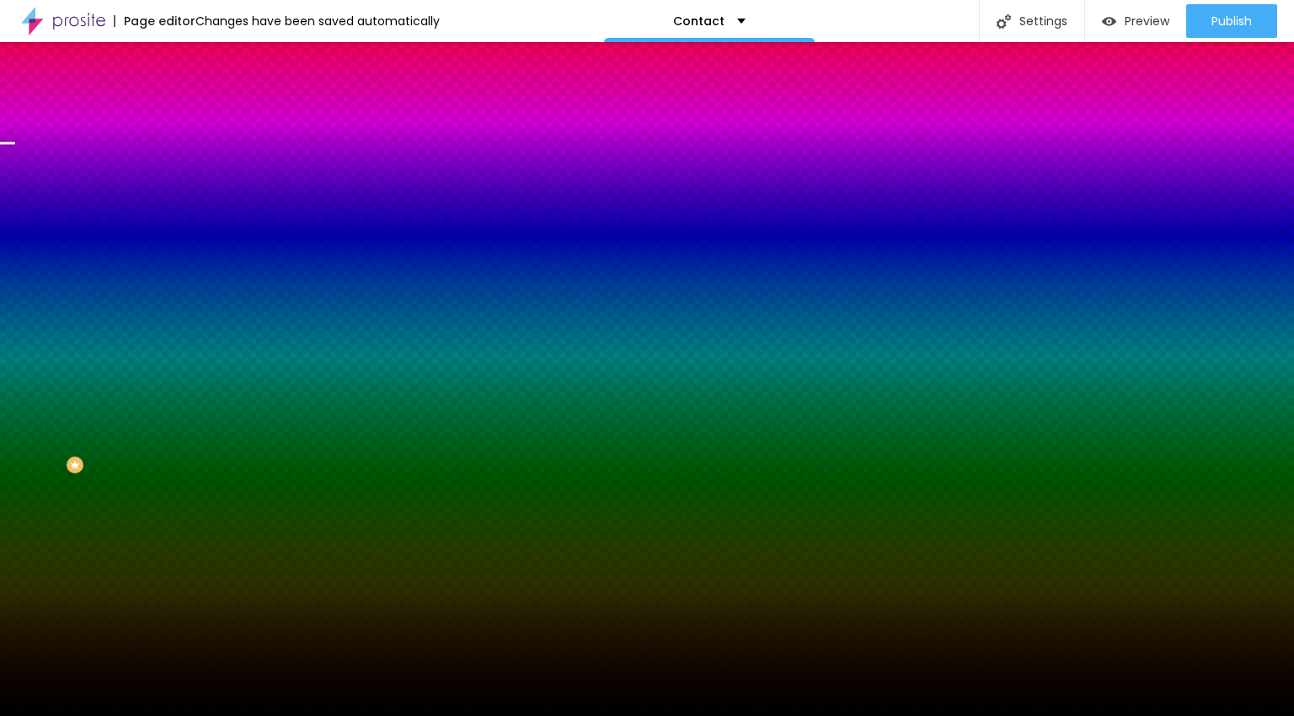
click at [284, 152] on img at bounding box center [289, 147] width 10 height 10
click at [194, 155] on span "Add image" at bounding box center [228, 148] width 69 height 14
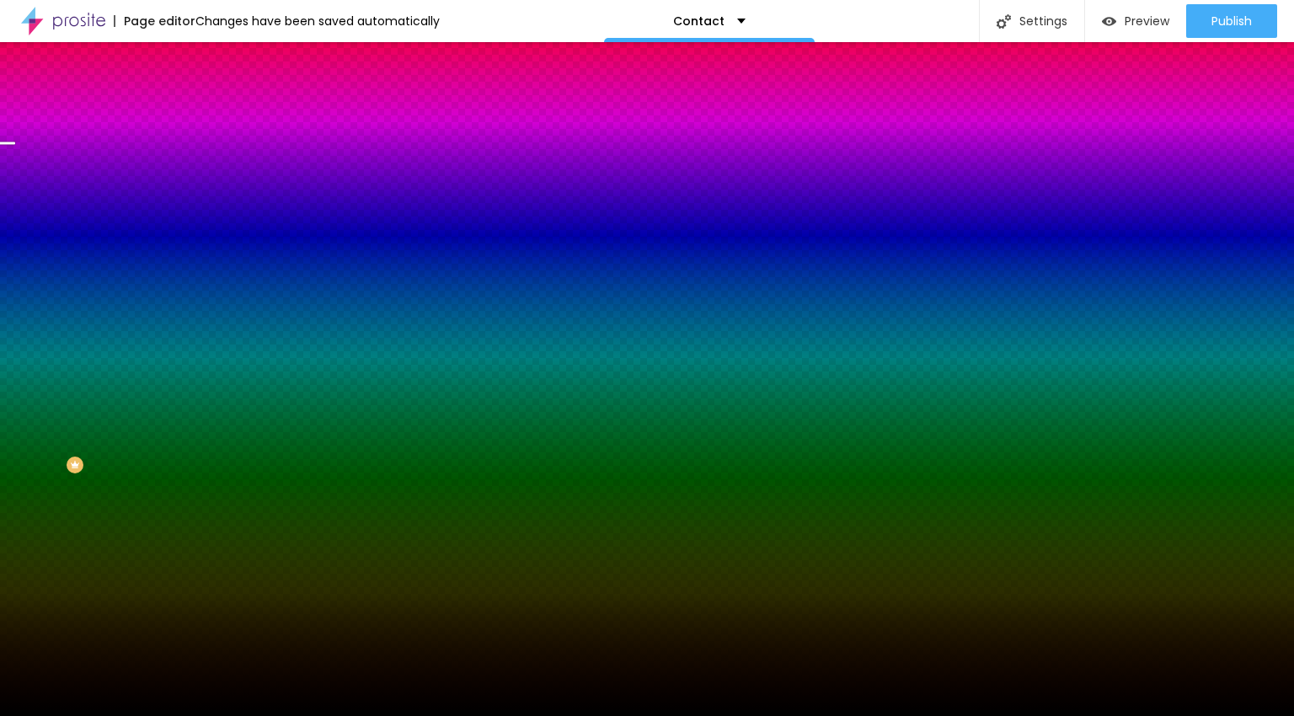
click at [194, 155] on span "Change image" at bounding box center [239, 148] width 90 height 14
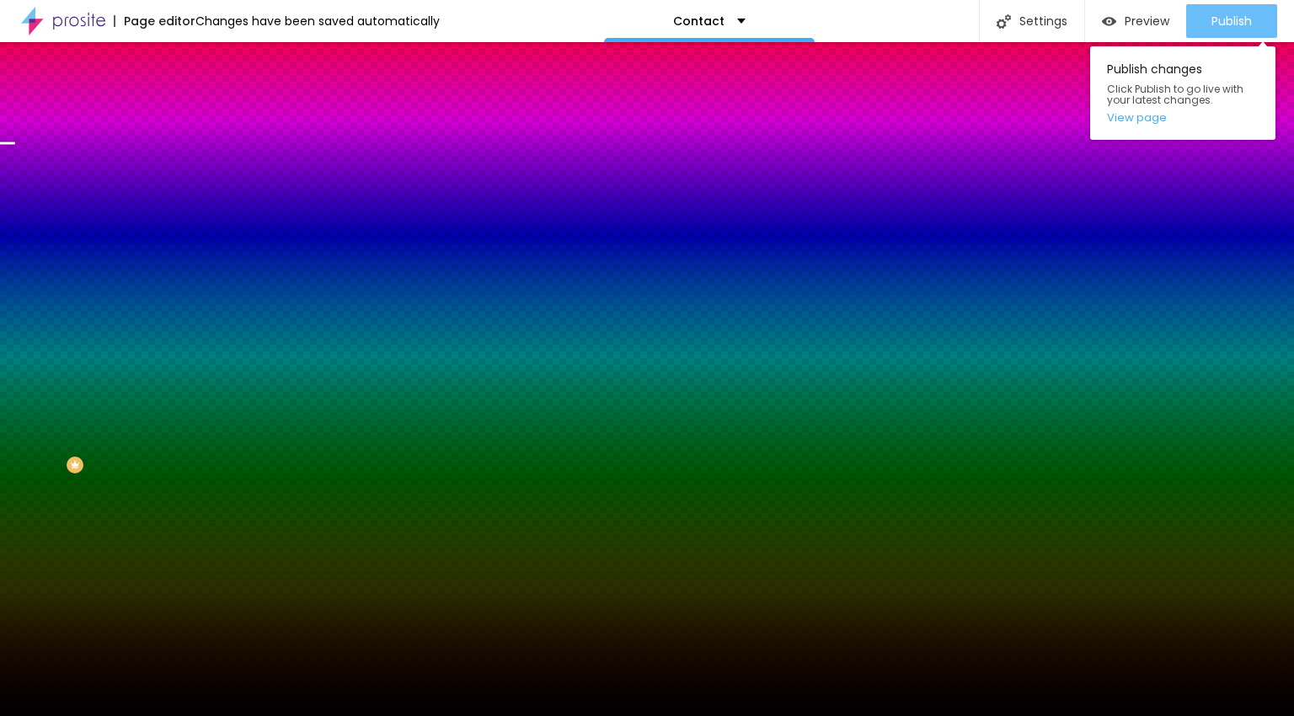
click at [1235, 27] on span "Publish" at bounding box center [1231, 20] width 40 height 13
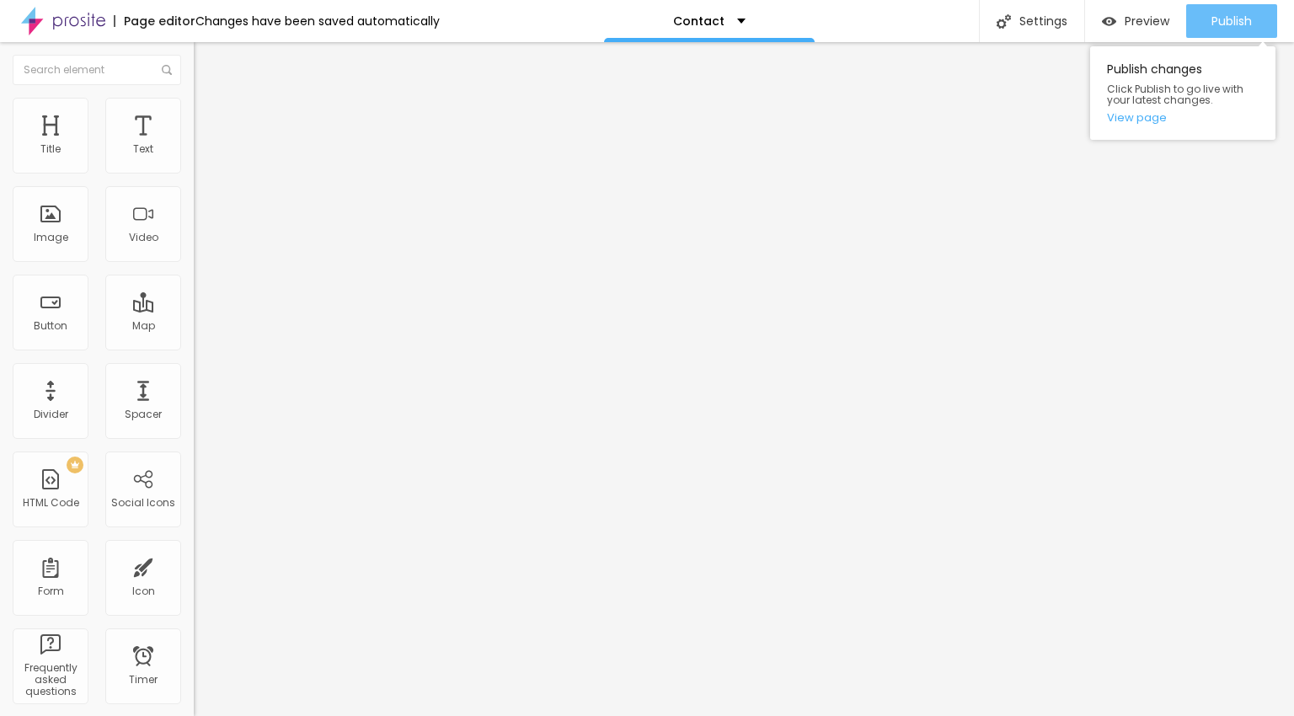
click at [1254, 17] on button "Publish" at bounding box center [1231, 21] width 91 height 34
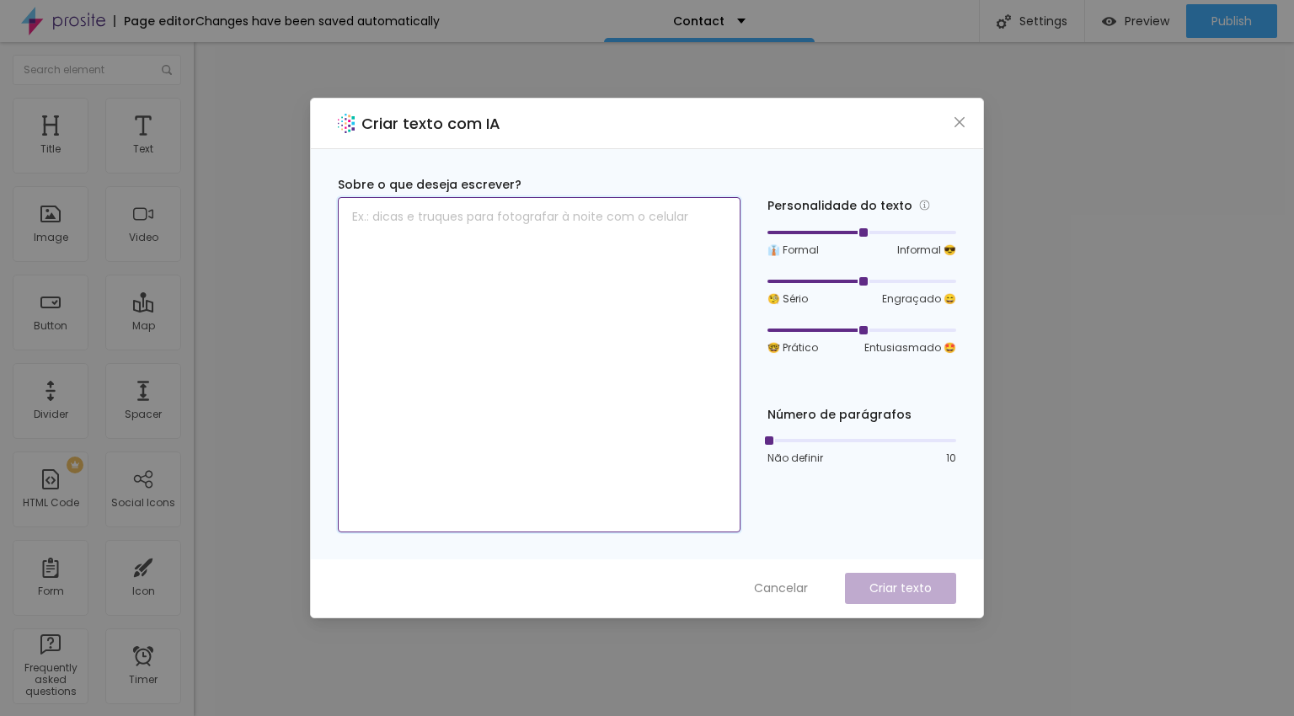
click at [432, 234] on textarea at bounding box center [539, 364] width 403 height 335
paste textarea "Did you like my job? I'm Vanessa Trettel, Wedding and Family Photographer in CT…"
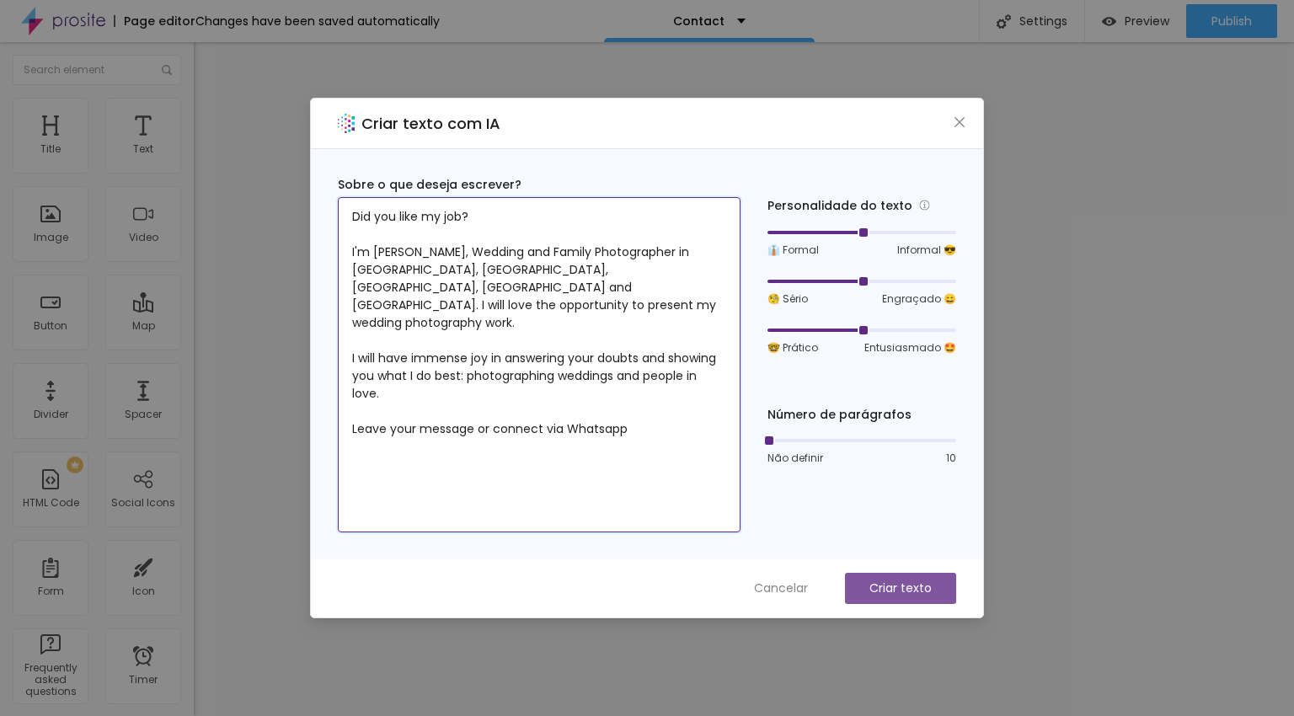
type textarea "Did you like my job? I'm Vanessa Trettel, Wedding and Family Photographer in CT…"
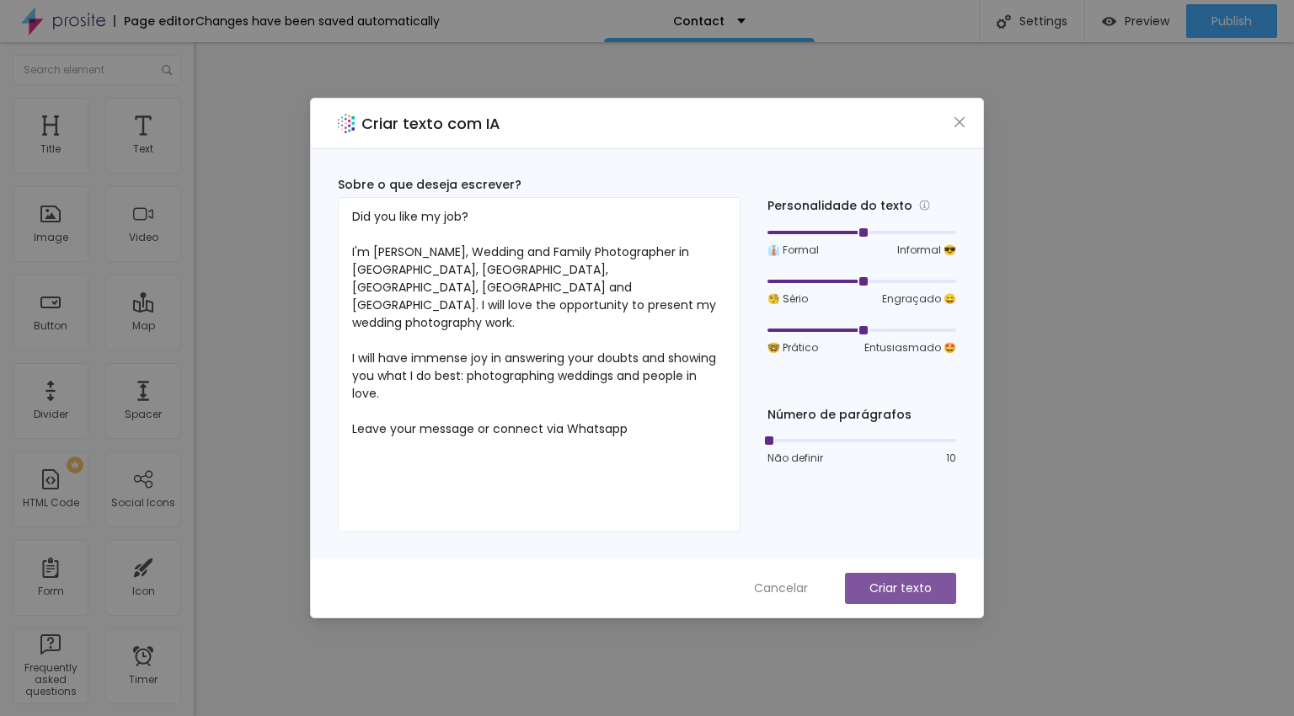
click at [927, 589] on p "Criar texto" at bounding box center [900, 589] width 62 height 18
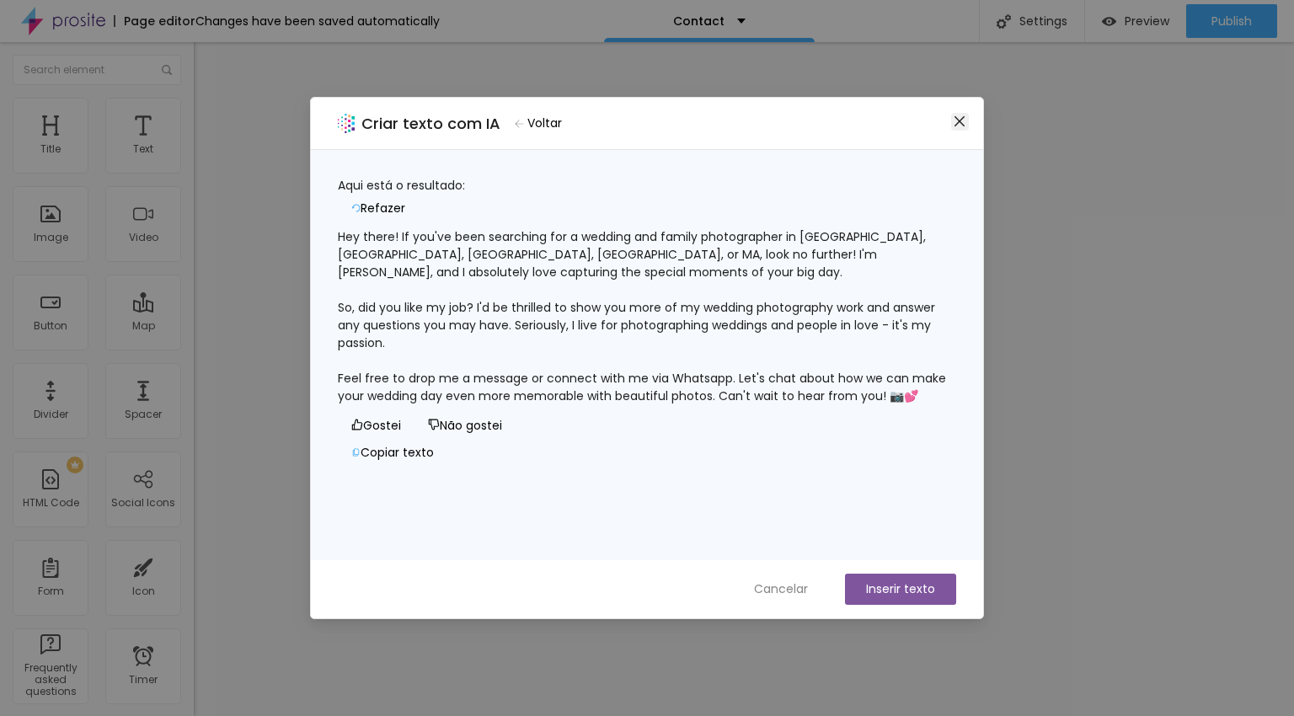
click at [956, 121] on icon "close" at bounding box center [959, 121] width 13 height 13
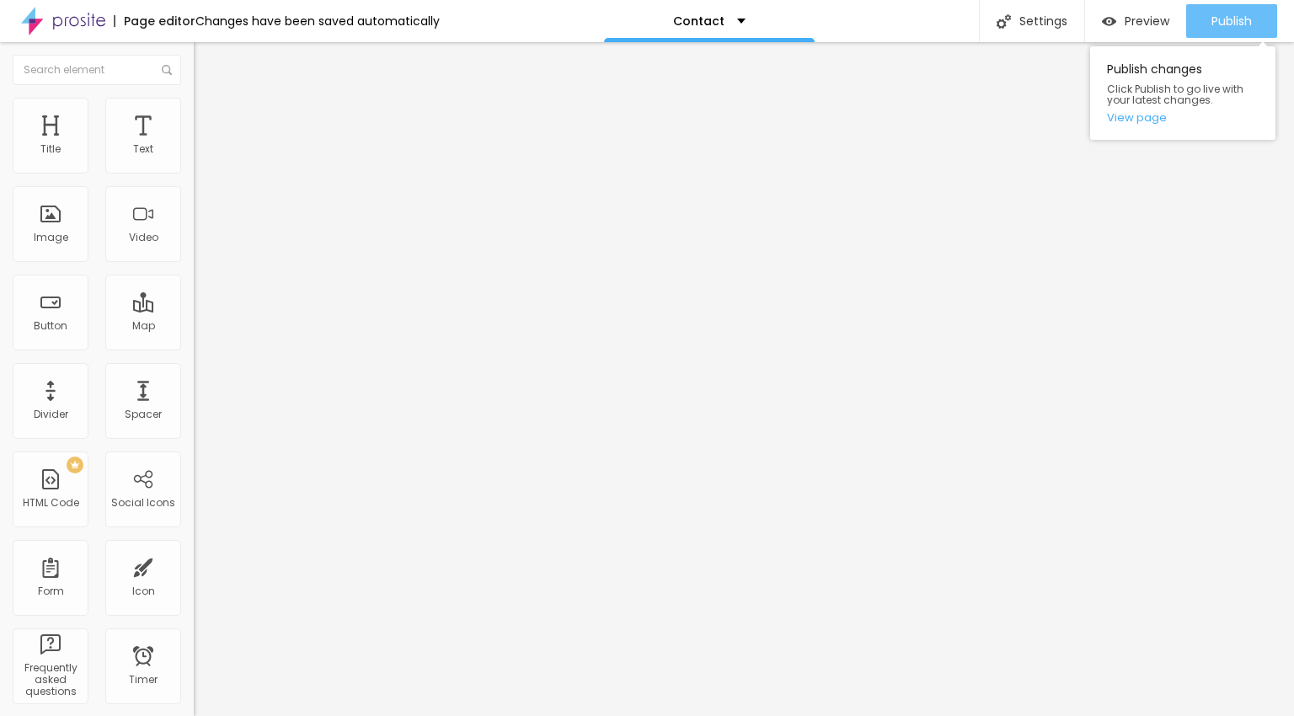
click at [1227, 30] on div "Publish" at bounding box center [1231, 21] width 40 height 34
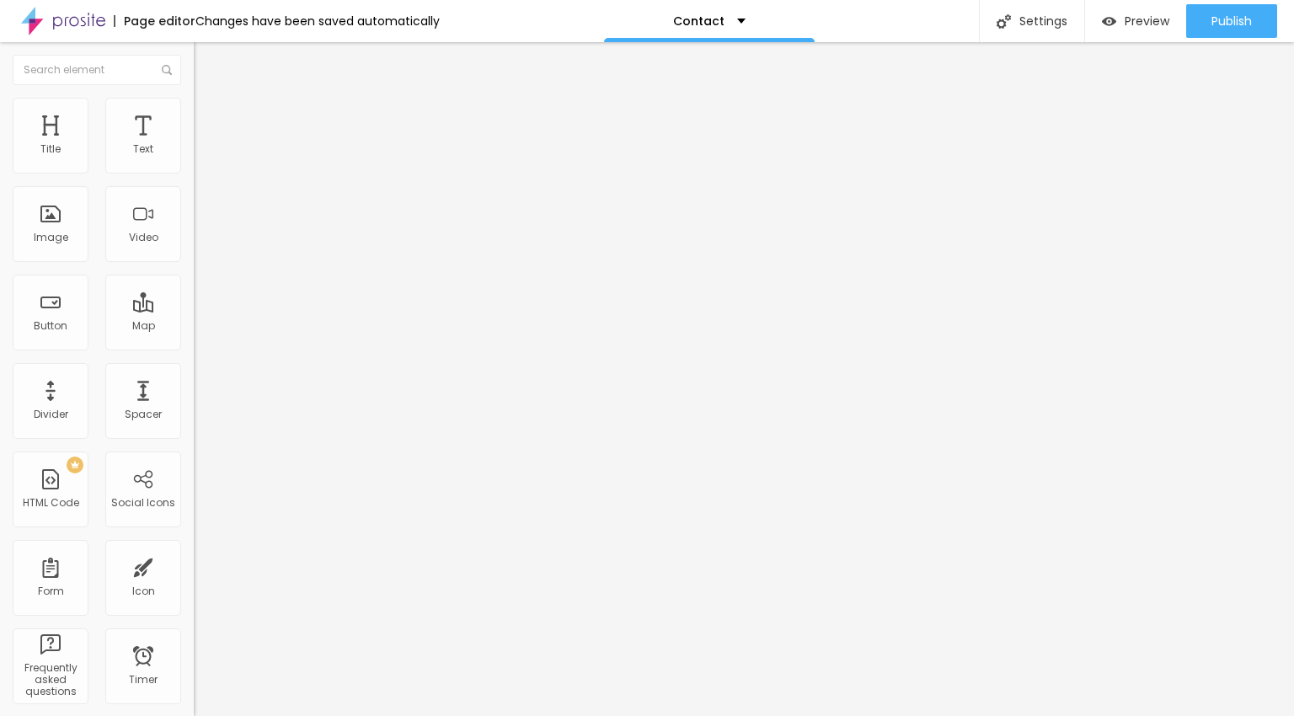
click at [1227, 27] on span "Publish" at bounding box center [1231, 20] width 40 height 13
click at [194, 145] on span "Change image" at bounding box center [239, 138] width 90 height 14
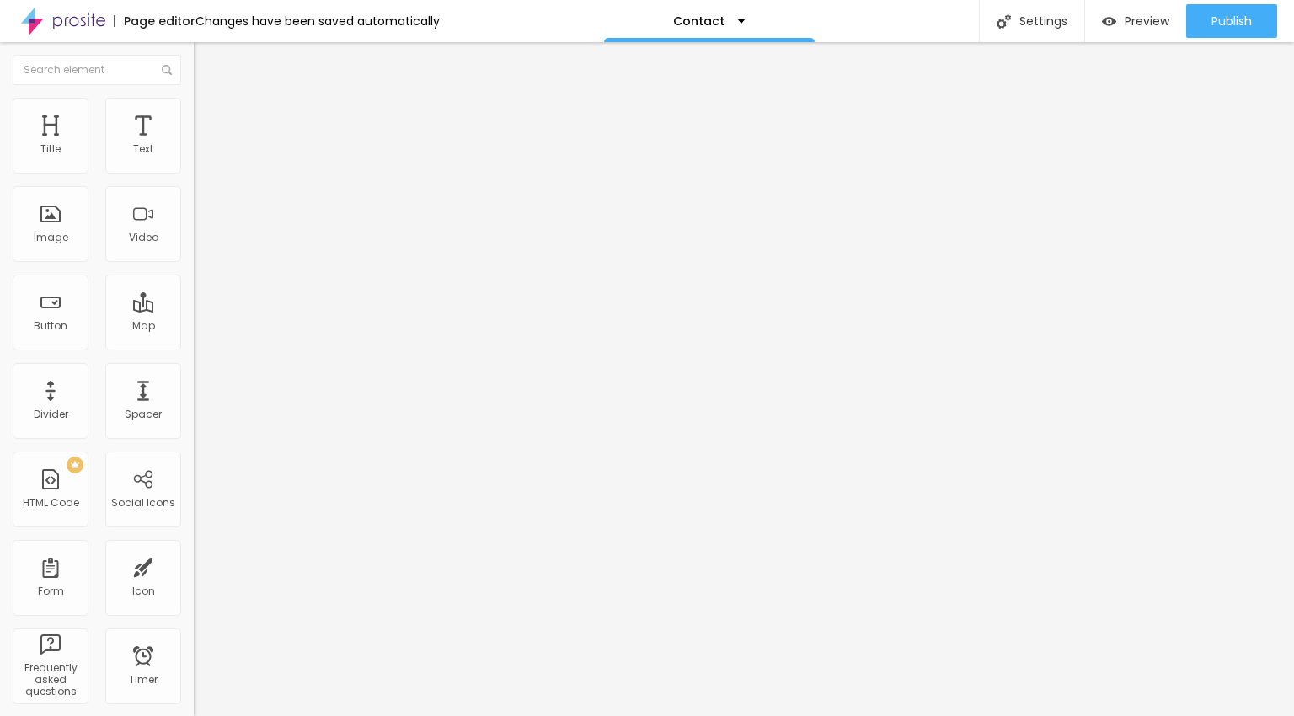
click at [1256, 20] on button "Publish" at bounding box center [1231, 21] width 91 height 34
